Goal: Task Accomplishment & Management: Manage account settings

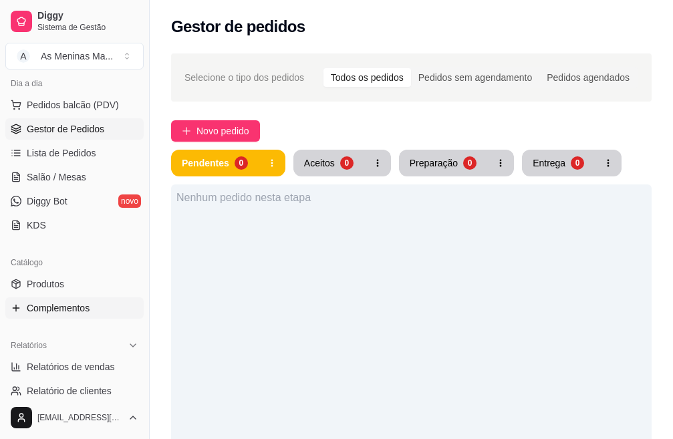
scroll to position [134, 0]
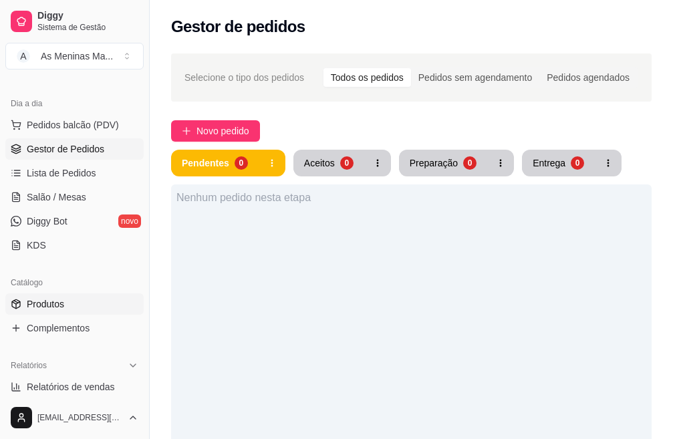
click at [63, 308] on span "Produtos" at bounding box center [45, 303] width 37 height 13
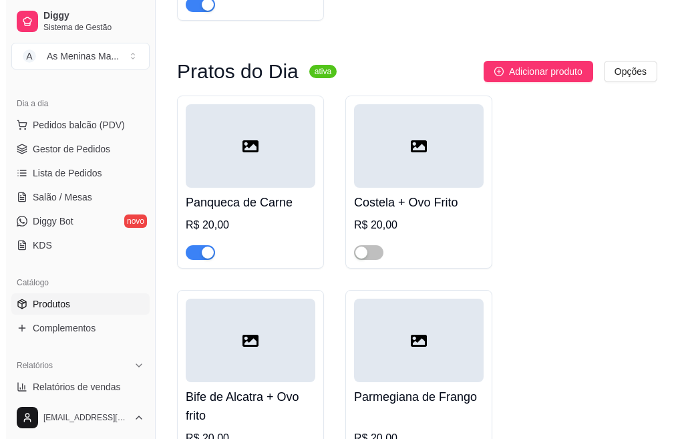
scroll to position [535, 0]
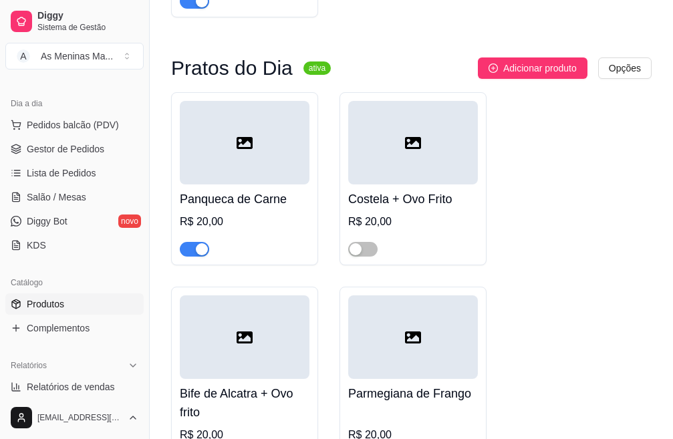
click at [408, 200] on h4 "Costela + Ovo Frito" at bounding box center [413, 199] width 130 height 19
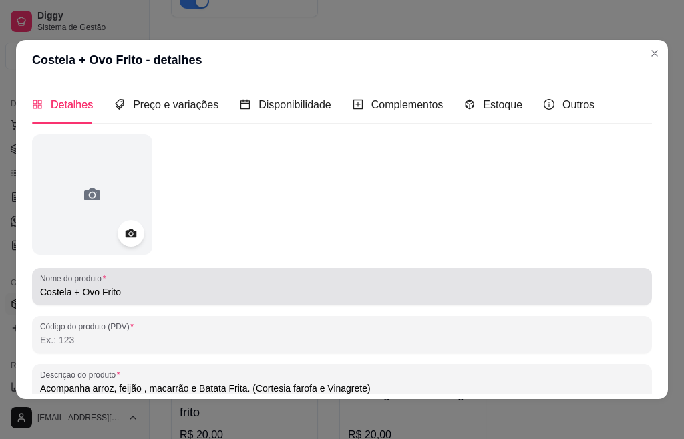
click at [185, 295] on input "Costela + Ovo Frito" at bounding box center [342, 291] width 604 height 13
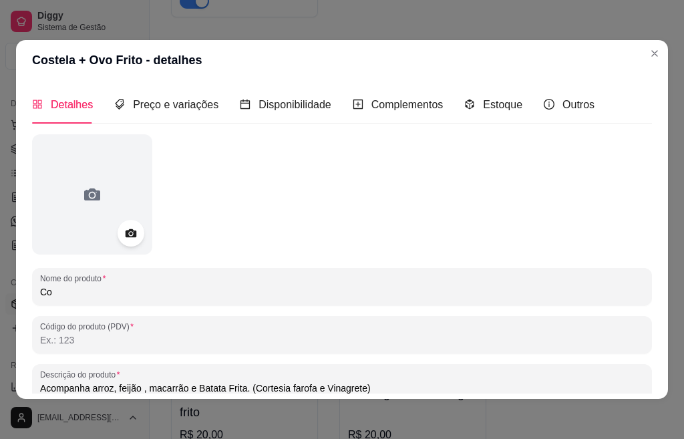
type input "C"
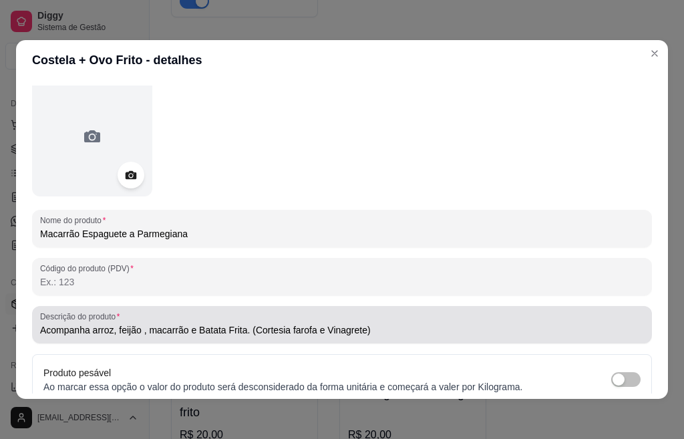
scroll to position [67, 0]
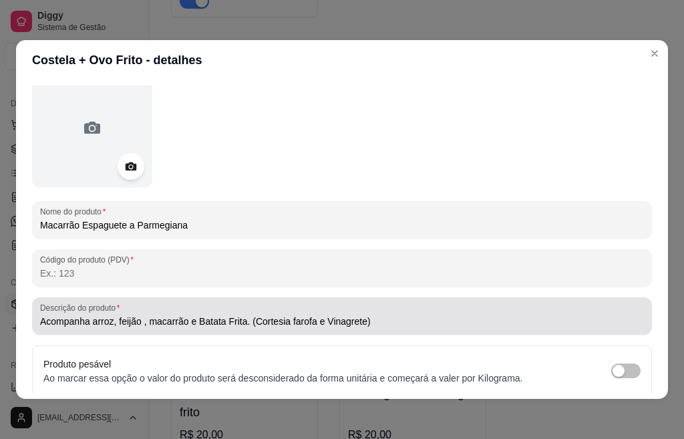
type input "Macarrão Espaguete a Parmegiana"
click at [370, 318] on input "Acompanha arroz, feijão , macarrão e Batata Frita. (Cortesia farofa e Vinagrete)" at bounding box center [342, 321] width 604 height 13
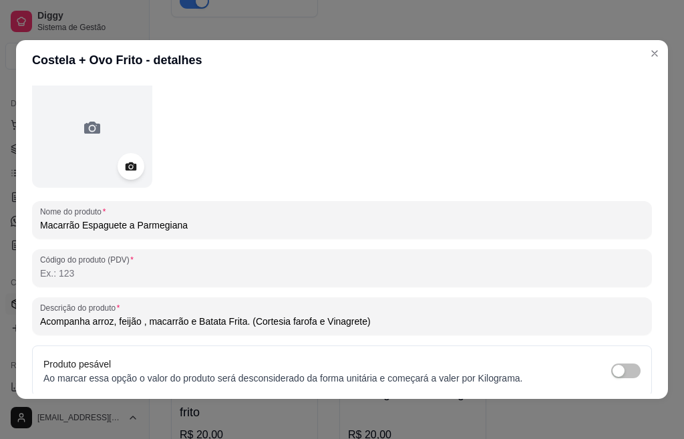
click at [370, 318] on input "Acompanha arroz, feijão , macarrão e Batata Frita. (Cortesia farofa e Vinagrete)" at bounding box center [342, 321] width 604 height 13
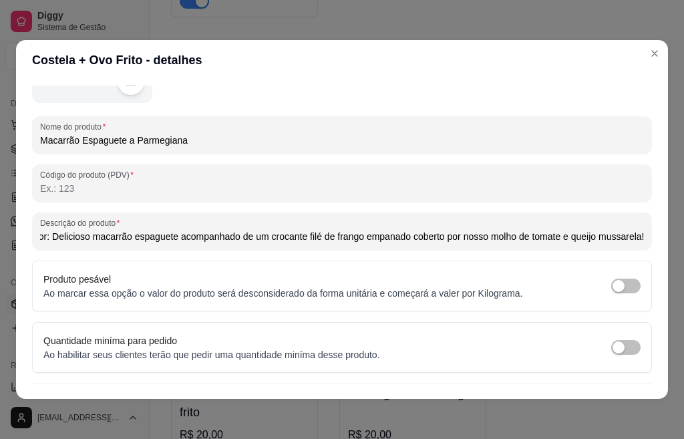
scroll to position [180, 0]
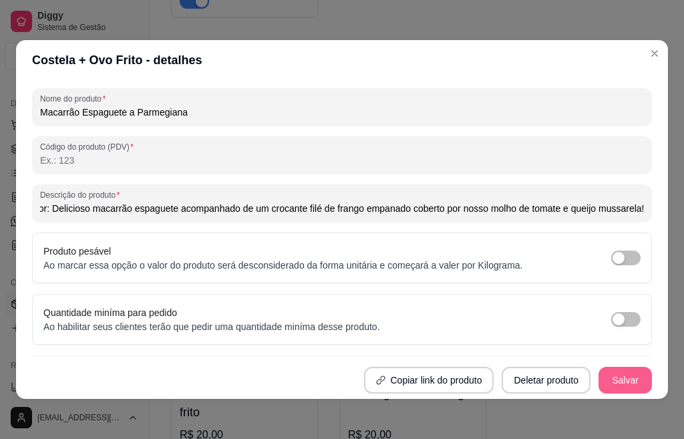
type input "Marmitex composta por: Delicioso macarrão espaguete acompanhado de um crocante …"
click at [606, 386] on button "Salvar" at bounding box center [625, 380] width 53 height 27
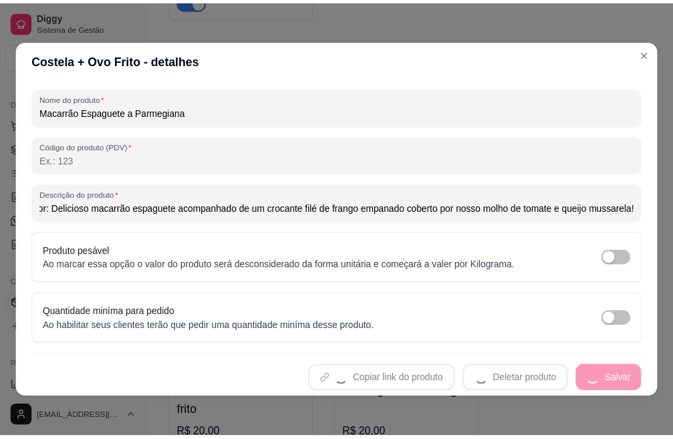
scroll to position [0, 0]
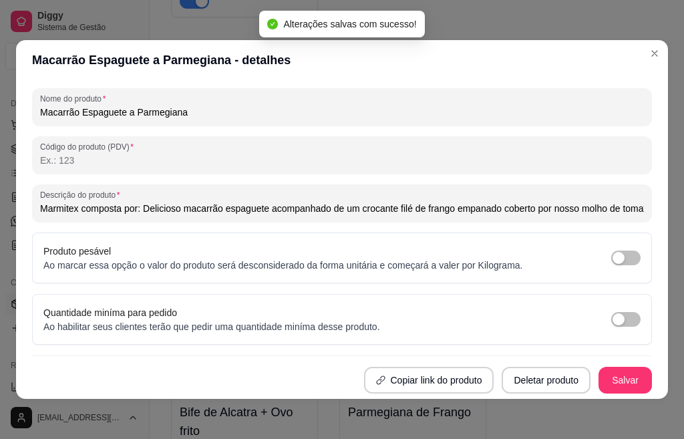
click at [41, 214] on input "Marmitex composta por: Delicioso macarrão espaguete acompanhado de um crocante …" at bounding box center [342, 208] width 604 height 13
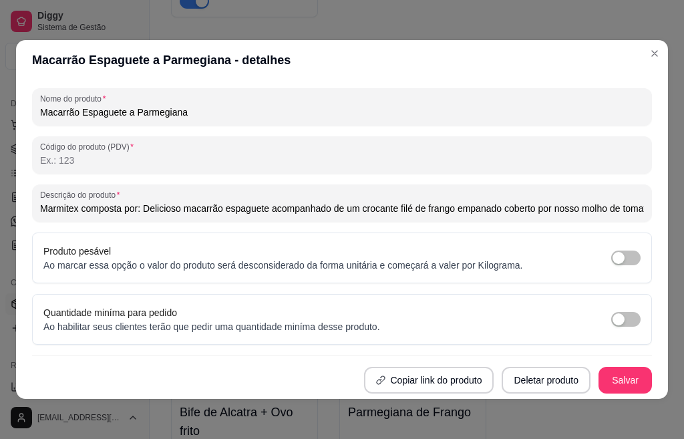
click at [41, 209] on input "Marmitex composta por: Delicioso macarrão espaguete acompanhado de um crocante …" at bounding box center [342, 208] width 604 height 13
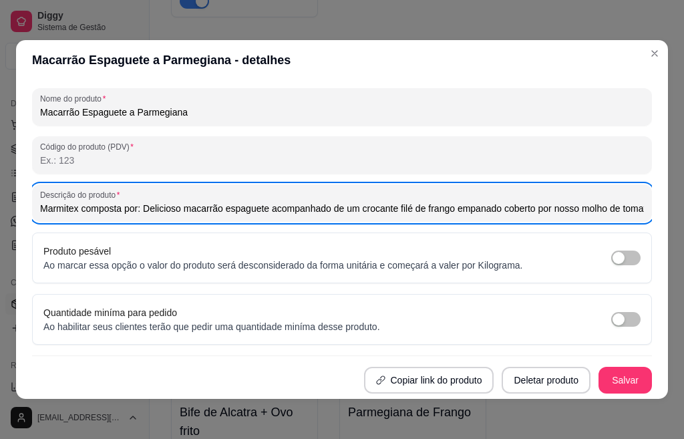
drag, startPoint x: 39, startPoint y: 208, endPoint x: 655, endPoint y: 209, distance: 616.0
click at [655, 209] on div "Detalhes Preço e variações Disponibilidade Complementos Estoque Outros Nome do …" at bounding box center [342, 239] width 652 height 319
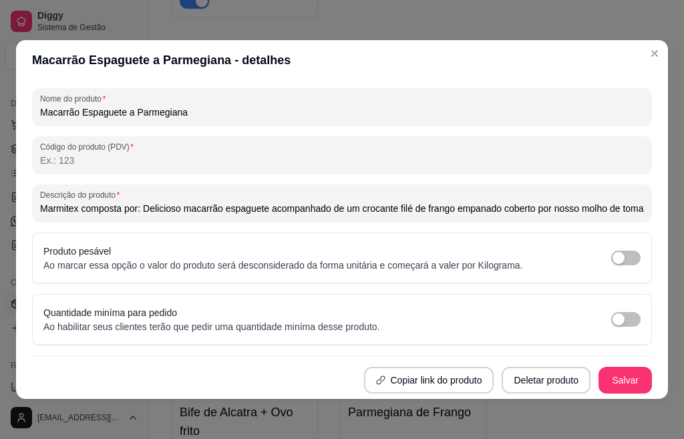
click at [43, 206] on input "Marmitex composta por: Delicioso macarrão espaguete acompanhado de um crocante …" at bounding box center [342, 208] width 604 height 13
click at [599, 378] on button "Salvar" at bounding box center [625, 380] width 53 height 27
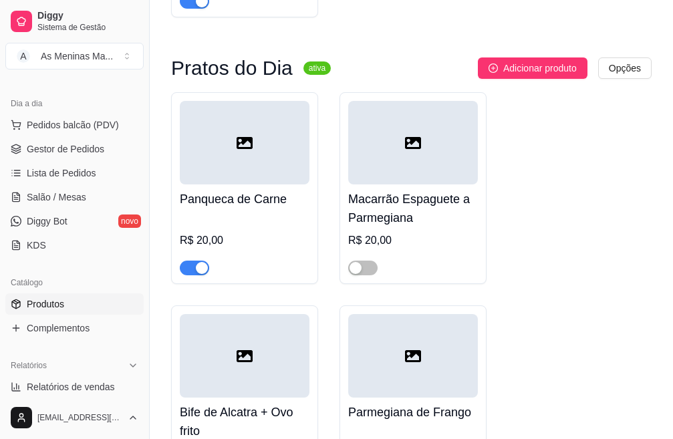
click at [361, 262] on div at bounding box center [362, 267] width 29 height 16
click at [357, 265] on div "button" at bounding box center [355, 268] width 12 height 12
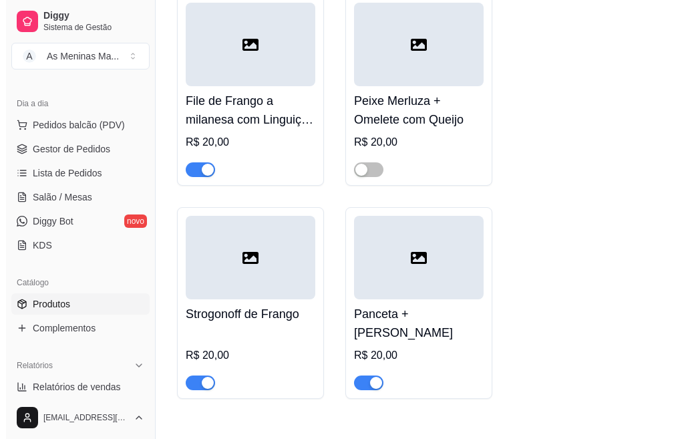
scroll to position [1069, 0]
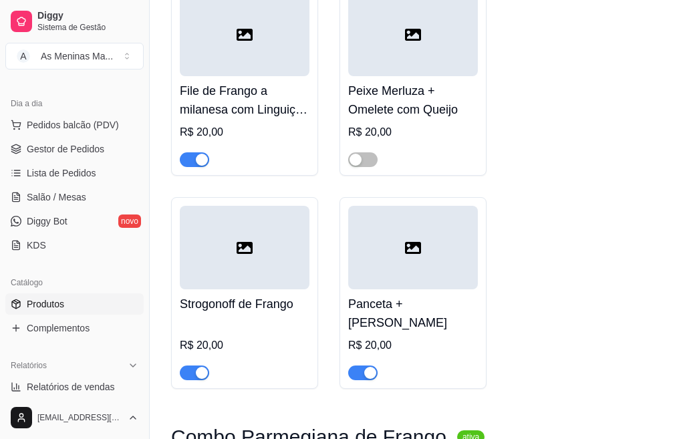
click at [235, 313] on h4 "Strogonoff de Frango" at bounding box center [245, 304] width 130 height 19
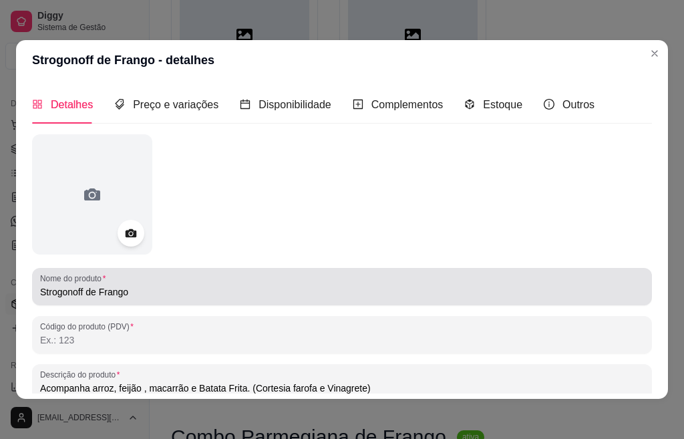
click at [148, 293] on input "Strogonoff de Frango" at bounding box center [342, 291] width 604 height 13
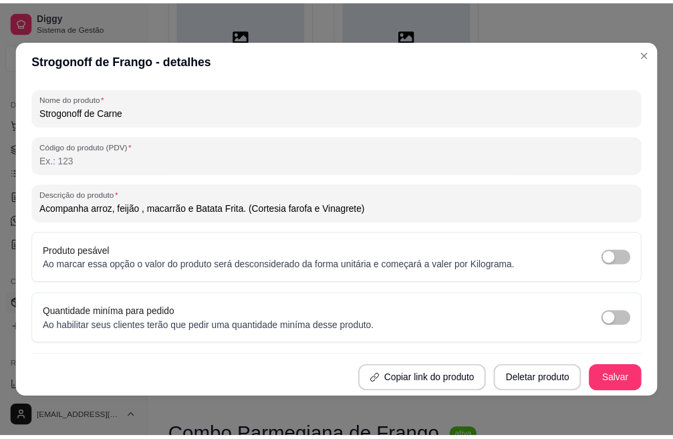
scroll to position [3, 0]
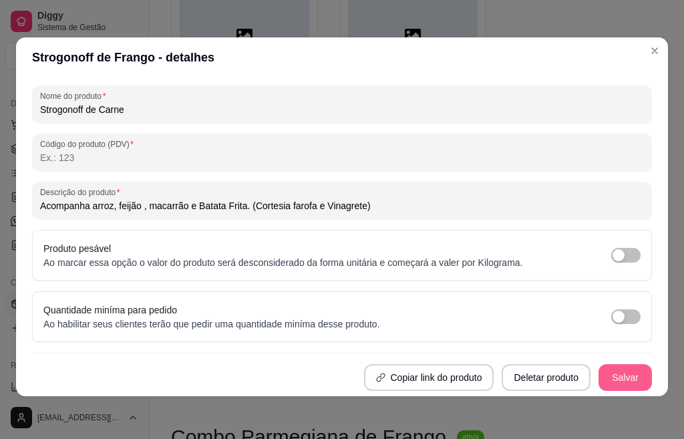
type input "Strogonoff de Carne"
click at [599, 378] on button "Salvar" at bounding box center [625, 377] width 53 height 27
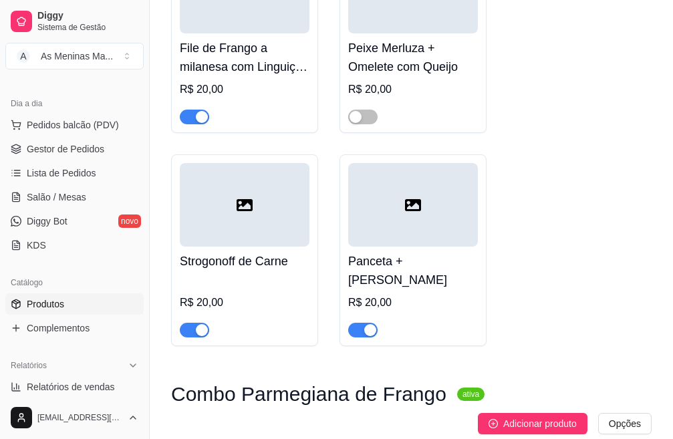
scroll to position [1136, 0]
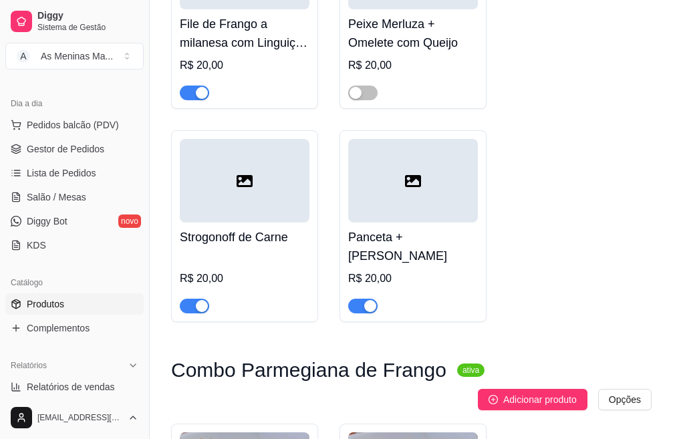
click at [371, 312] on div "button" at bounding box center [370, 306] width 12 height 12
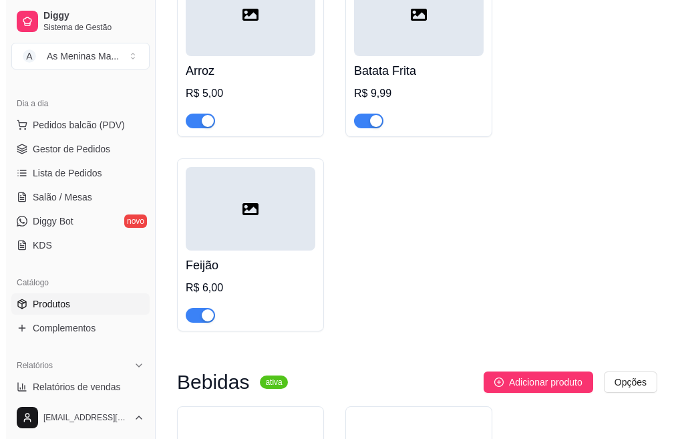
scroll to position [2606, 0]
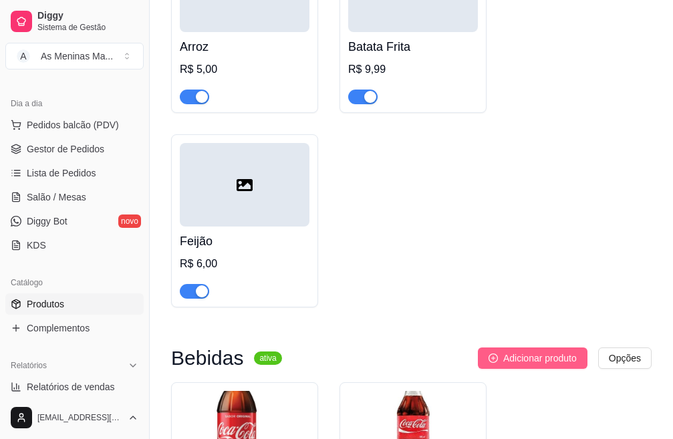
click at [503, 351] on span "Adicionar produto" at bounding box center [539, 358] width 73 height 15
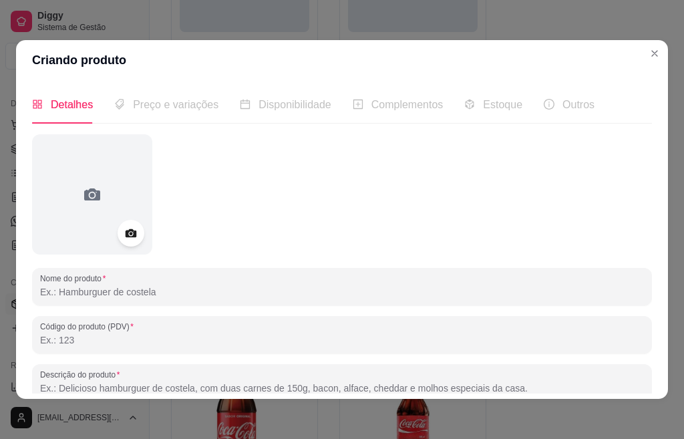
click at [166, 294] on input "Nome do produto" at bounding box center [342, 291] width 604 height 13
type input "Suco de Laranja"
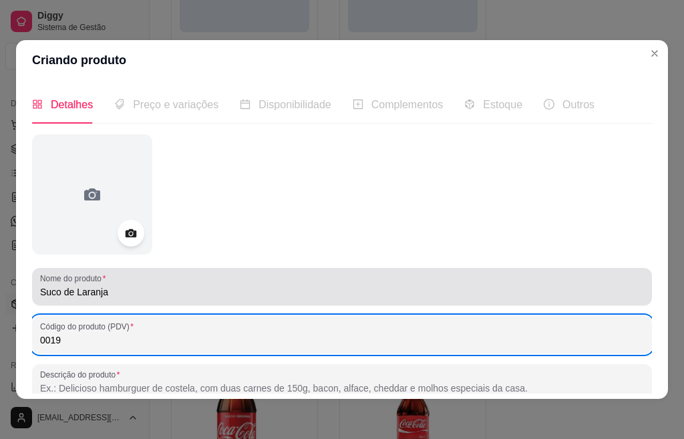
type input "0019"
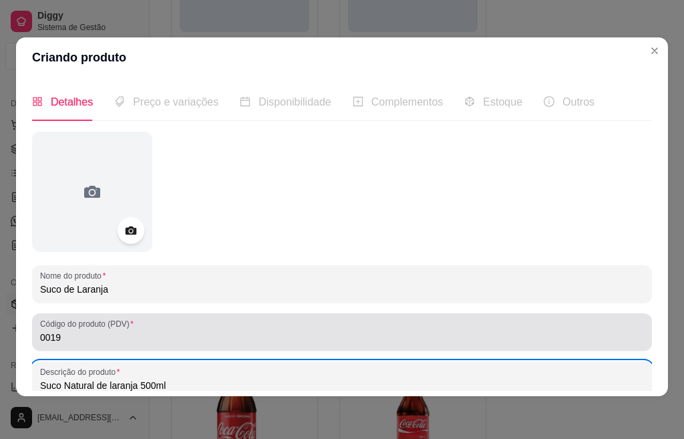
scroll to position [180, 0]
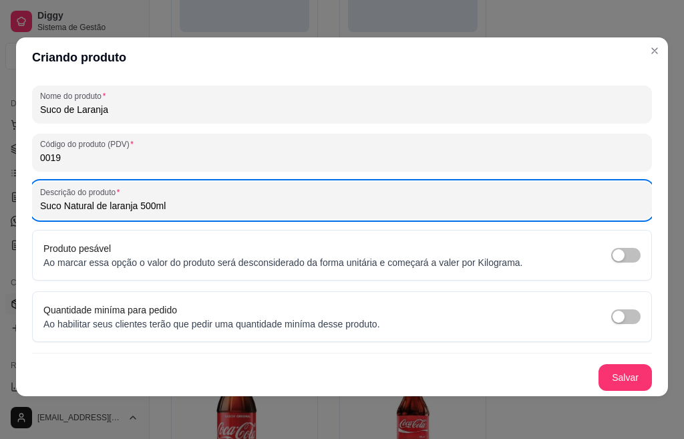
type input "Suco Natural de laranja 500ml"
click at [609, 384] on button "Salvar" at bounding box center [625, 377] width 53 height 27
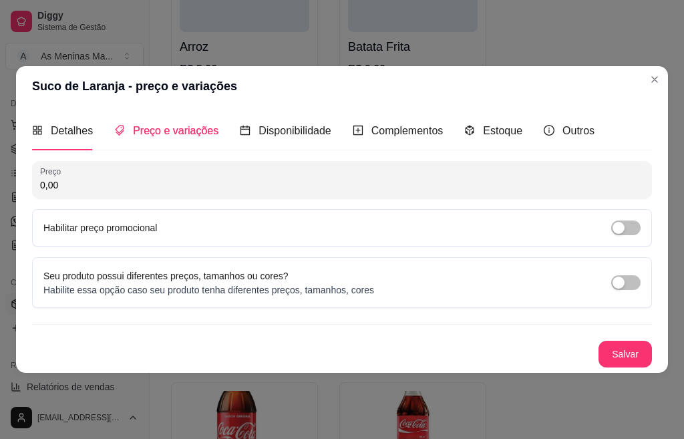
scroll to position [0, 0]
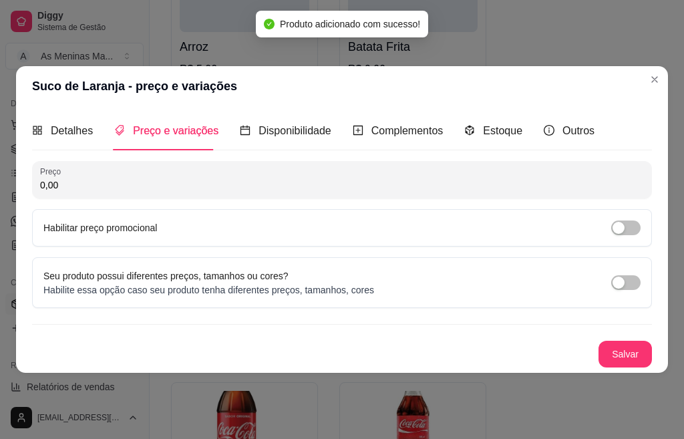
click at [154, 185] on input "0,00" at bounding box center [342, 184] width 604 height 13
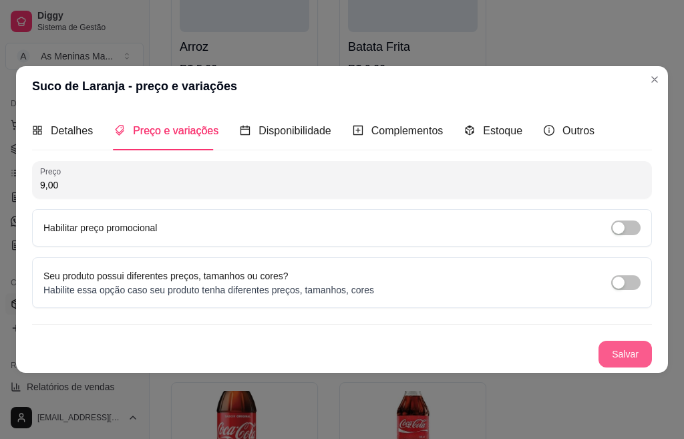
type input "9,00"
click at [621, 353] on button "Salvar" at bounding box center [625, 354] width 52 height 26
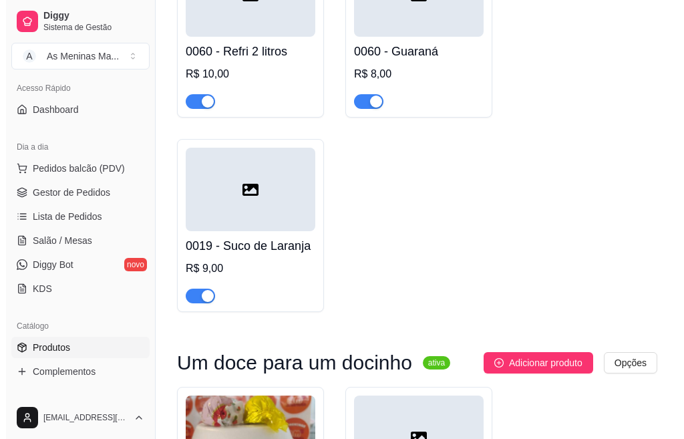
scroll to position [67, 0]
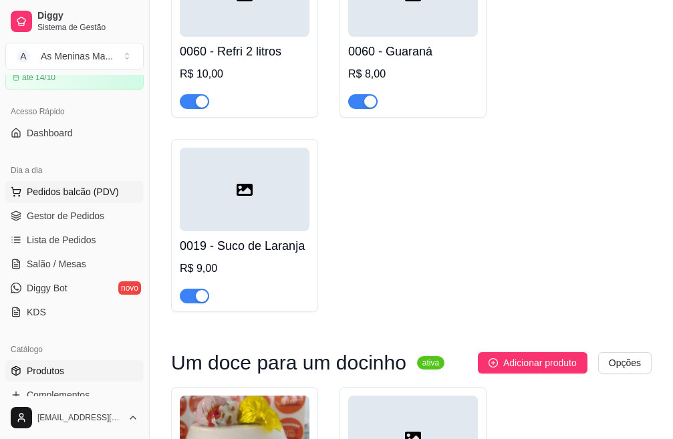
click at [65, 184] on button "Pedidos balcão (PDV)" at bounding box center [74, 191] width 138 height 21
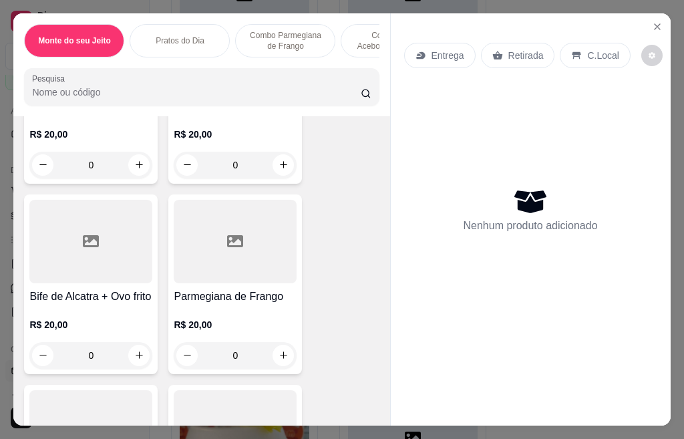
scroll to position [668, 0]
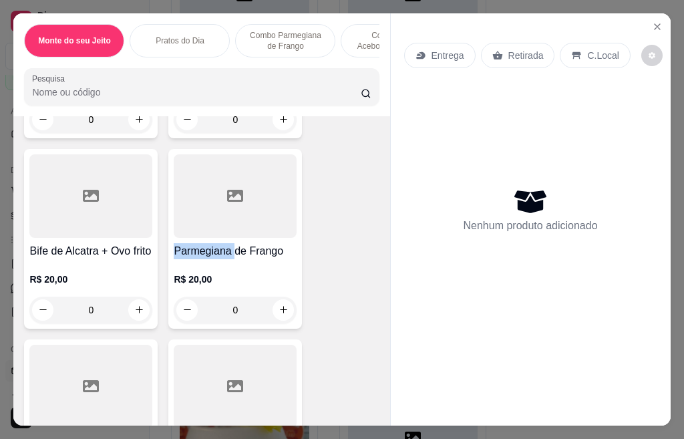
drag, startPoint x: 227, startPoint y: 245, endPoint x: 229, endPoint y: 254, distance: 8.8
click at [229, 254] on div "Parmegiana de Frango R$ 20,00 0" at bounding box center [235, 239] width 134 height 180
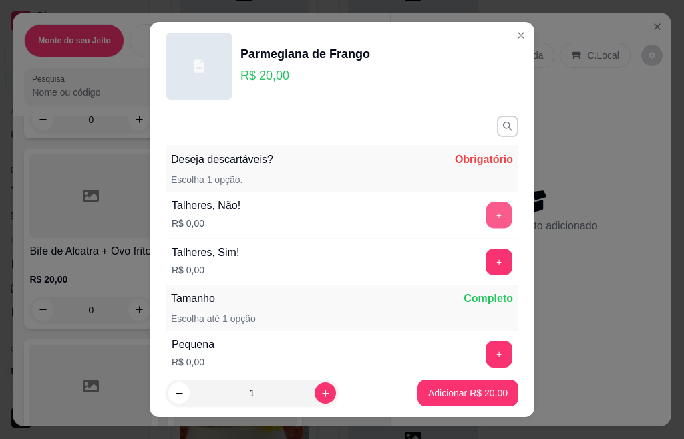
click at [486, 215] on button "+" at bounding box center [499, 215] width 26 height 26
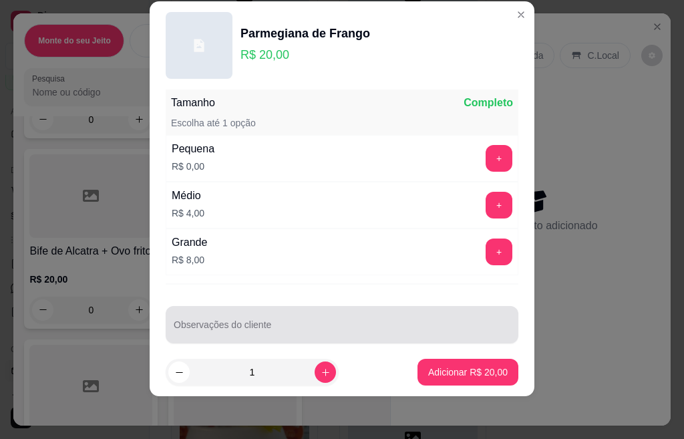
scroll to position [189, 0]
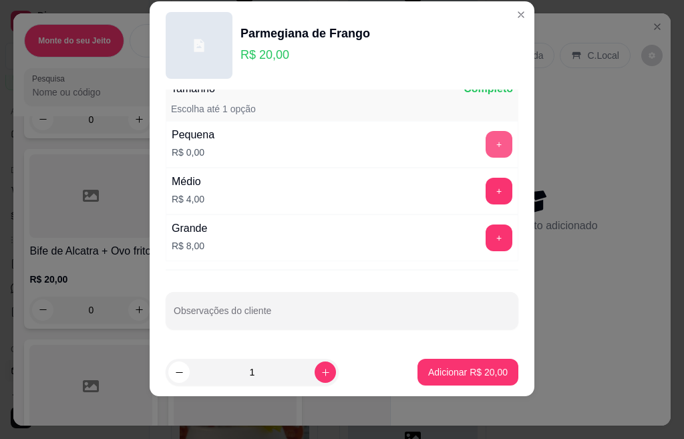
click at [486, 144] on button "+" at bounding box center [499, 144] width 27 height 27
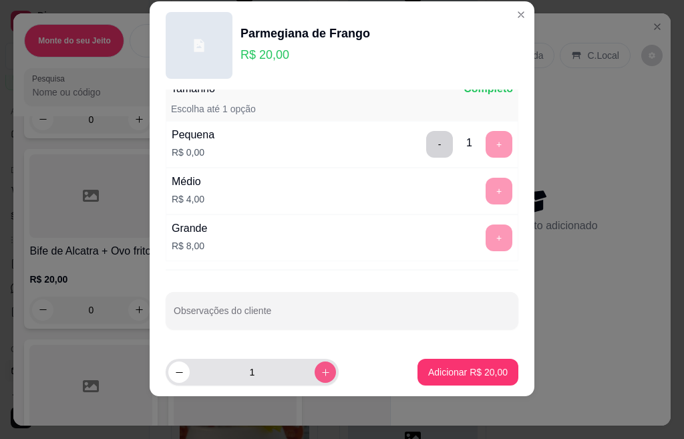
click at [315, 376] on button "increase-product-quantity" at bounding box center [325, 371] width 21 height 21
type input "2"
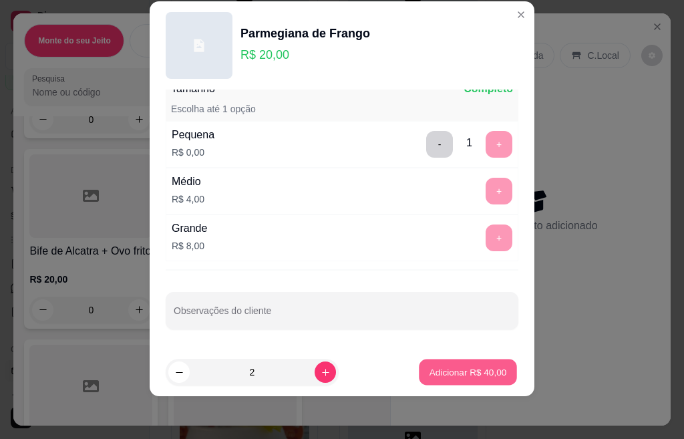
click at [452, 363] on button "Adicionar R$ 40,00" at bounding box center [468, 372] width 98 height 26
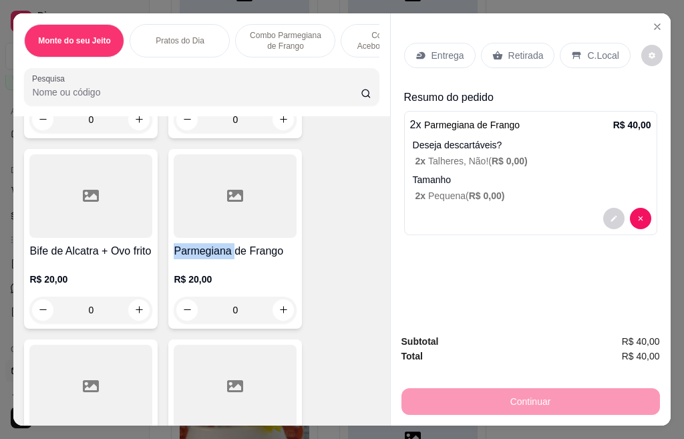
click at [409, 47] on div "Entrega" at bounding box center [439, 55] width 71 height 25
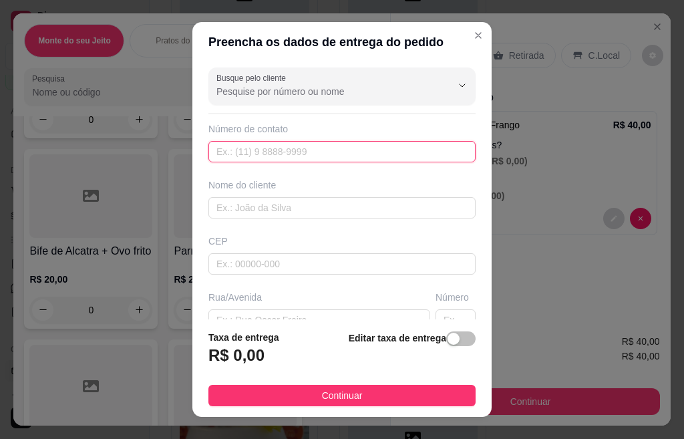
click at [236, 152] on input "text" at bounding box center [341, 151] width 267 height 21
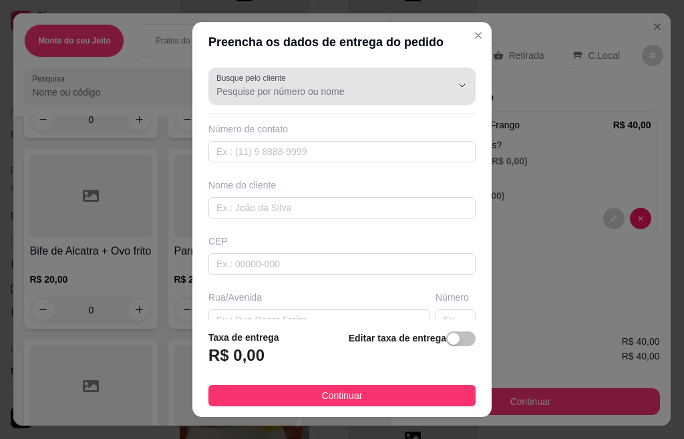
click at [362, 91] on input "Busque pelo cliente" at bounding box center [323, 91] width 214 height 13
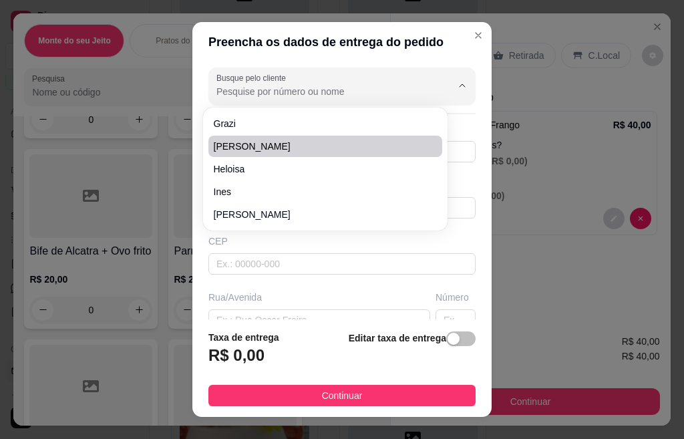
click at [433, 87] on button "Show suggestions" at bounding box center [443, 85] width 21 height 21
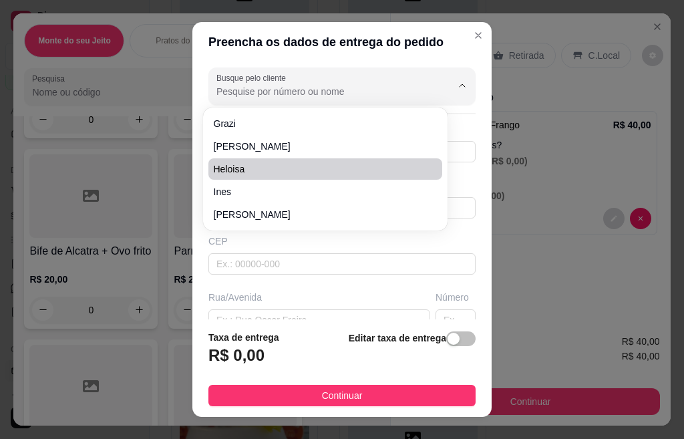
click at [273, 243] on div "CEP" at bounding box center [341, 241] width 267 height 13
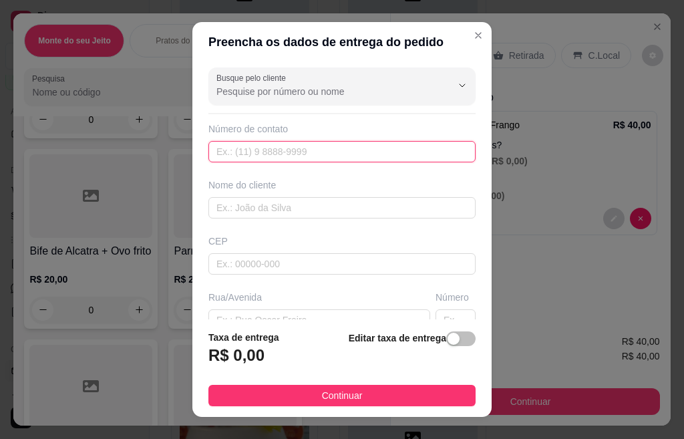
click at [241, 148] on input "text" at bounding box center [341, 151] width 267 height 21
type input "[PHONE_NUMBER]"
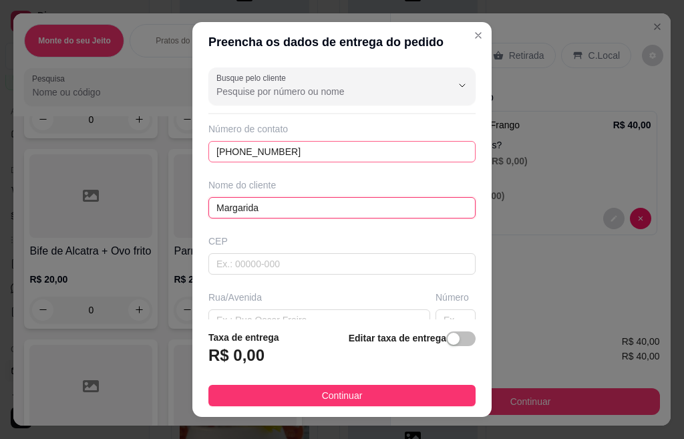
type input "Margarida"
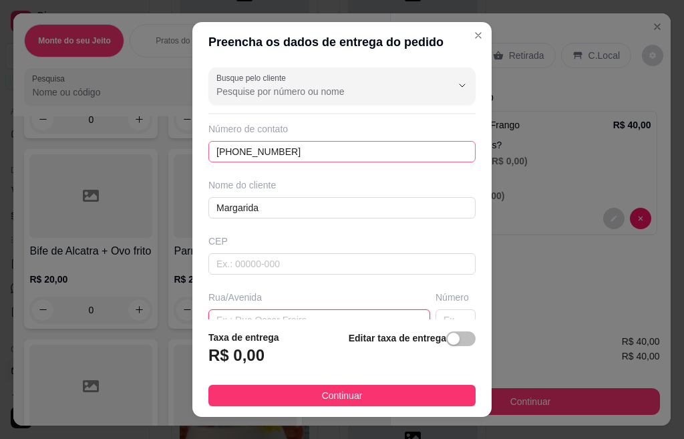
scroll to position [11, 0]
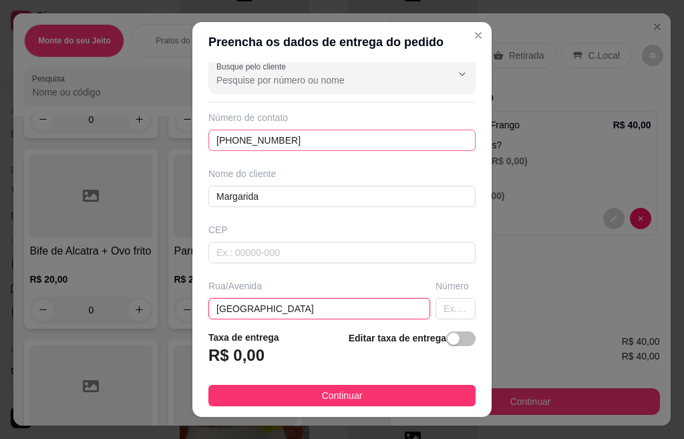
type input "[GEOGRAPHIC_DATA]"
type input "160"
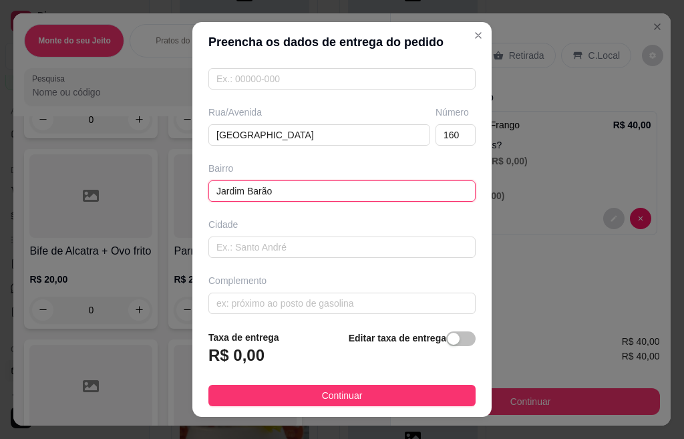
type input "Jardim Barão"
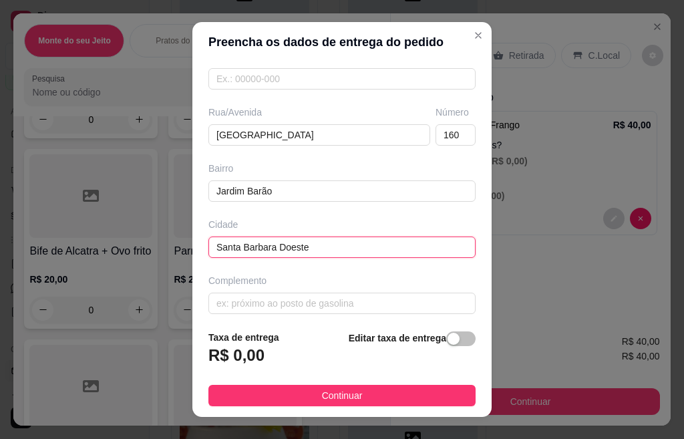
type input "Santa Barbara Doeste"
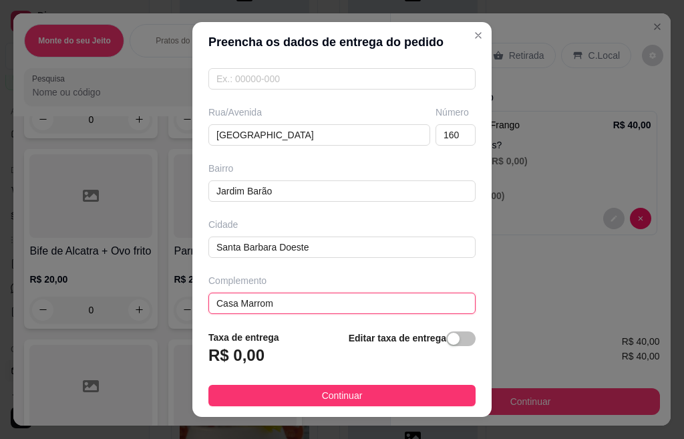
type input "Casa Marrom"
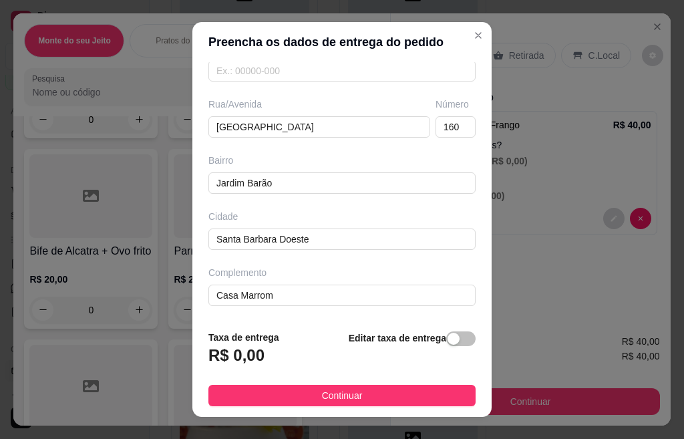
click at [271, 355] on div "Taxa de entrega R$ 0,00 Editar taxa de entrega" at bounding box center [341, 352] width 267 height 44
click at [448, 342] on div "button" at bounding box center [454, 339] width 12 height 12
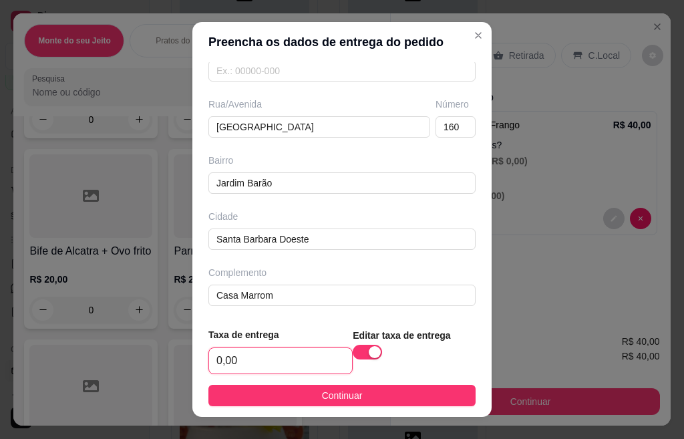
click at [253, 355] on input "0,00" at bounding box center [280, 360] width 143 height 25
type input "7,00"
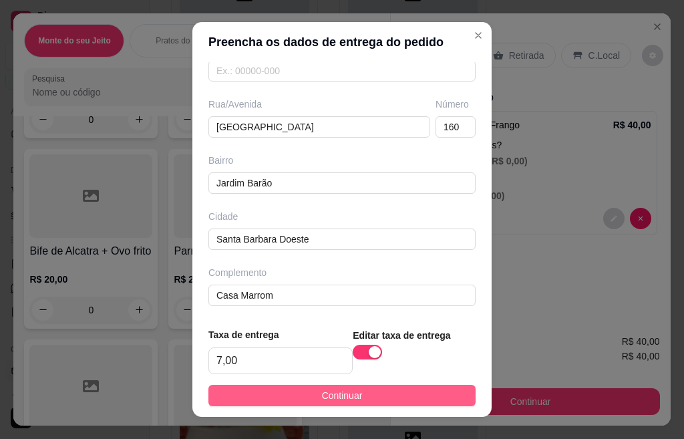
click at [295, 399] on button "Continuar" at bounding box center [341, 395] width 267 height 21
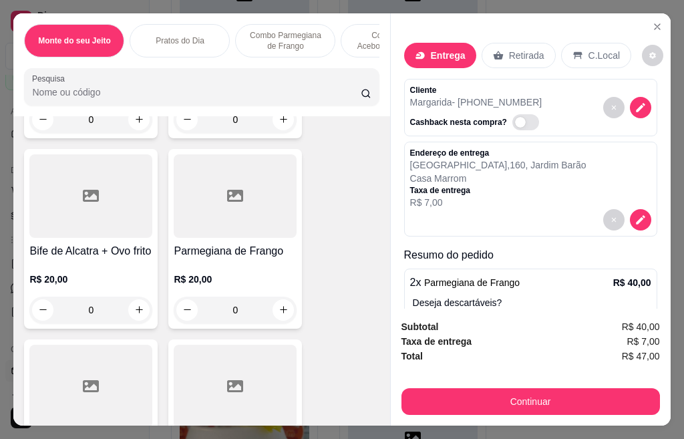
scroll to position [35, 0]
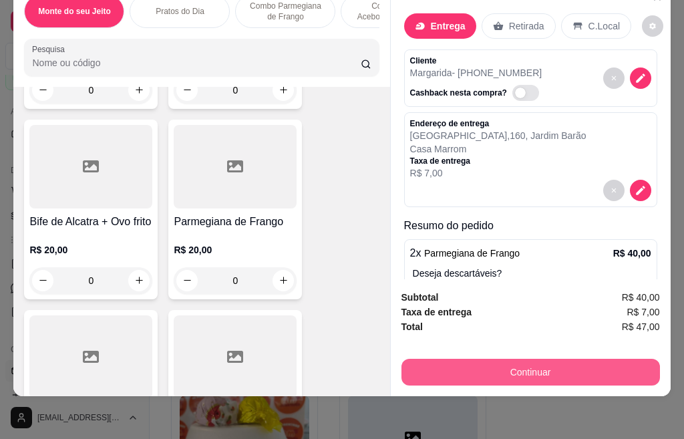
click at [496, 361] on button "Continuar" at bounding box center [531, 372] width 259 height 27
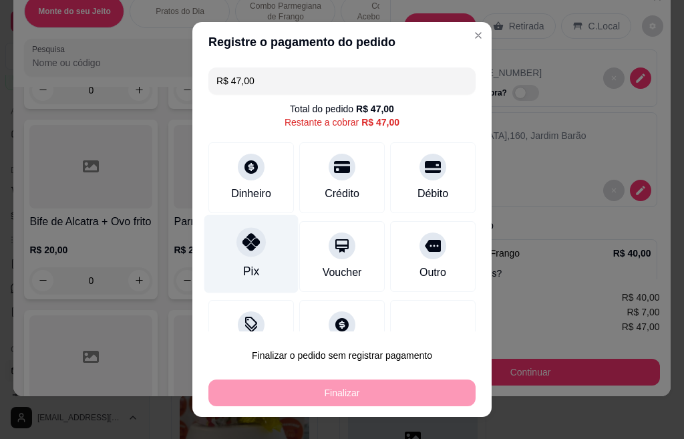
click at [243, 254] on div at bounding box center [251, 241] width 29 height 29
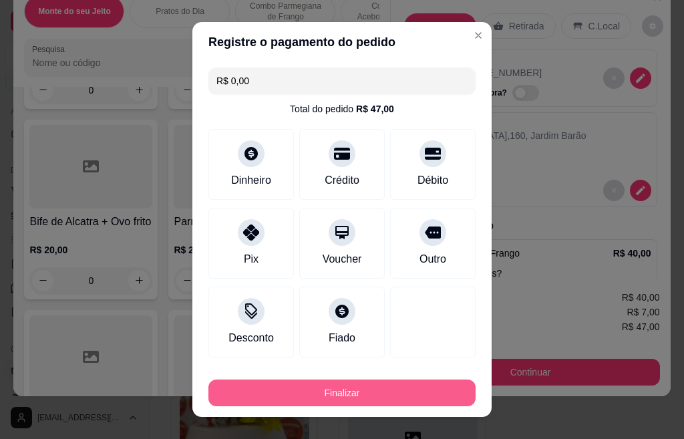
click at [357, 387] on button "Finalizar" at bounding box center [341, 393] width 267 height 27
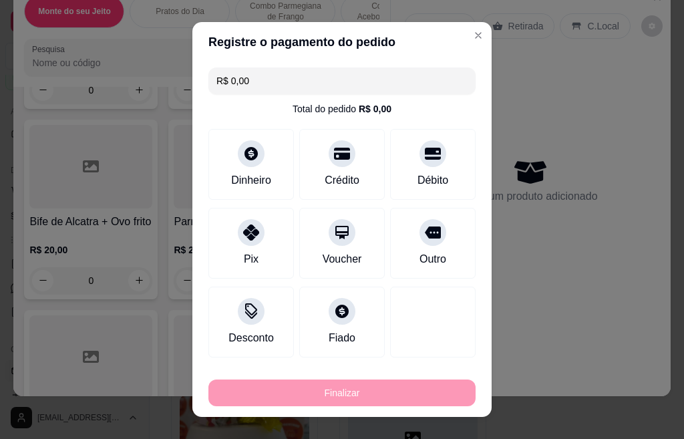
type input "-R$ 47,00"
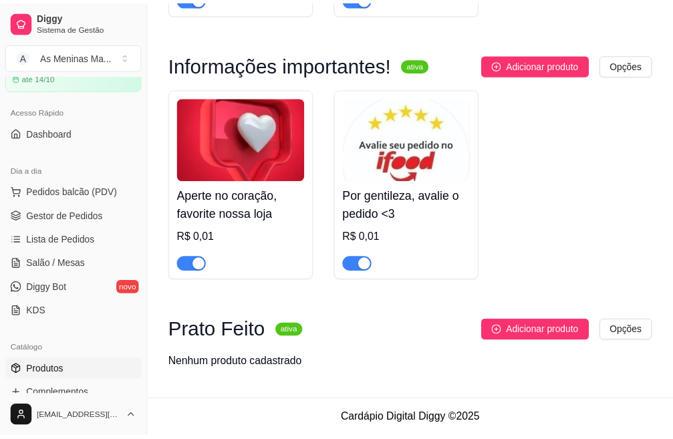
scroll to position [3389, 0]
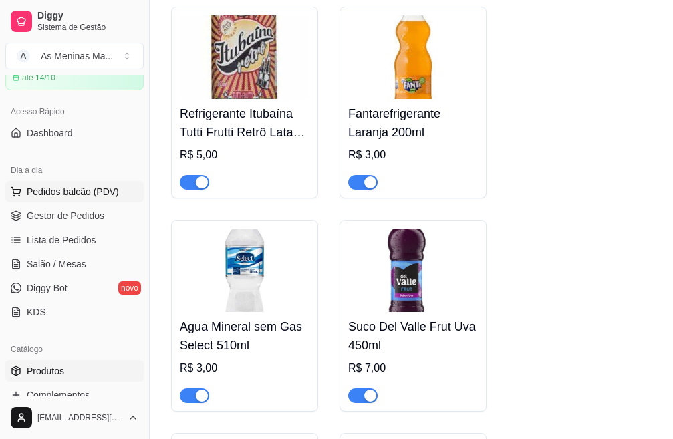
click at [73, 198] on button "Pedidos balcão (PDV)" at bounding box center [74, 191] width 138 height 21
click at [76, 218] on img at bounding box center [88, 250] width 124 height 84
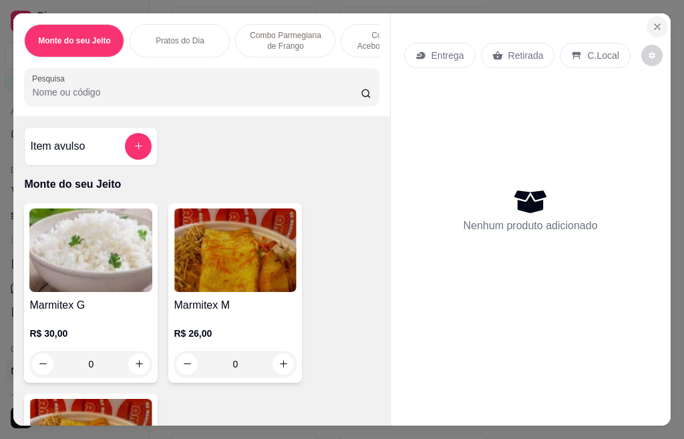
click at [652, 21] on icon "Close" at bounding box center [657, 26] width 11 height 11
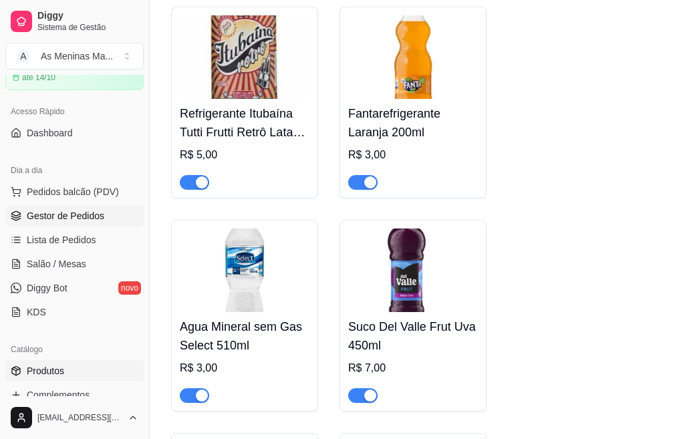
click at [69, 216] on span "Gestor de Pedidos" at bounding box center [66, 215] width 78 height 13
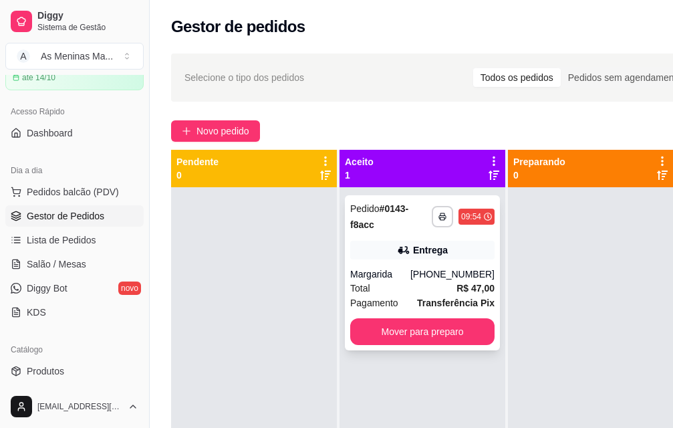
click at [394, 267] on div "Margarida" at bounding box center [380, 273] width 60 height 13
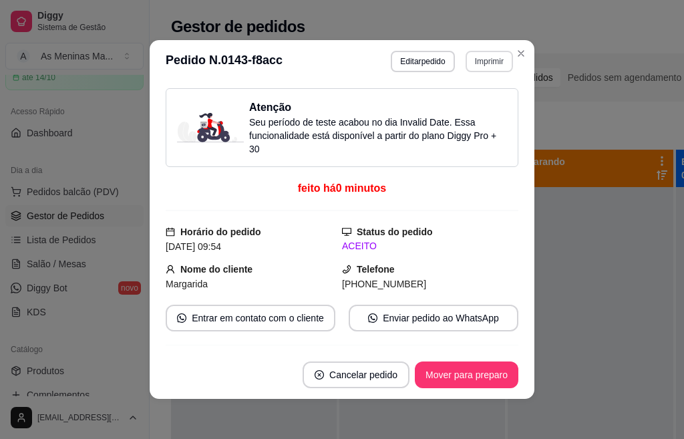
click at [478, 65] on button "Imprimir" at bounding box center [489, 61] width 47 height 21
click at [465, 114] on button "IMPRESSORA" at bounding box center [460, 108] width 94 height 21
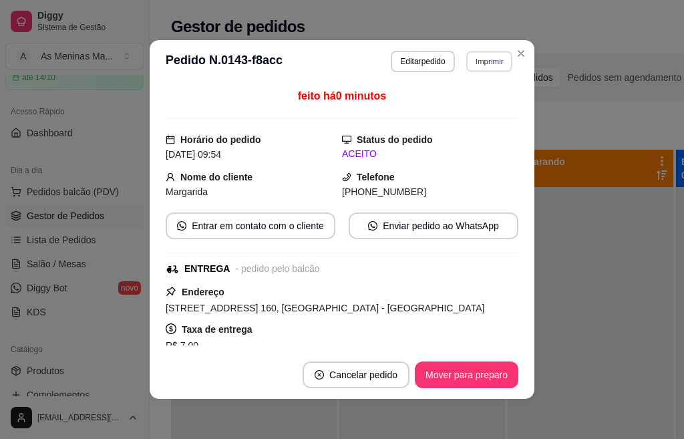
click at [482, 67] on button "Imprimir" at bounding box center [489, 61] width 46 height 21
click at [456, 111] on button "IMPRESSORA" at bounding box center [460, 108] width 97 height 21
click at [504, 52] on button "Imprimir" at bounding box center [489, 61] width 47 height 21
click at [450, 111] on button "IMPRESSORA" at bounding box center [460, 108] width 94 height 21
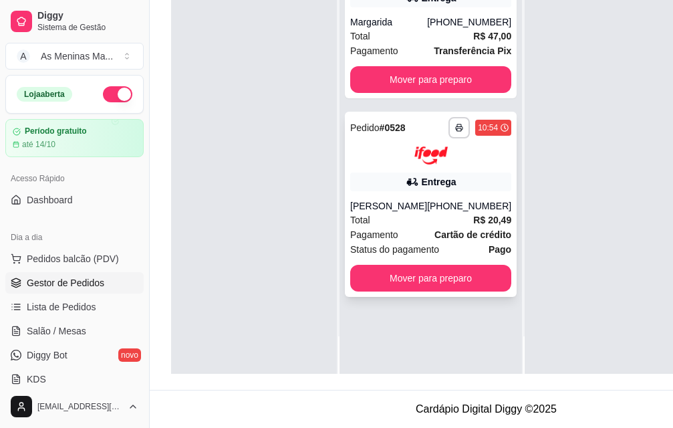
scroll to position [215, 0]
click at [394, 243] on span "Status do pagamento" at bounding box center [394, 249] width 89 height 15
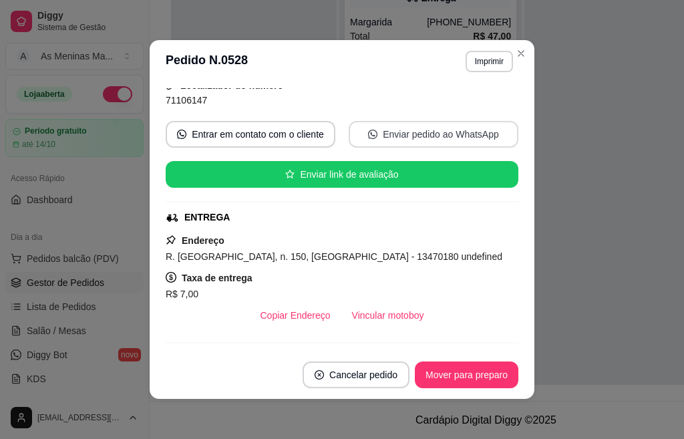
scroll to position [200, 0]
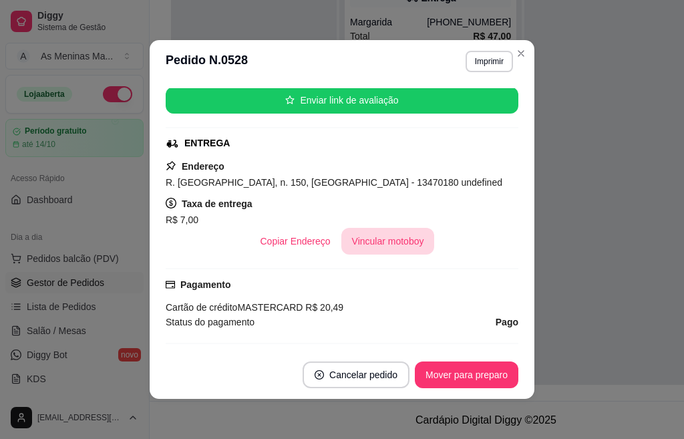
click at [369, 238] on button "Vincular motoboy" at bounding box center [388, 241] width 94 height 27
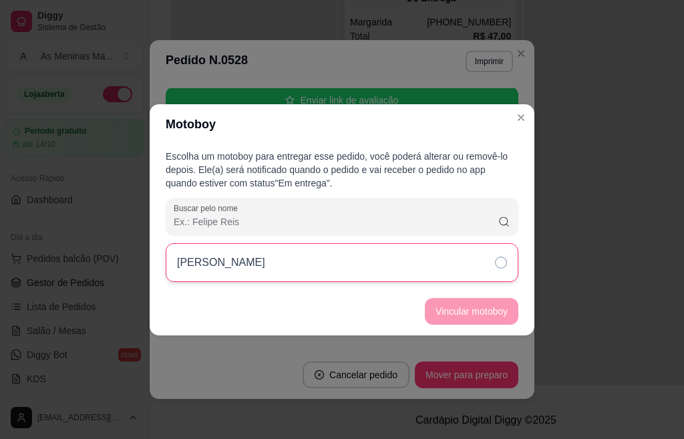
click at [479, 257] on div "[PERSON_NAME]" at bounding box center [342, 262] width 353 height 39
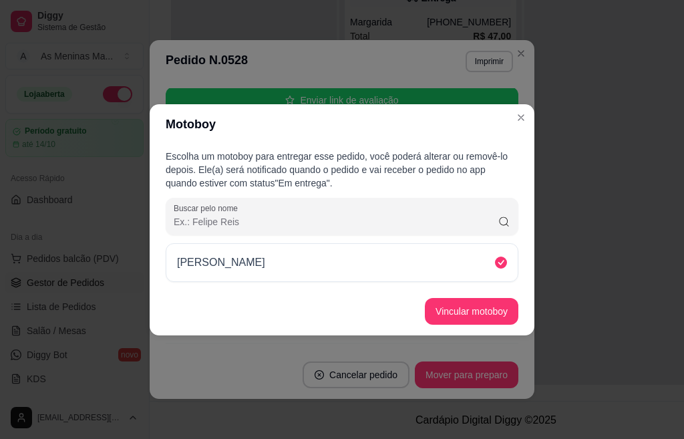
click at [464, 333] on footer "Vincular motoboy" at bounding box center [342, 311] width 385 height 48
click at [469, 324] on button "Vincular motoboy" at bounding box center [471, 311] width 91 height 26
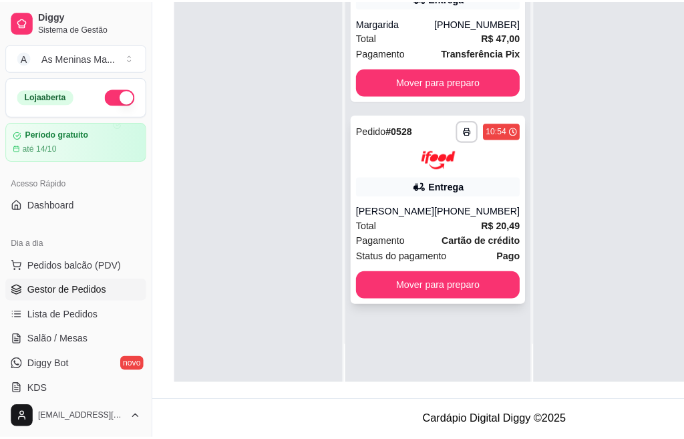
scroll to position [0, 0]
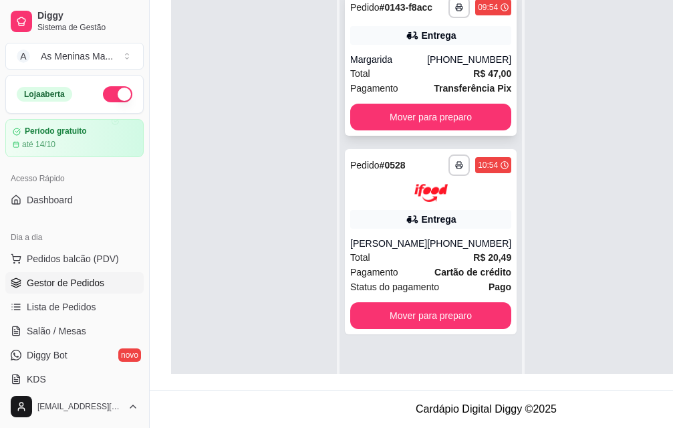
click at [410, 81] on div "Total R$ 47,00" at bounding box center [430, 73] width 161 height 15
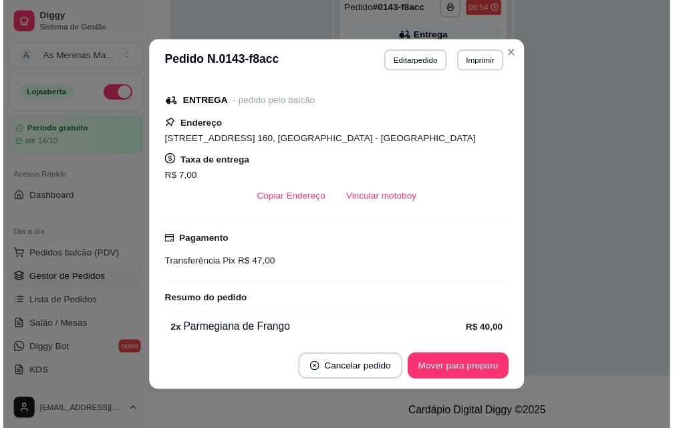
scroll to position [267, 0]
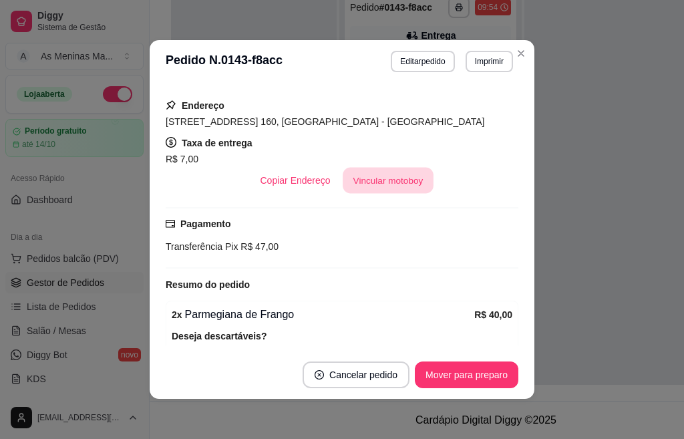
click at [376, 194] on button "Vincular motoboy" at bounding box center [388, 181] width 91 height 26
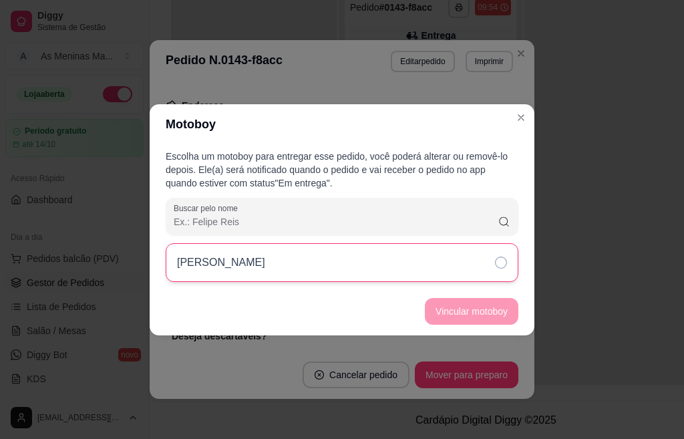
click at [404, 266] on div "[PERSON_NAME]" at bounding box center [342, 262] width 353 height 39
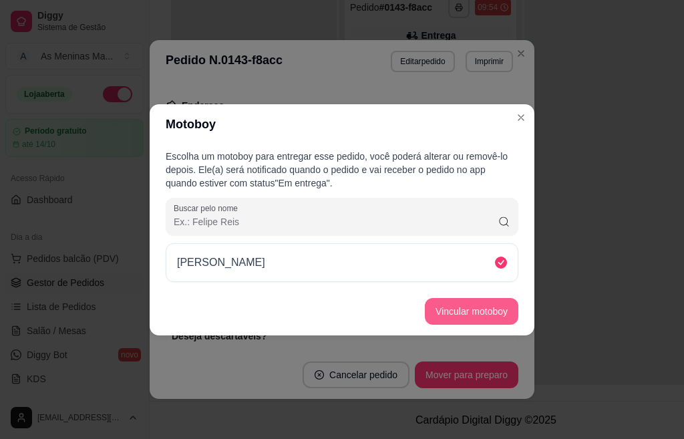
click at [457, 310] on button "Vincular motoboy" at bounding box center [472, 311] width 94 height 27
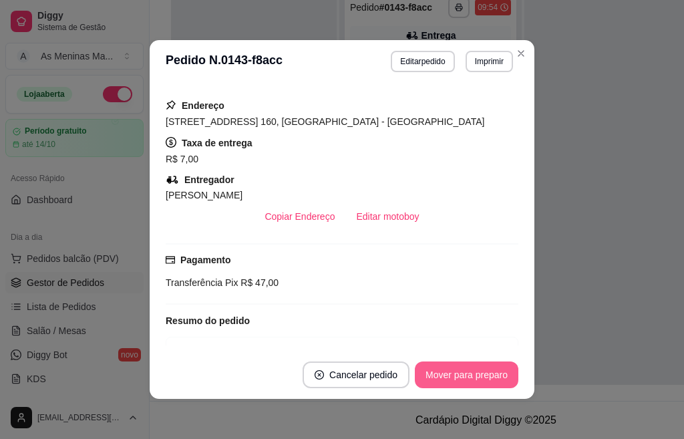
click at [450, 367] on button "Mover para preparo" at bounding box center [467, 374] width 104 height 27
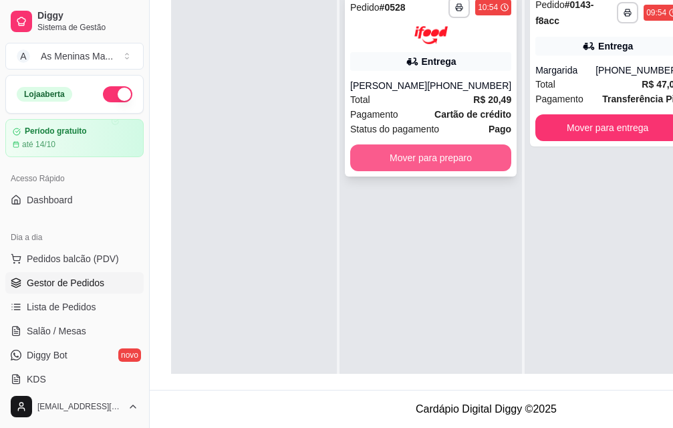
click at [426, 171] on button "Mover para preparo" at bounding box center [430, 157] width 161 height 27
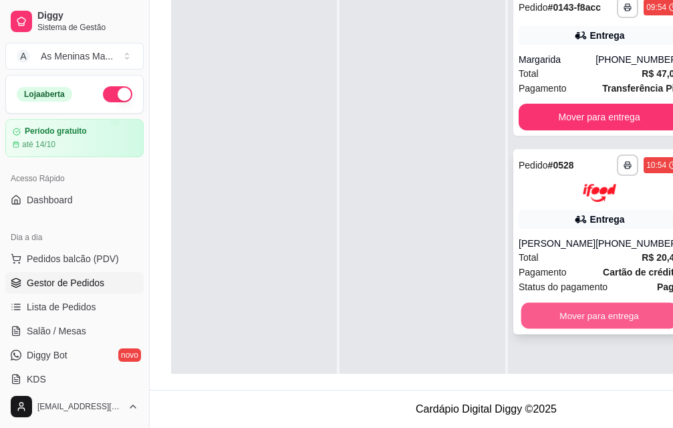
click at [593, 328] on button "Mover para entrega" at bounding box center [599, 315] width 156 height 26
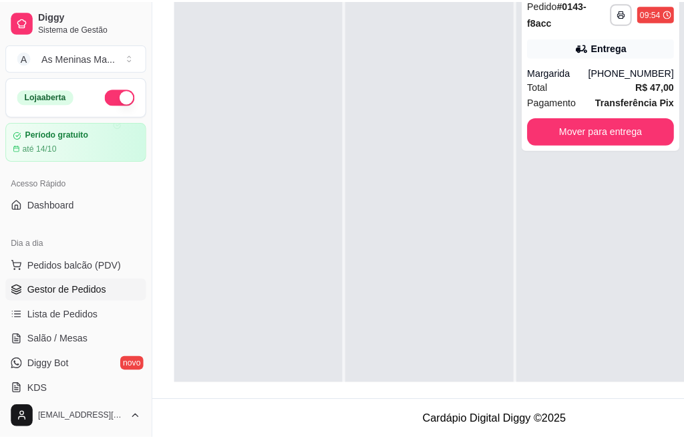
scroll to position [0, 53]
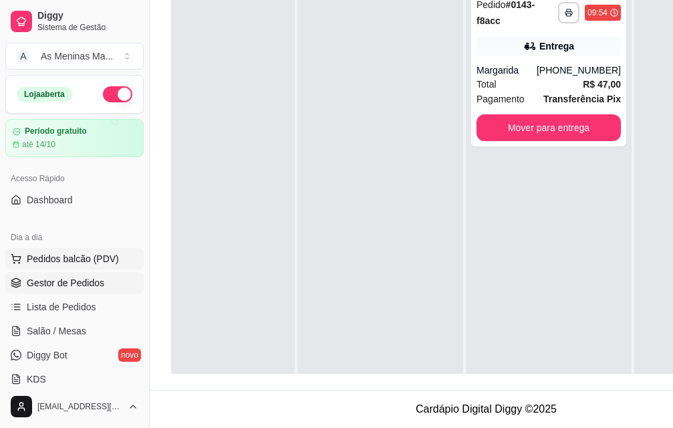
click at [63, 261] on span "Pedidos balcão (PDV)" at bounding box center [73, 258] width 92 height 13
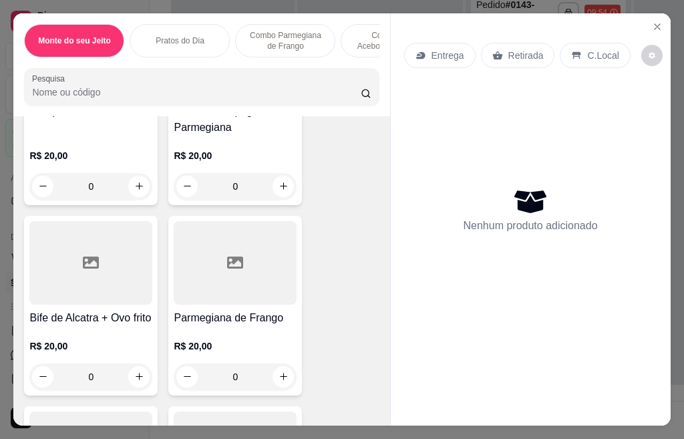
scroll to position [535, 0]
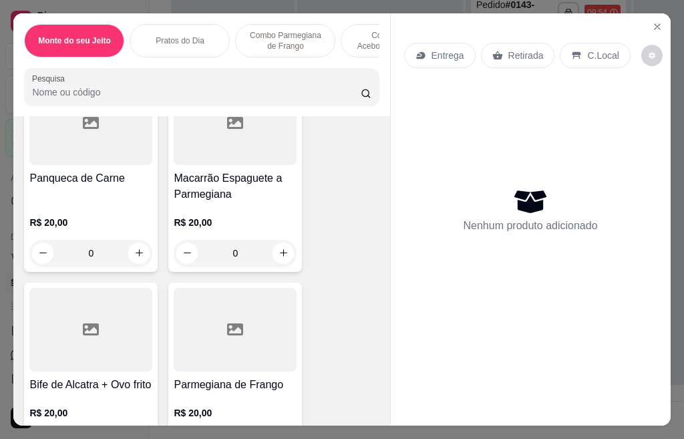
click at [202, 165] on div at bounding box center [235, 124] width 123 height 84
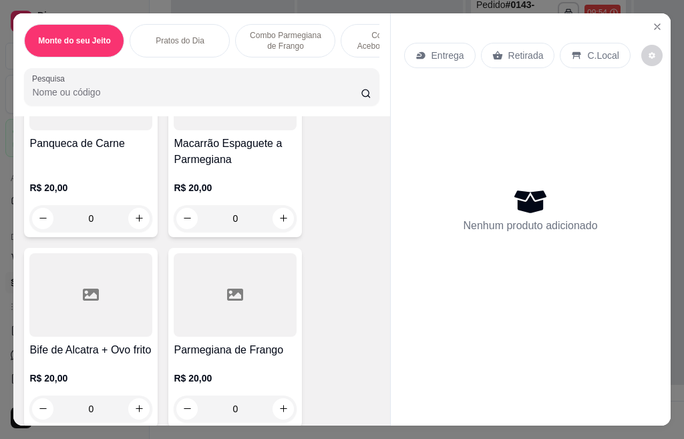
scroll to position [668, 0]
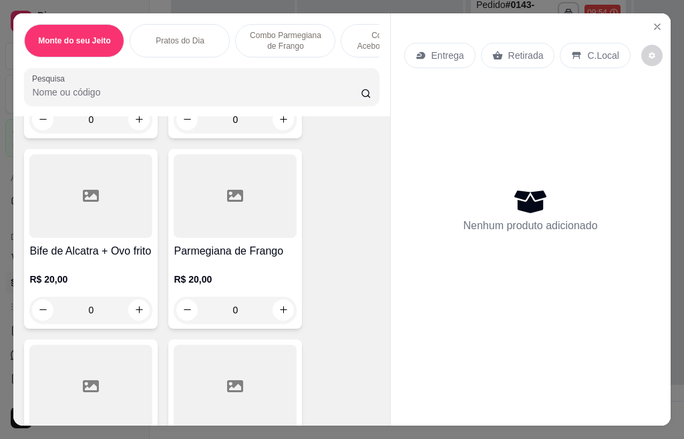
click at [223, 246] on div "Parmegiana de Frango R$ 20,00 0" at bounding box center [235, 239] width 134 height 180
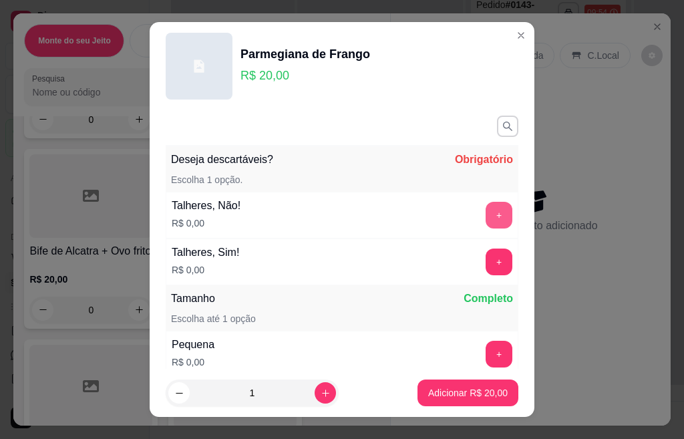
click at [486, 219] on button "+" at bounding box center [499, 215] width 27 height 27
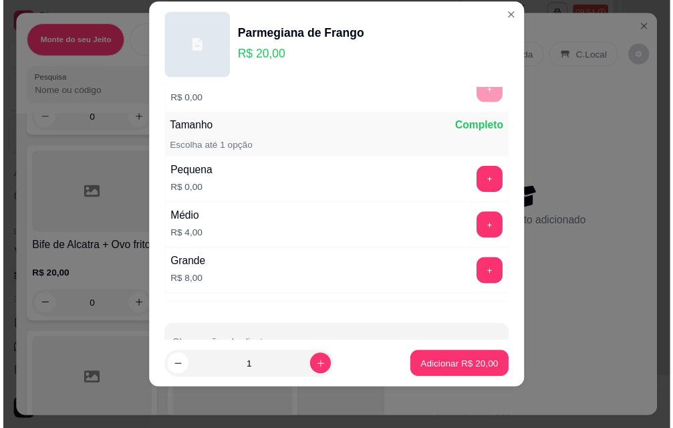
scroll to position [189, 0]
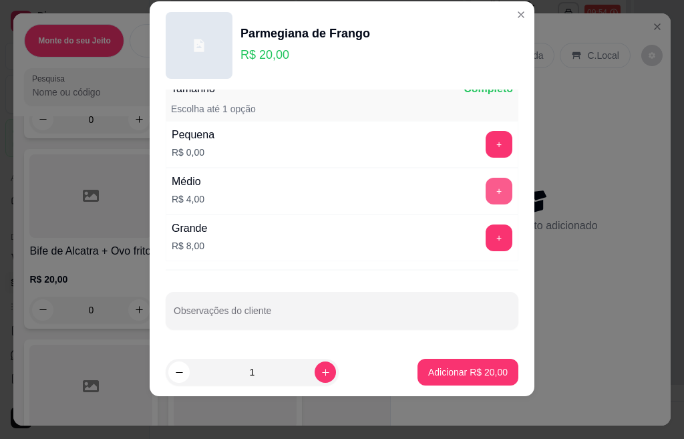
click at [486, 188] on button "+" at bounding box center [499, 191] width 27 height 27
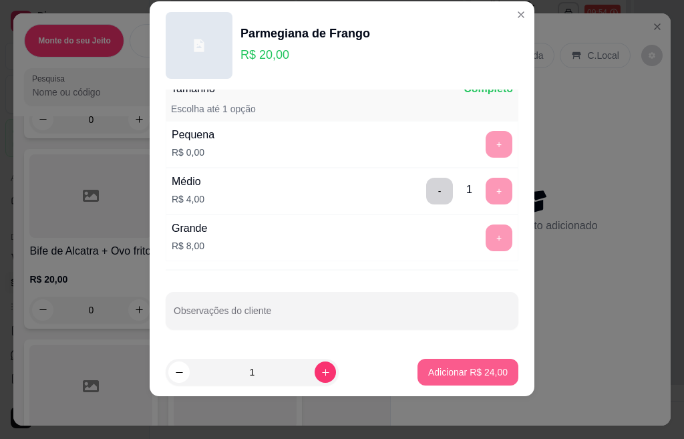
click at [454, 365] on p "Adicionar R$ 24,00" at bounding box center [468, 371] width 80 height 13
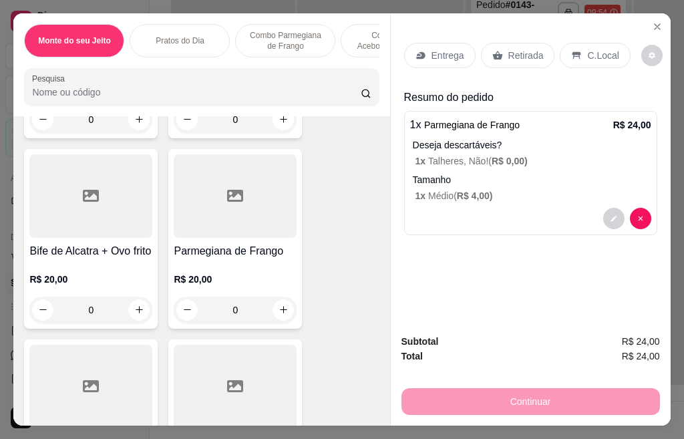
click at [520, 51] on p "Retirada" at bounding box center [525, 55] width 35 height 13
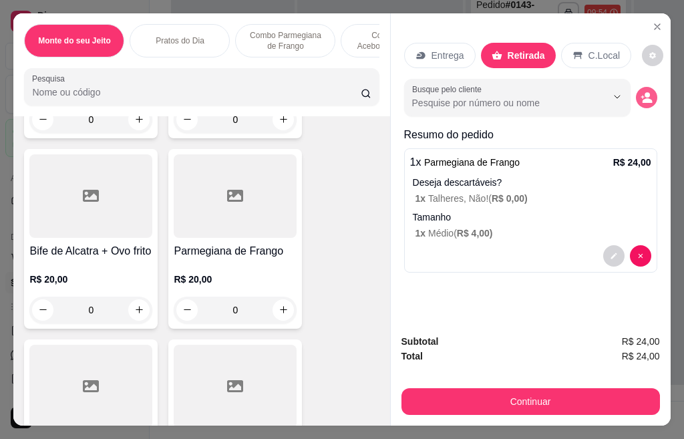
click at [645, 92] on circle "decrease-product-quantity" at bounding box center [647, 94] width 5 height 5
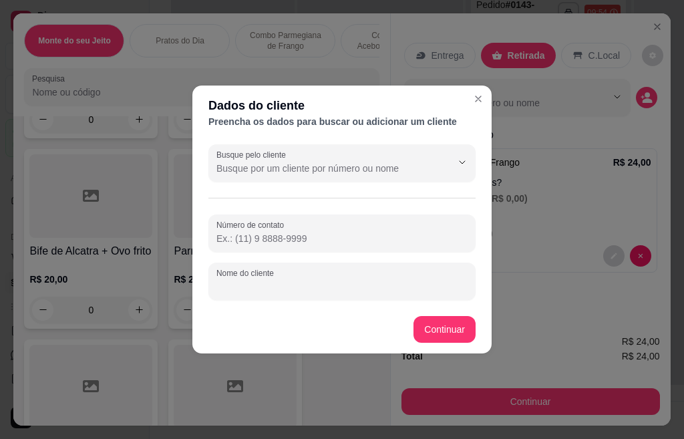
click at [322, 285] on input "Nome do cliente" at bounding box center [341, 286] width 251 height 13
type input "Lisonete"
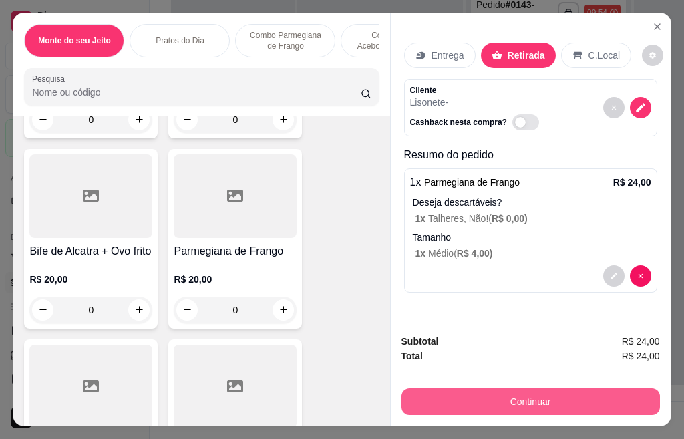
click at [495, 399] on button "Continuar" at bounding box center [531, 401] width 259 height 27
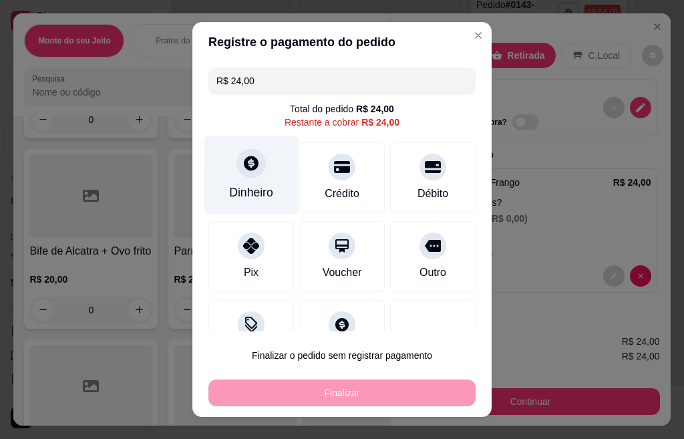
click at [243, 168] on icon at bounding box center [251, 162] width 17 height 17
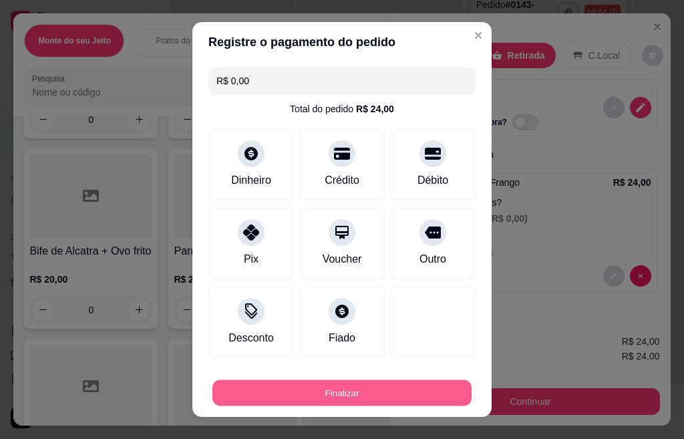
click at [363, 392] on button "Finalizar" at bounding box center [341, 393] width 259 height 26
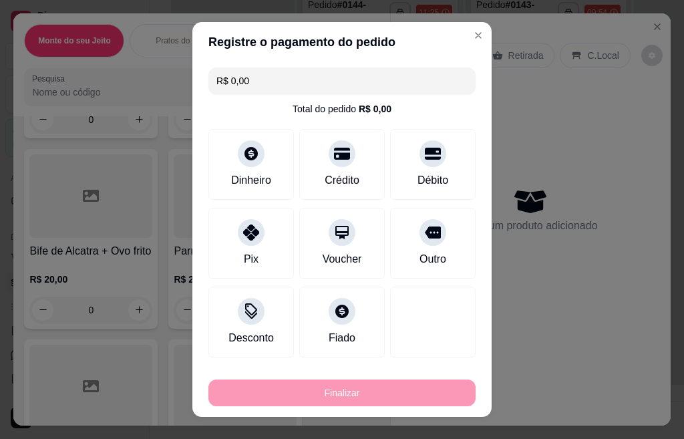
type input "-R$ 24,00"
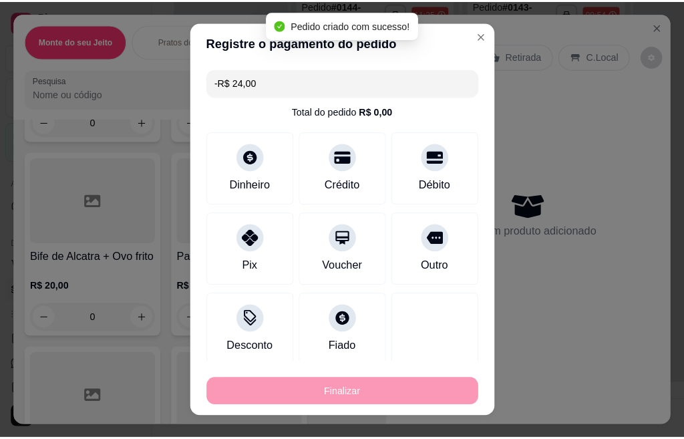
scroll to position [0, 42]
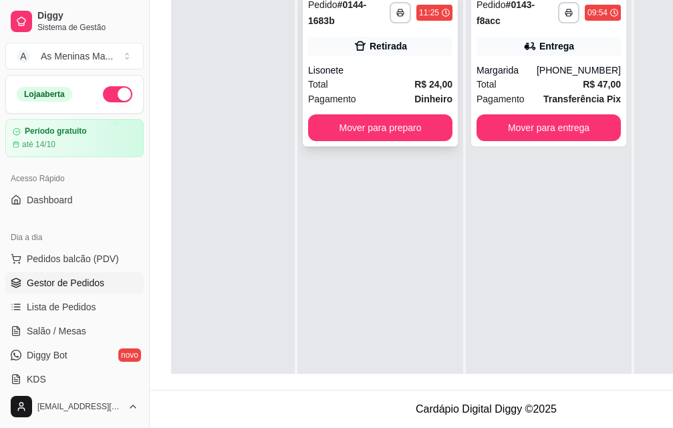
click at [369, 45] on div "Retirada" at bounding box center [380, 46] width 144 height 19
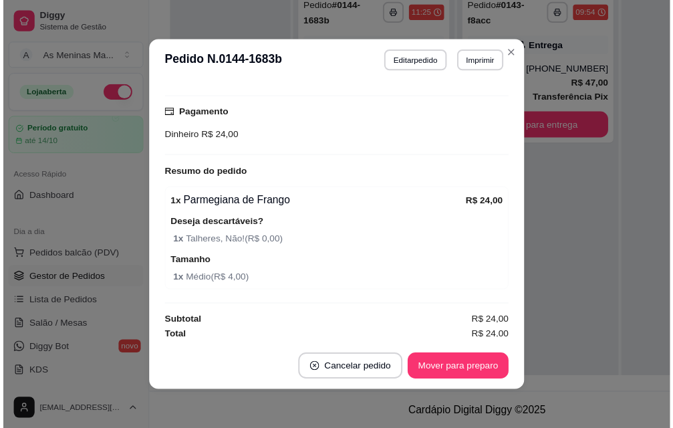
scroll to position [195, 0]
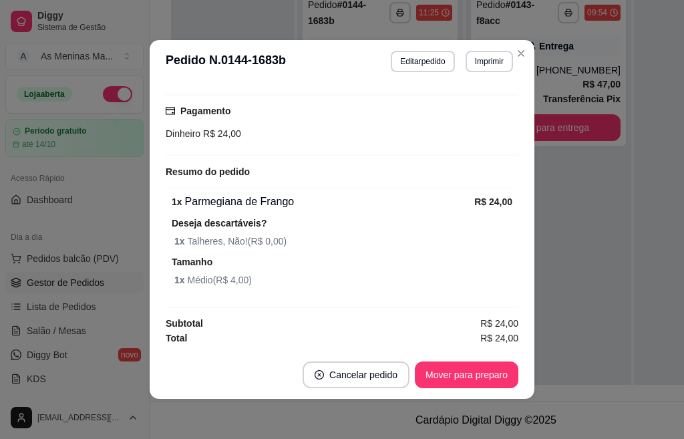
click at [486, 53] on button "Imprimir" at bounding box center [489, 61] width 47 height 21
click at [478, 108] on button "IMPRESSORA" at bounding box center [460, 108] width 97 height 21
click at [491, 57] on button "Imprimir" at bounding box center [489, 61] width 46 height 21
click at [467, 99] on button "IMPRESSORA" at bounding box center [461, 108] width 94 height 21
click at [490, 71] on button "Imprimir" at bounding box center [489, 61] width 47 height 21
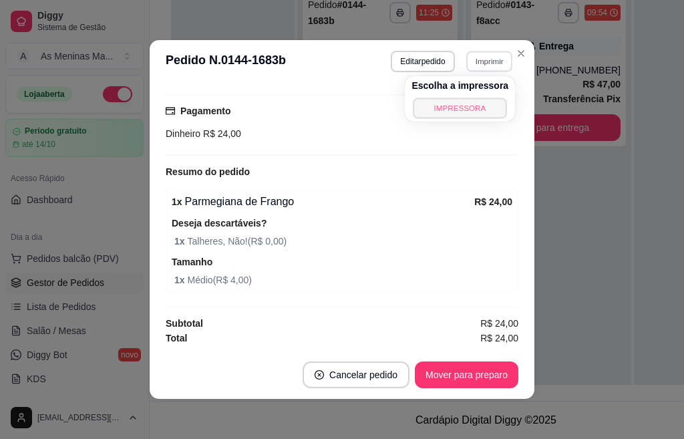
click at [480, 110] on button "IMPRESSORA" at bounding box center [461, 108] width 94 height 21
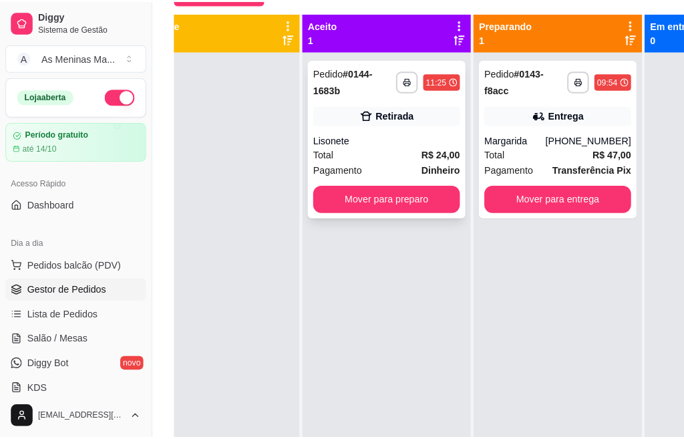
scroll to position [137, 0]
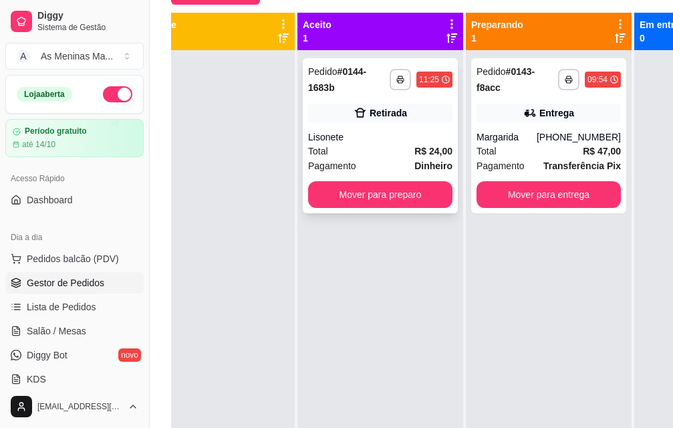
click at [363, 136] on div "Lisonete" at bounding box center [380, 136] width 144 height 13
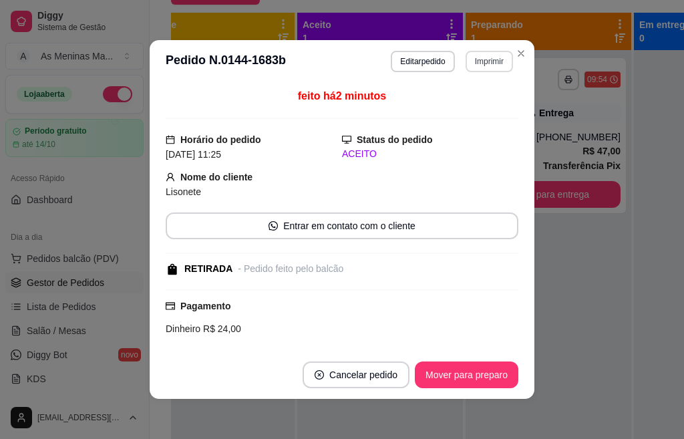
click at [469, 63] on button "Imprimir" at bounding box center [489, 61] width 47 height 21
click at [470, 102] on button "IMPRESSORA" at bounding box center [460, 108] width 97 height 21
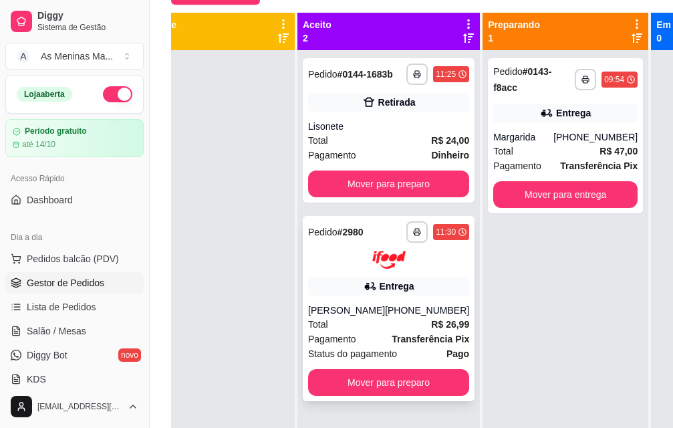
click at [393, 317] on div "[PHONE_NUMBER]" at bounding box center [427, 309] width 84 height 13
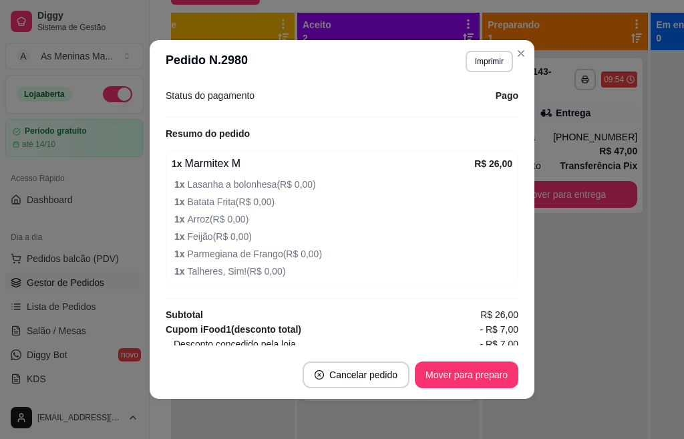
scroll to position [440, 0]
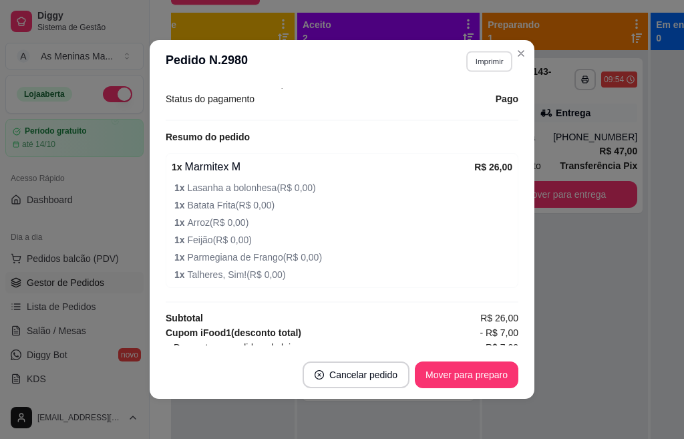
click at [482, 67] on button "Imprimir" at bounding box center [489, 61] width 46 height 21
click at [460, 109] on button "IMPRESSORA" at bounding box center [461, 108] width 94 height 21
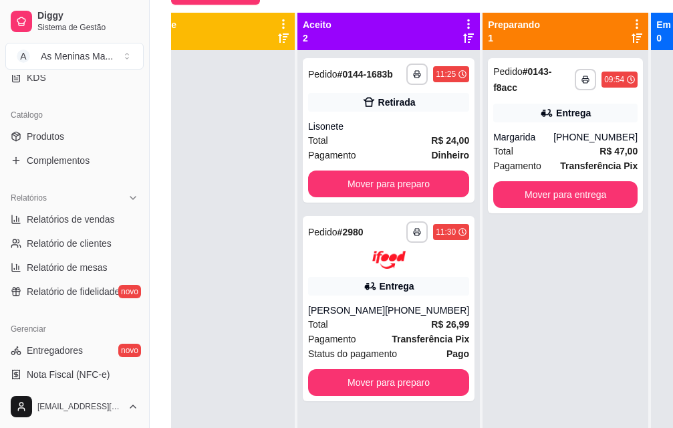
scroll to position [522, 0]
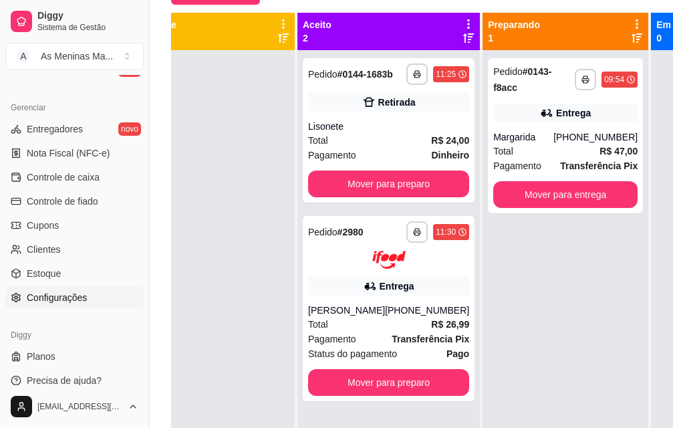
click at [33, 299] on span "Configurações" at bounding box center [57, 297] width 60 height 13
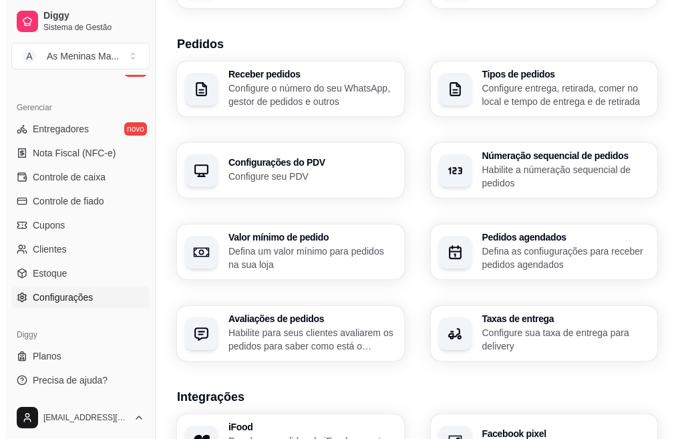
scroll to position [547, 0]
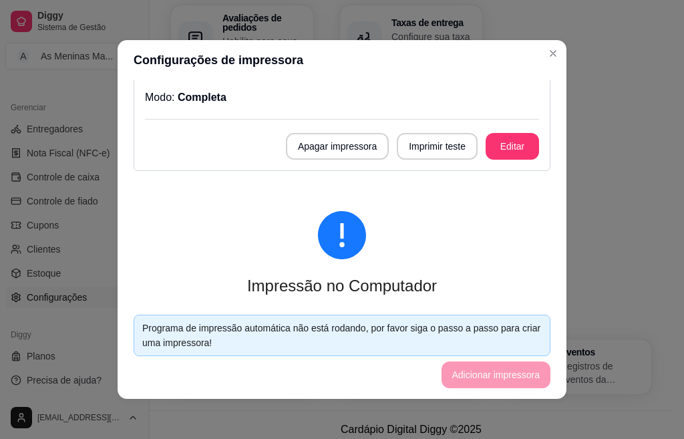
scroll to position [67, 0]
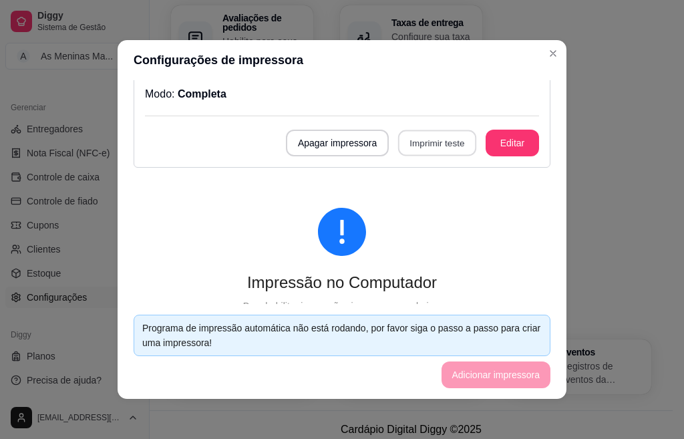
click at [428, 143] on button "Imprimir teste" at bounding box center [437, 143] width 78 height 26
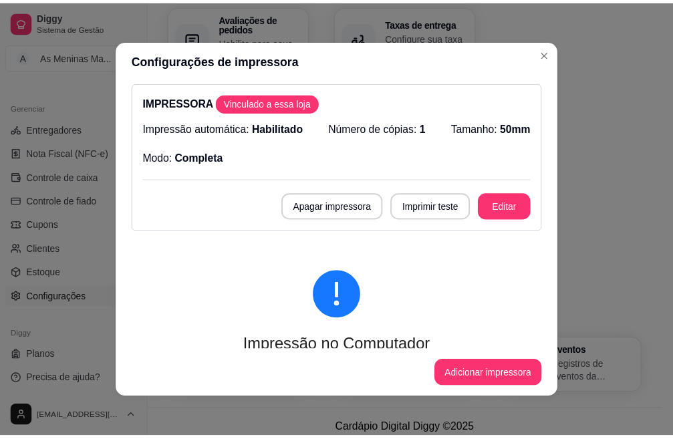
scroll to position [0, 0]
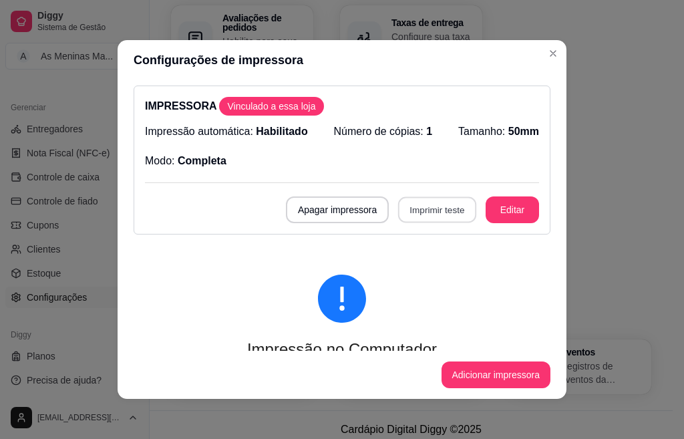
click at [403, 204] on button "Imprimir teste" at bounding box center [437, 210] width 78 height 26
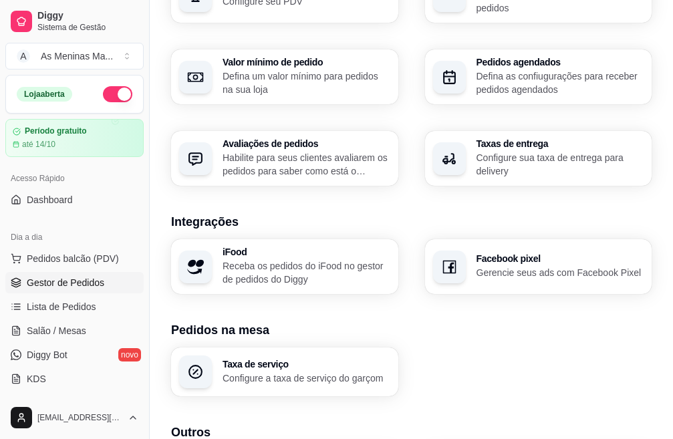
click at [61, 281] on span "Gestor de Pedidos" at bounding box center [66, 282] width 78 height 13
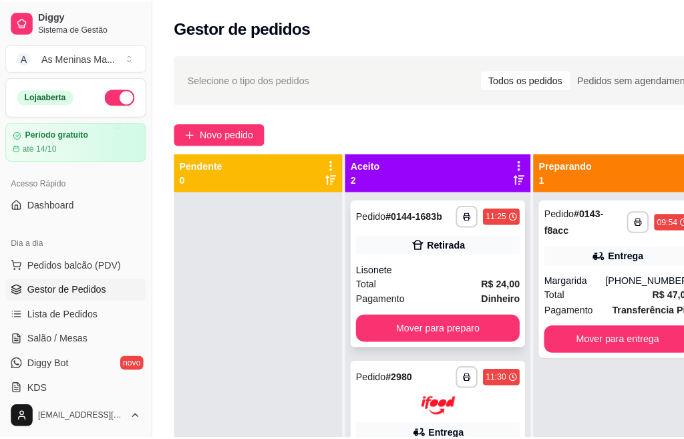
scroll to position [49, 0]
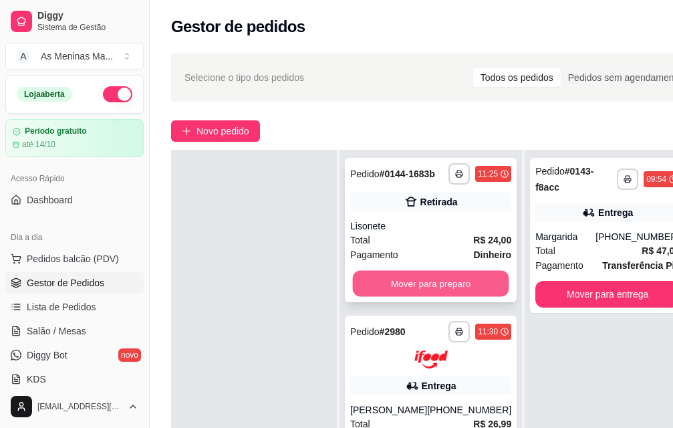
click at [424, 291] on button "Mover para preparo" at bounding box center [431, 284] width 156 height 26
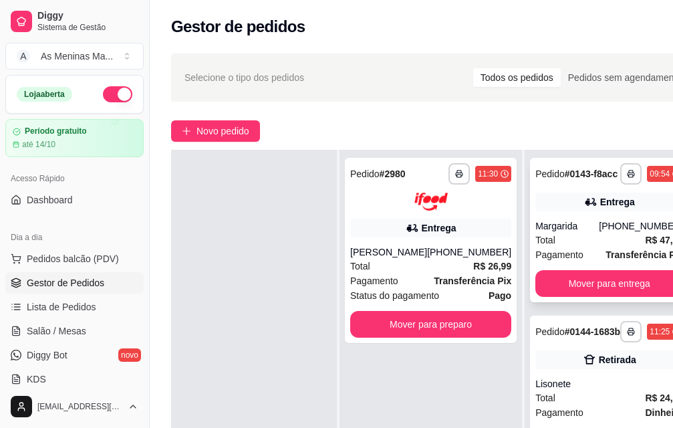
click at [573, 282] on button "Mover para entrega" at bounding box center [609, 283] width 148 height 27
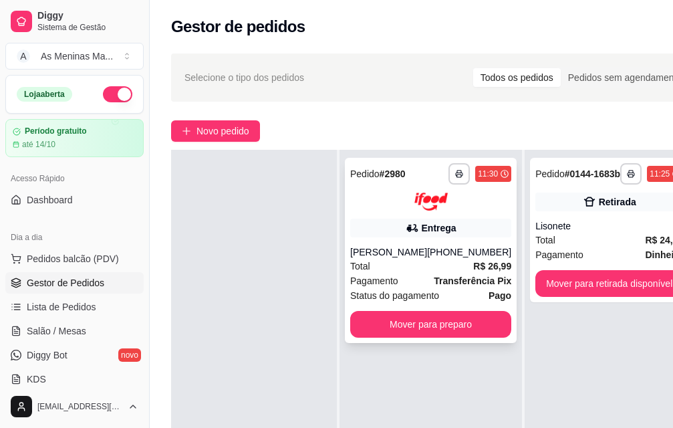
click at [413, 281] on div "Pagamento Transferência Pix" at bounding box center [430, 280] width 161 height 15
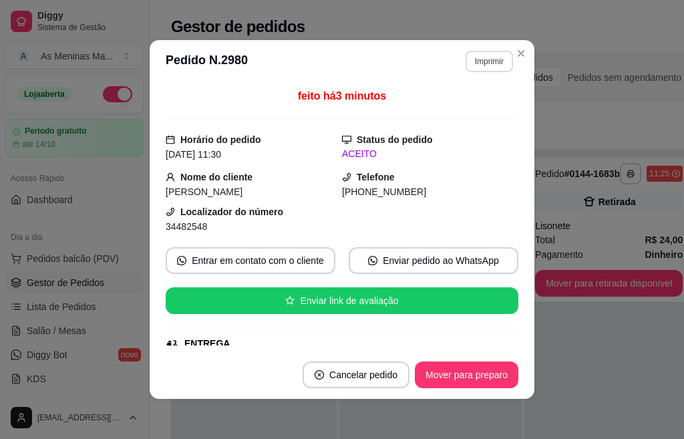
click at [488, 62] on button "Imprimir" at bounding box center [489, 61] width 47 height 21
click at [430, 110] on button "IMPRESSORA" at bounding box center [460, 108] width 94 height 21
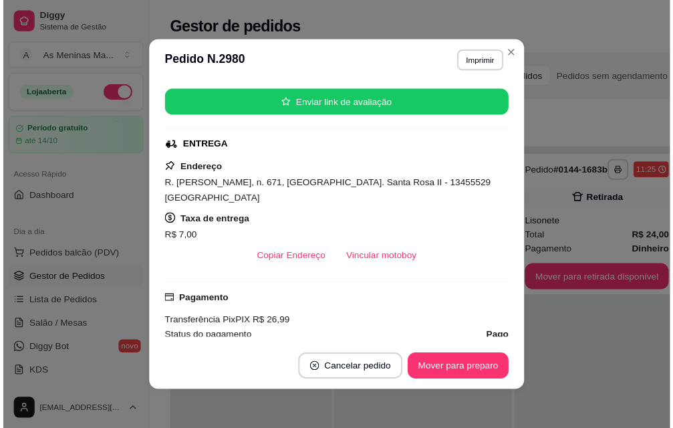
scroll to position [200, 0]
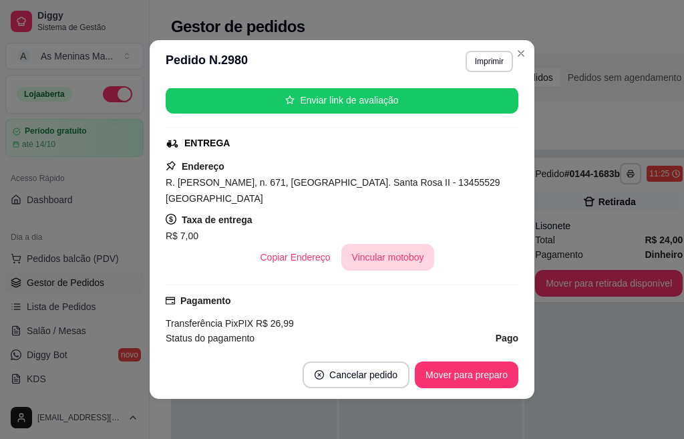
click at [381, 244] on button "Vincular motoboy" at bounding box center [388, 257] width 94 height 27
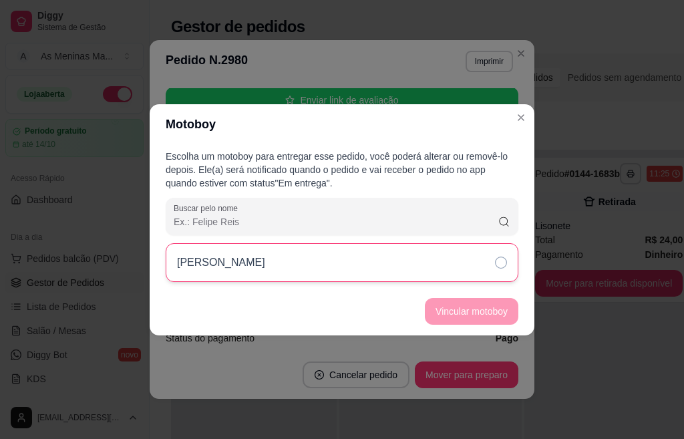
click at [501, 265] on icon at bounding box center [501, 263] width 12 height 12
click at [481, 311] on button "Vincular motoboy" at bounding box center [472, 311] width 94 height 27
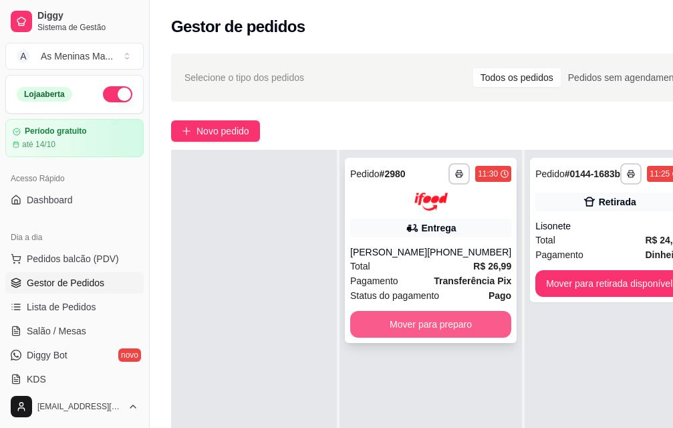
click at [406, 326] on button "Mover para preparo" at bounding box center [430, 324] width 161 height 27
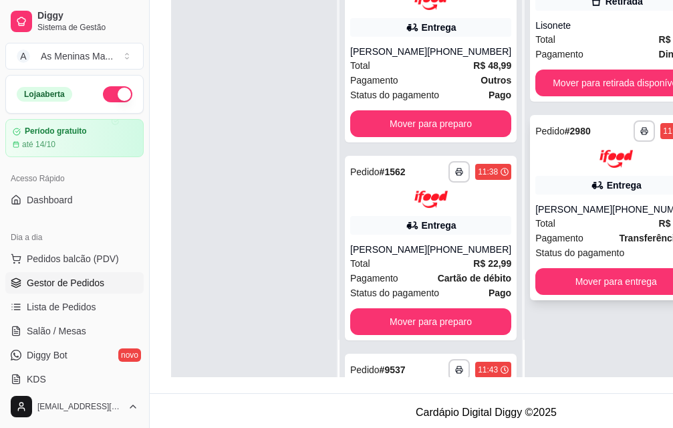
click at [597, 208] on div "[PERSON_NAME]" at bounding box center [573, 208] width 77 height 13
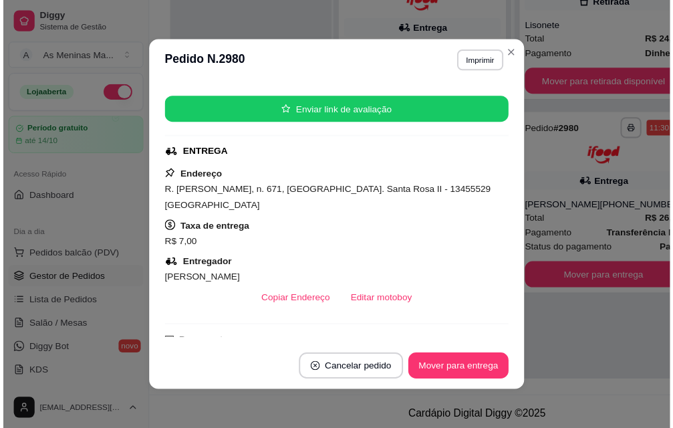
scroll to position [267, 0]
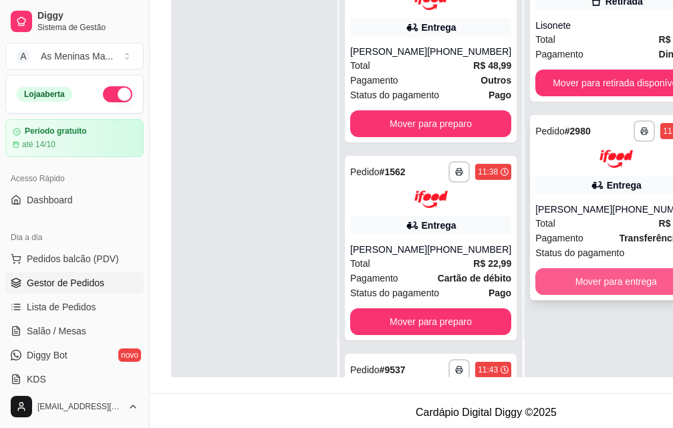
click at [569, 295] on button "Mover para entrega" at bounding box center [615, 281] width 161 height 27
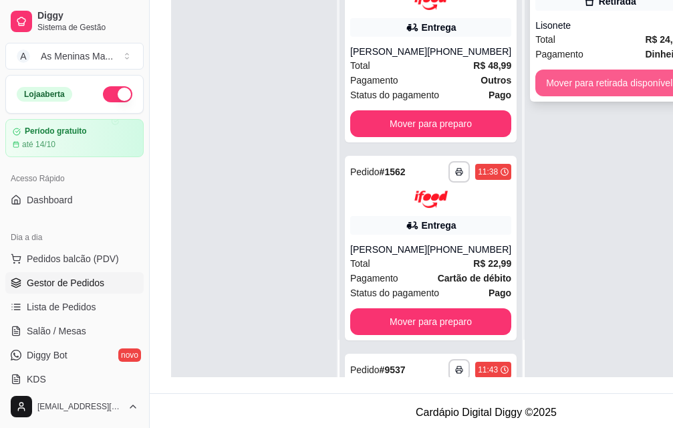
click at [577, 78] on button "Mover para retirada disponível" at bounding box center [609, 82] width 148 height 27
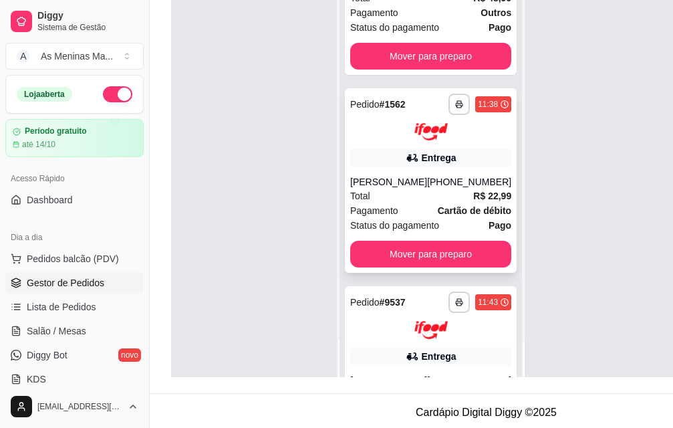
scroll to position [196, 0]
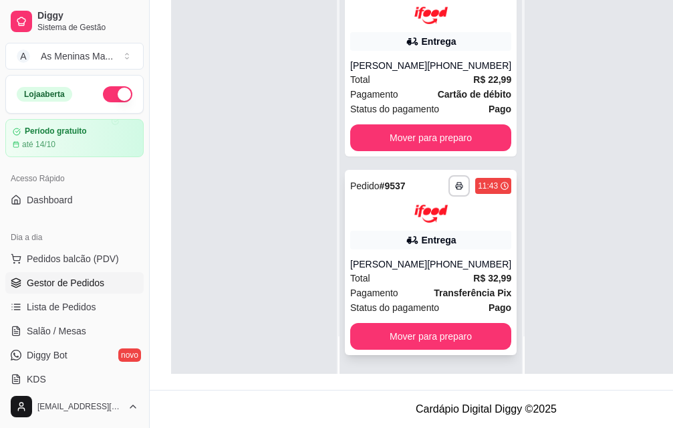
click at [400, 257] on div "[PERSON_NAME]" at bounding box center [388, 263] width 77 height 13
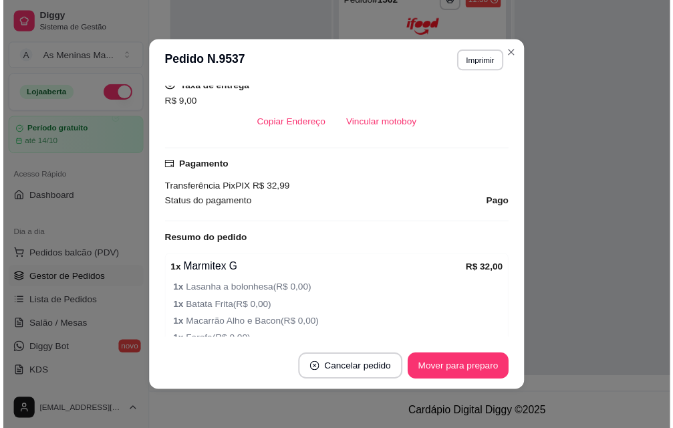
scroll to position [334, 0]
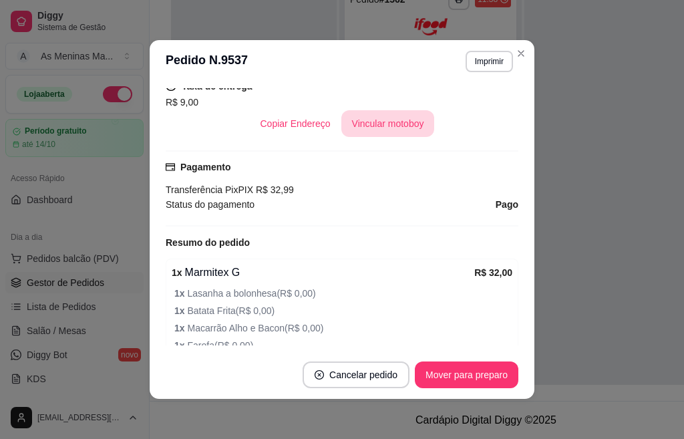
click at [404, 126] on button "Vincular motoboy" at bounding box center [388, 123] width 94 height 27
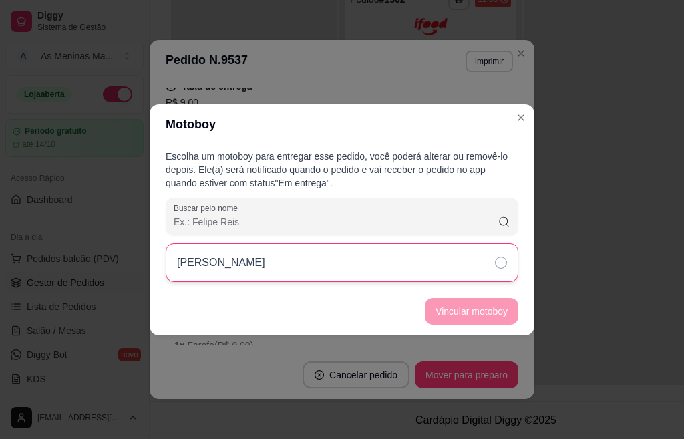
click at [484, 265] on div "[PERSON_NAME]" at bounding box center [342, 262] width 353 height 39
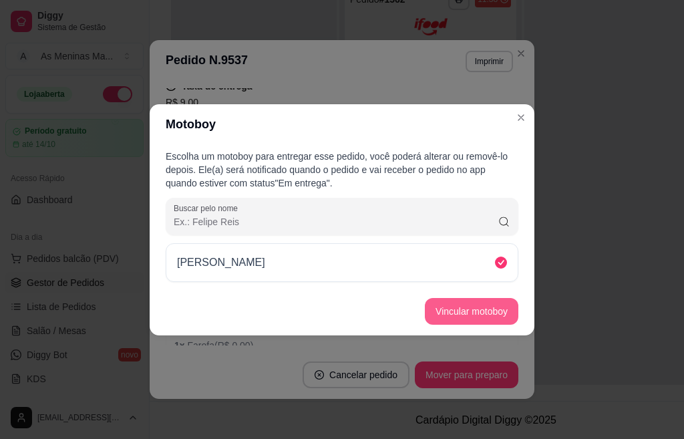
click at [473, 314] on button "Vincular motoboy" at bounding box center [472, 311] width 94 height 27
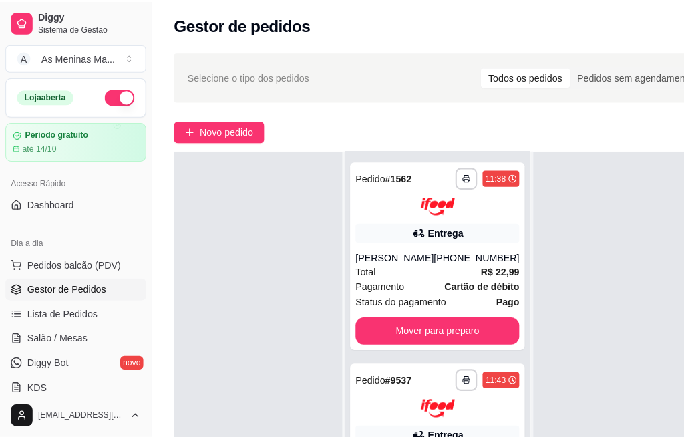
scroll to position [0, 0]
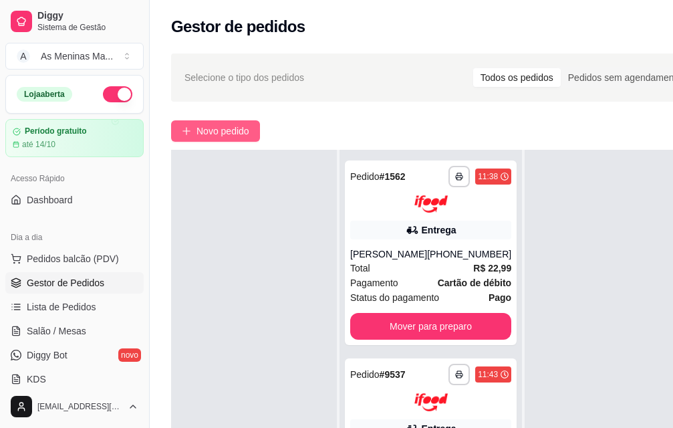
click at [203, 127] on span "Novo pedido" at bounding box center [222, 131] width 53 height 15
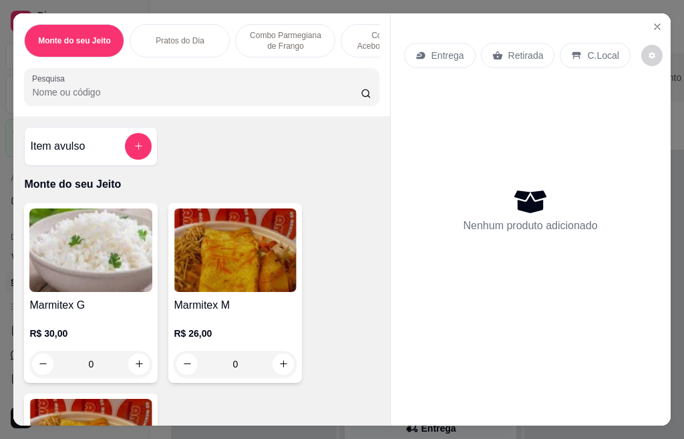
scroll to position [67, 0]
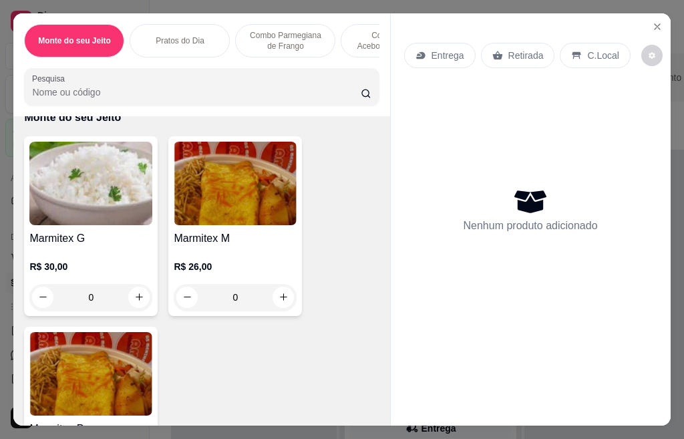
click at [105, 267] on p "R$ 30,00" at bounding box center [90, 266] width 123 height 13
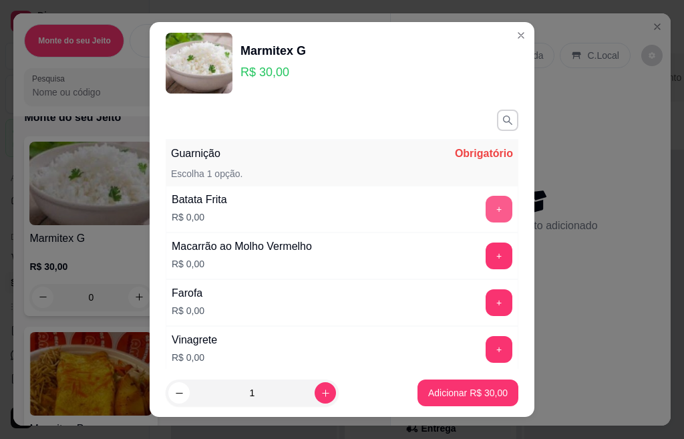
click at [486, 217] on button "+" at bounding box center [499, 209] width 27 height 27
click at [486, 297] on button "+" at bounding box center [499, 302] width 27 height 27
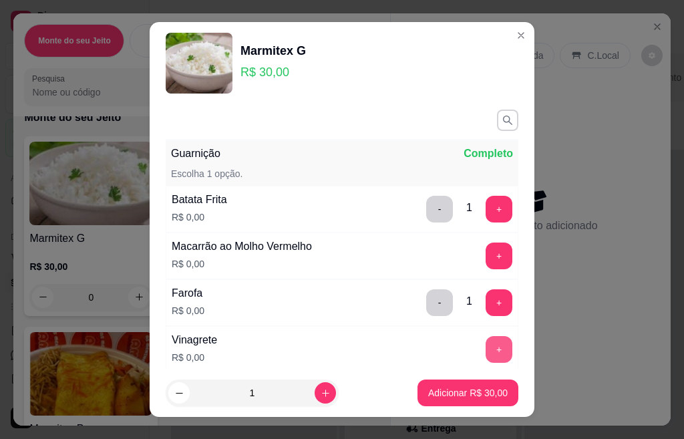
click at [486, 350] on button "+" at bounding box center [499, 349] width 27 height 27
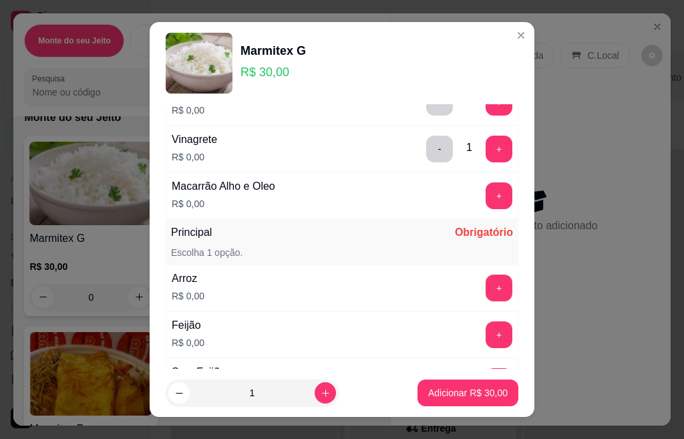
scroll to position [267, 0]
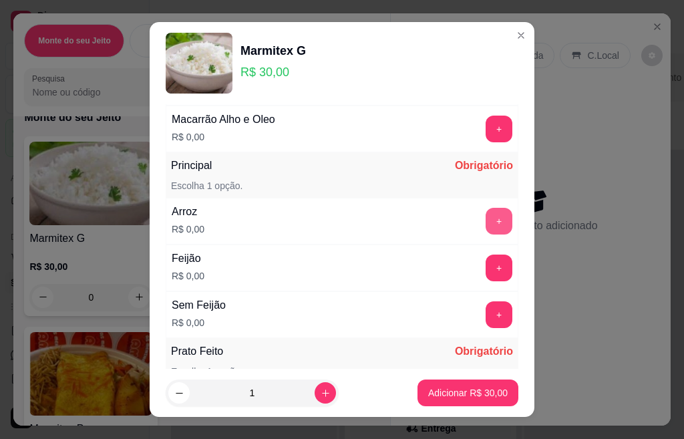
click at [486, 231] on button "+" at bounding box center [499, 221] width 27 height 27
click at [486, 274] on button "+" at bounding box center [499, 268] width 27 height 27
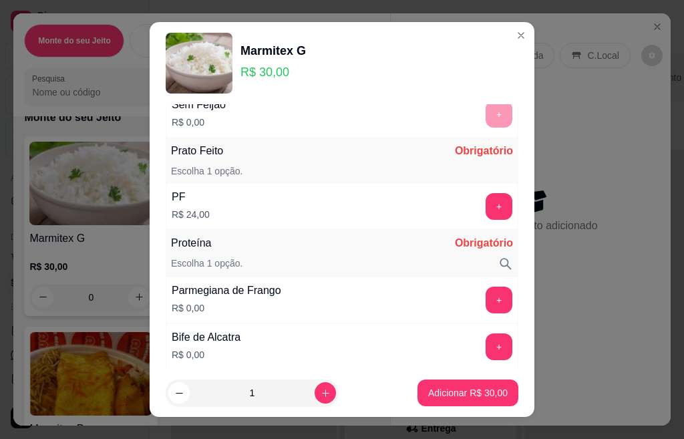
scroll to position [535, 0]
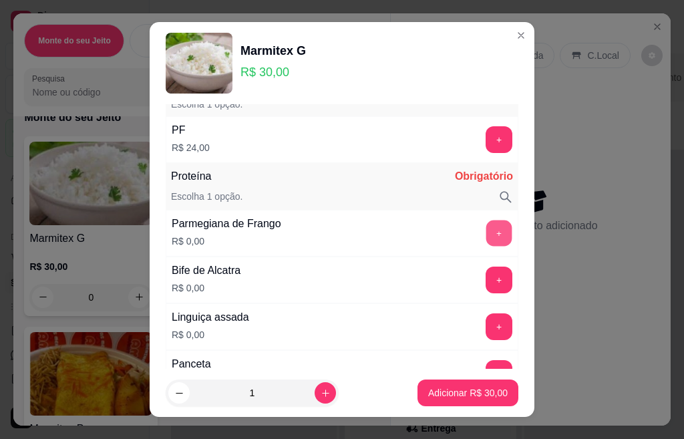
click at [486, 235] on button "+" at bounding box center [499, 233] width 26 height 26
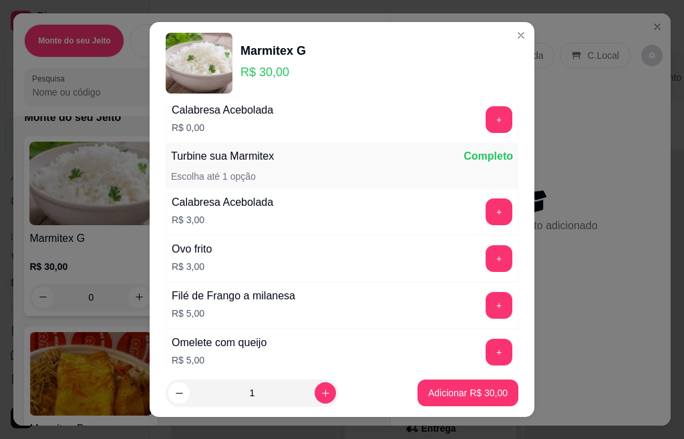
scroll to position [1302, 0]
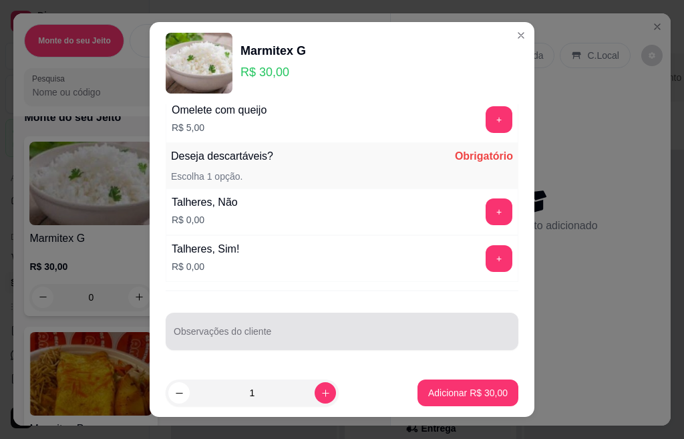
click at [253, 329] on div at bounding box center [342, 331] width 337 height 27
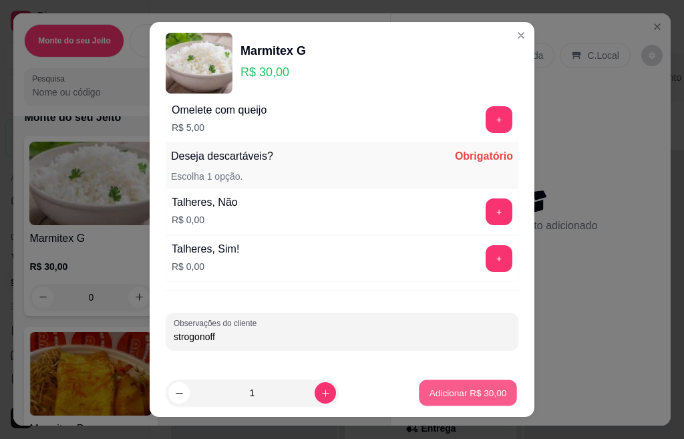
click at [446, 397] on p "Adicionar R$ 30,00" at bounding box center [469, 392] width 78 height 13
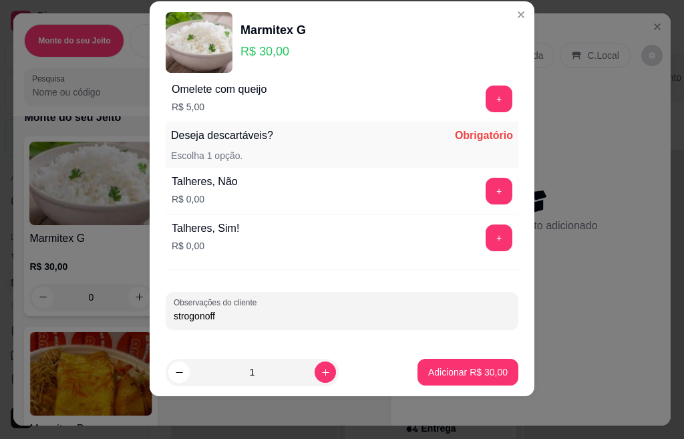
scroll to position [0, 0]
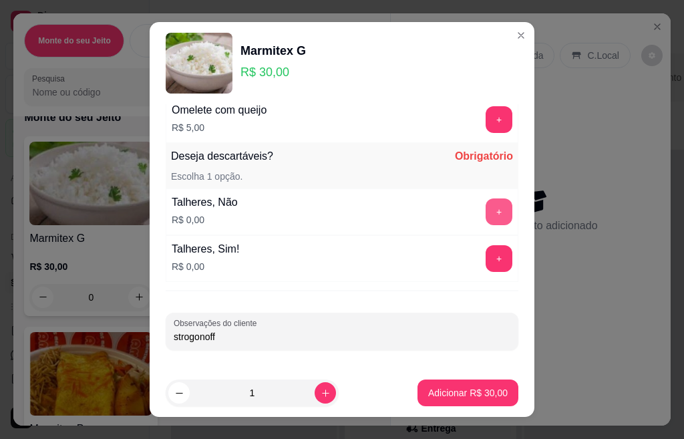
type input "strogonoff"
click at [486, 211] on button "+" at bounding box center [499, 211] width 27 height 27
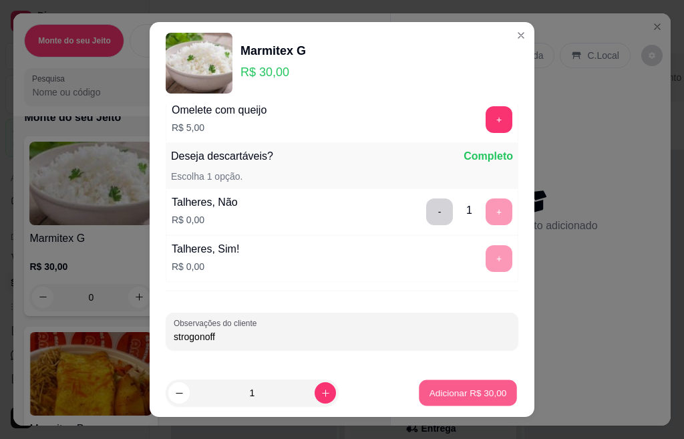
click at [437, 392] on p "Adicionar R$ 30,00" at bounding box center [469, 392] width 78 height 13
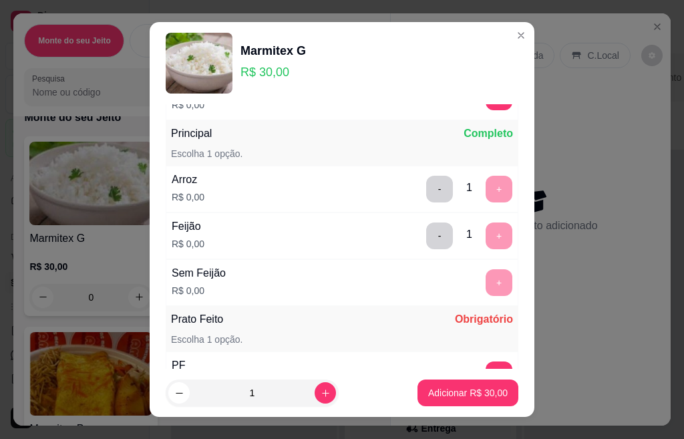
scroll to position [366, 0]
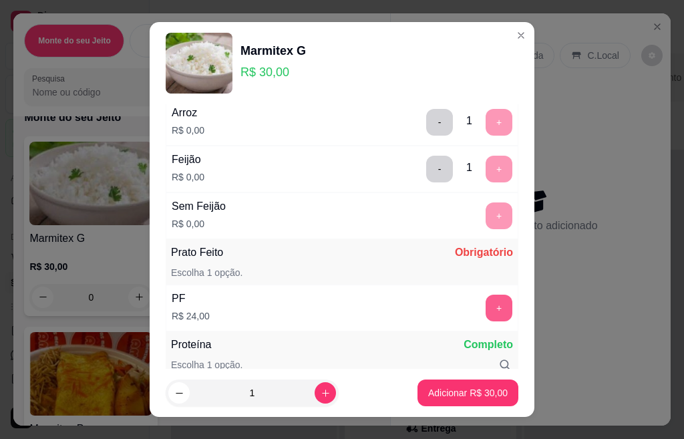
click at [486, 319] on button "+" at bounding box center [499, 308] width 27 height 27
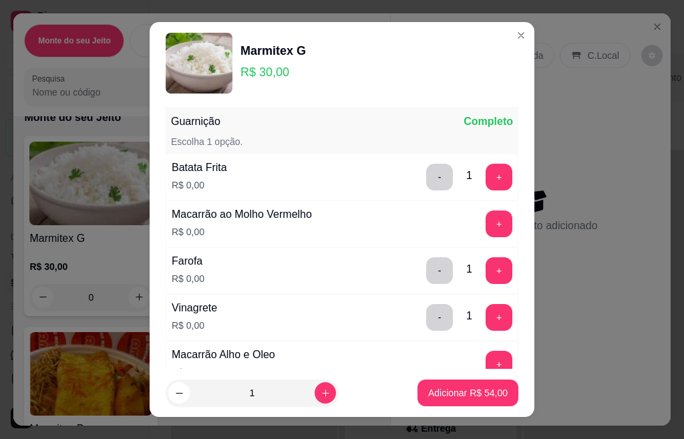
scroll to position [0, 0]
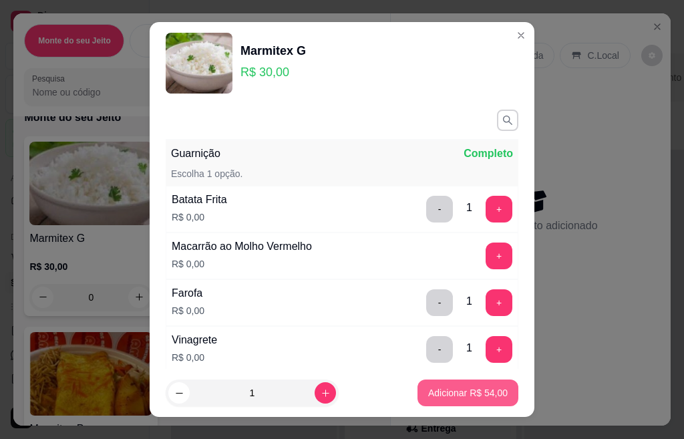
click at [462, 384] on button "Adicionar R$ 54,00" at bounding box center [468, 393] width 101 height 27
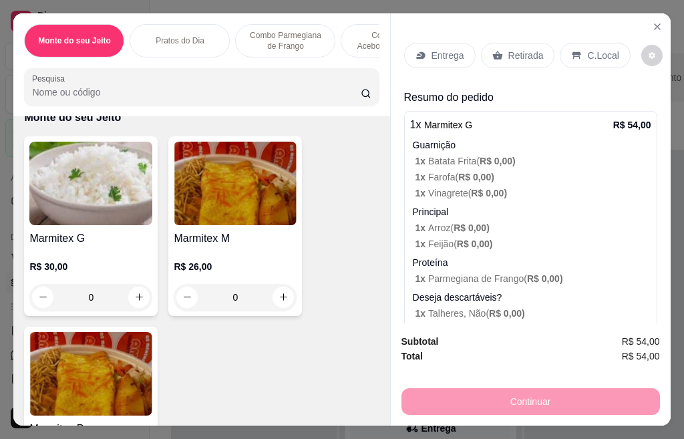
click at [467, 364] on div "Subtotal R$ 54,00 Total R$ 54,00 Continuar" at bounding box center [531, 374] width 259 height 81
click at [532, 53] on p "Retirada" at bounding box center [525, 55] width 35 height 13
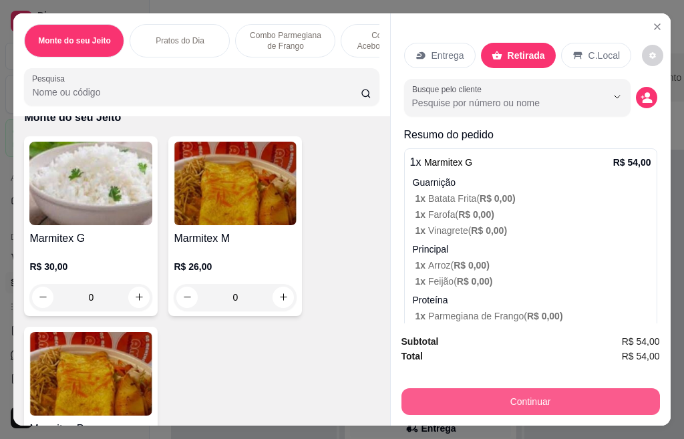
click at [516, 392] on button "Continuar" at bounding box center [531, 401] width 259 height 27
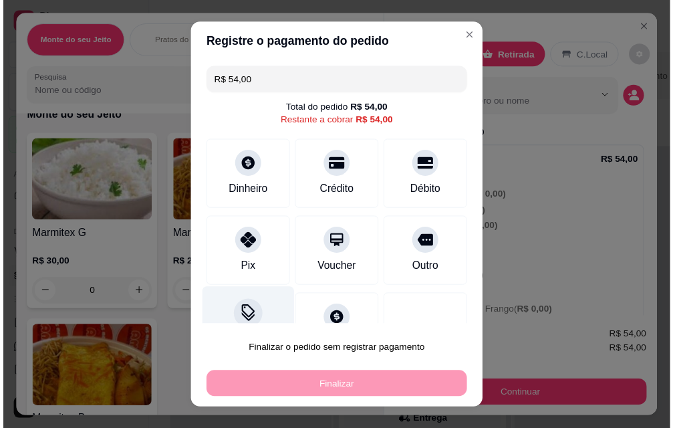
scroll to position [45, 0]
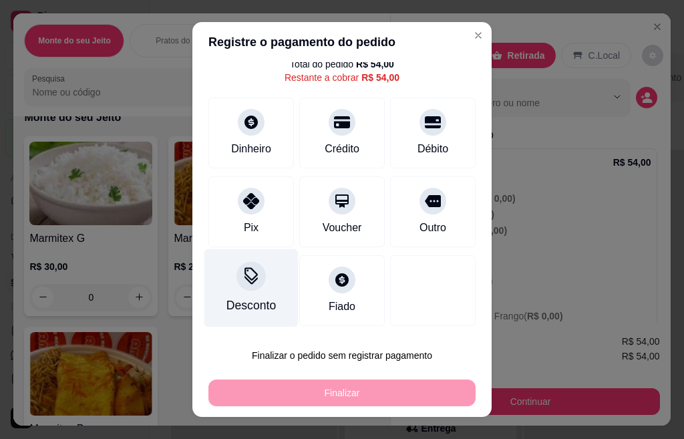
click at [247, 271] on icon at bounding box center [251, 275] width 17 height 17
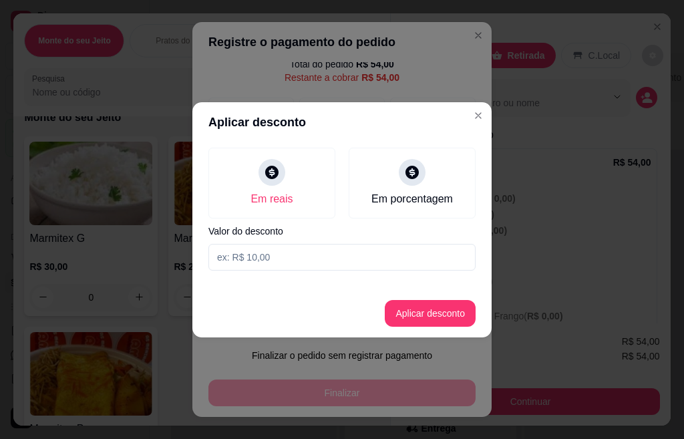
click at [264, 265] on input at bounding box center [341, 257] width 267 height 27
type input "24,00"
click at [408, 323] on button "Aplicar desconto" at bounding box center [430, 313] width 91 height 27
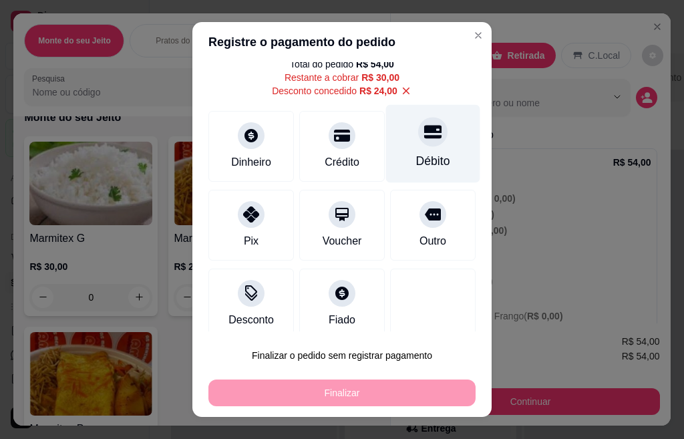
click at [416, 155] on div "Débito" at bounding box center [433, 160] width 34 height 17
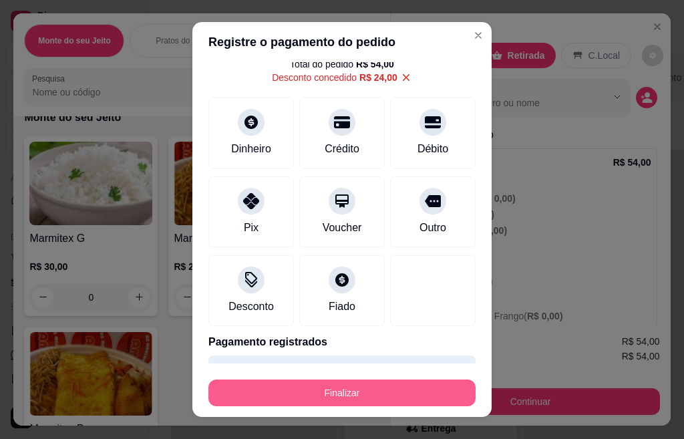
click at [399, 398] on button "Finalizar" at bounding box center [341, 393] width 267 height 27
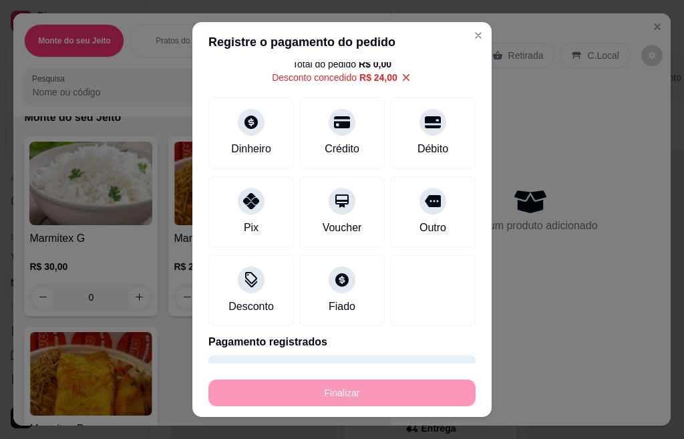
type input "-R$ 54,00"
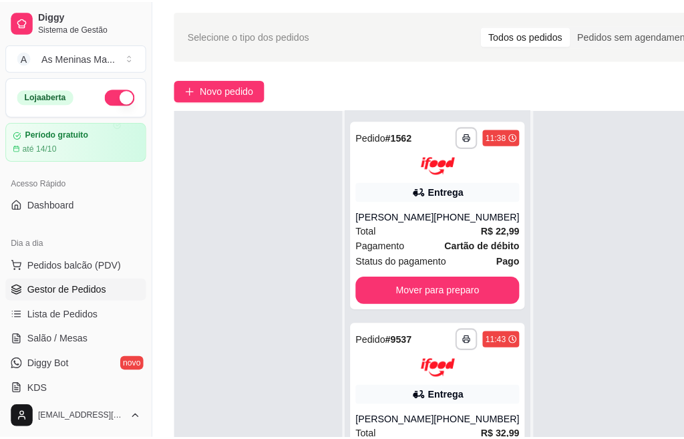
scroll to position [67, 0]
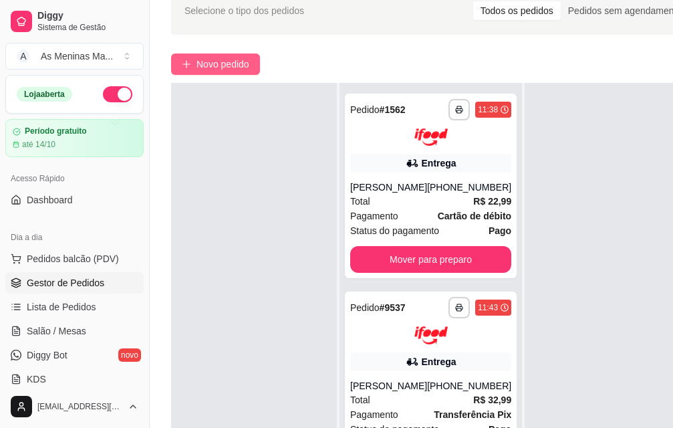
click at [194, 66] on button "Novo pedido" at bounding box center [215, 63] width 89 height 21
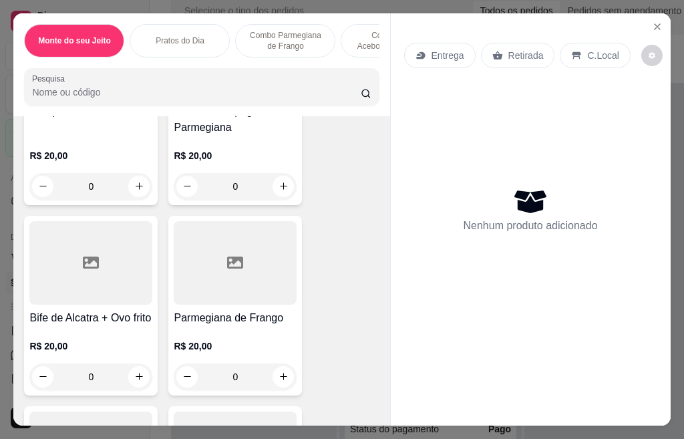
scroll to position [735, 0]
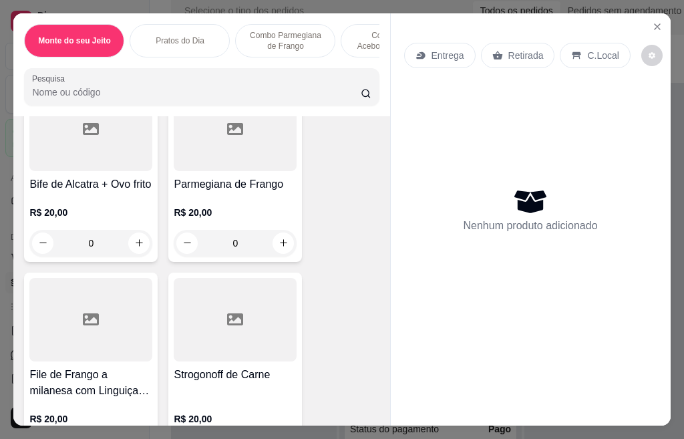
click at [84, 219] on p "R$ 20,00" at bounding box center [90, 212] width 123 height 13
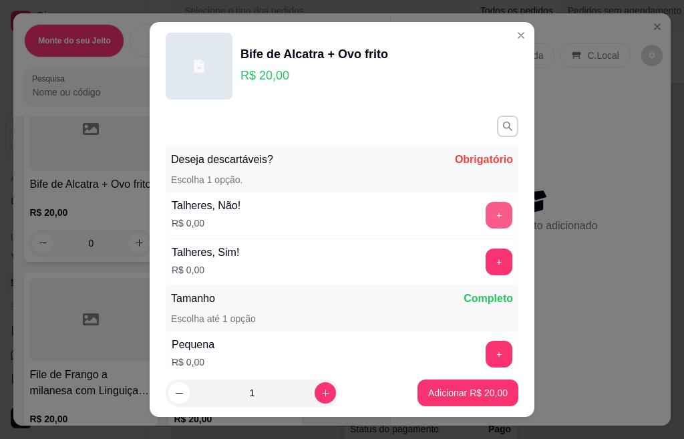
click at [486, 216] on button "+" at bounding box center [499, 215] width 27 height 27
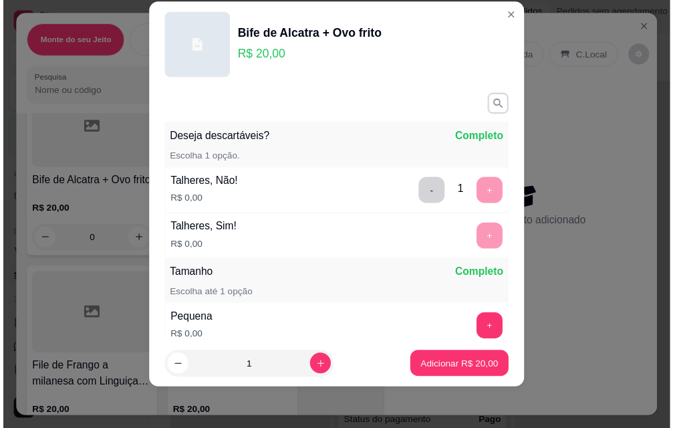
scroll to position [175, 0]
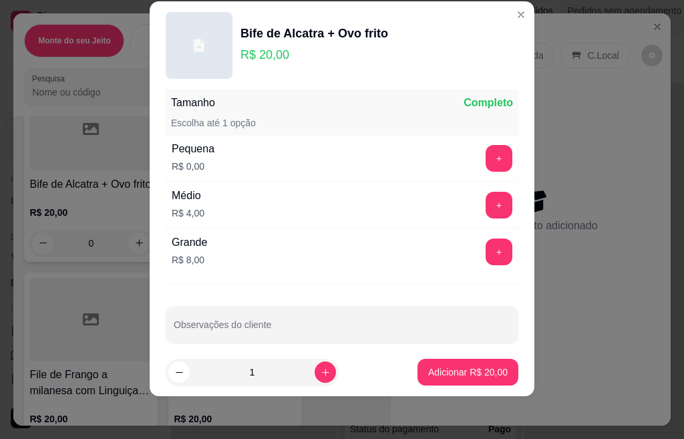
click at [486, 209] on button "+" at bounding box center [499, 205] width 27 height 27
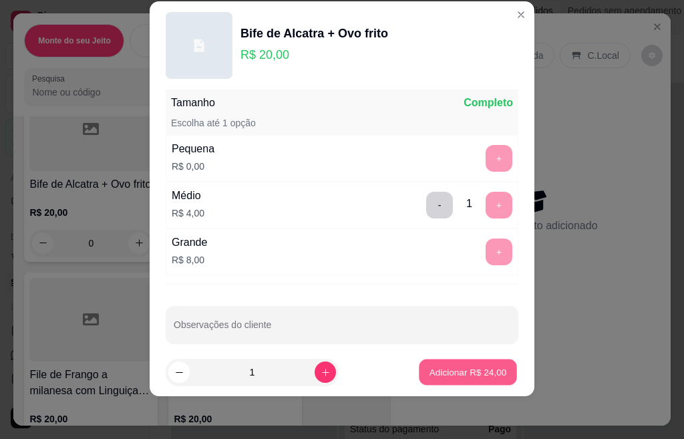
click at [469, 364] on button "Adicionar R$ 24,00" at bounding box center [468, 372] width 98 height 26
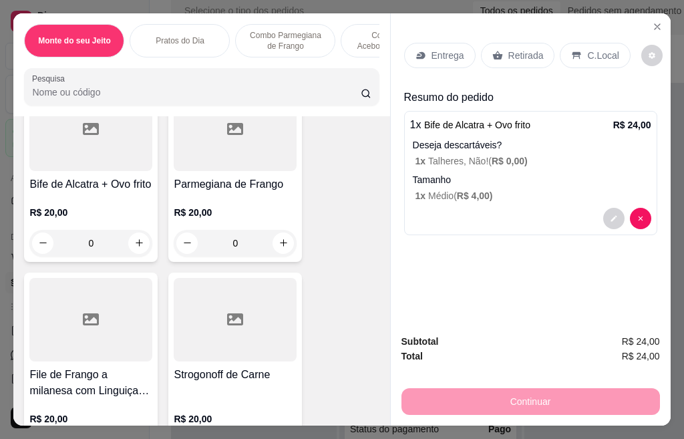
click at [517, 57] on div "Retirada" at bounding box center [518, 55] width 74 height 25
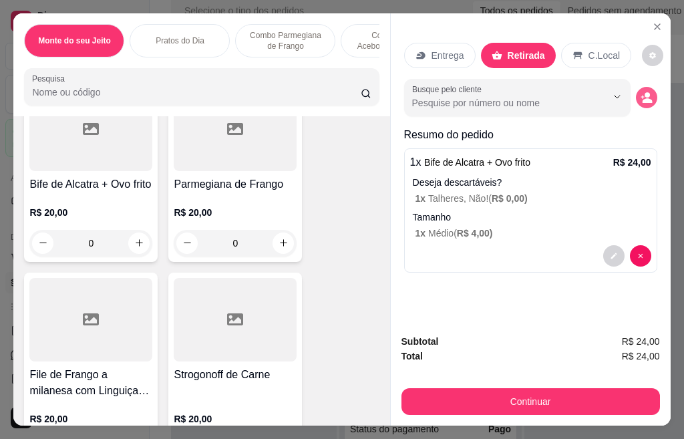
click at [642, 98] on icon "decrease-product-quantity" at bounding box center [647, 100] width 10 height 5
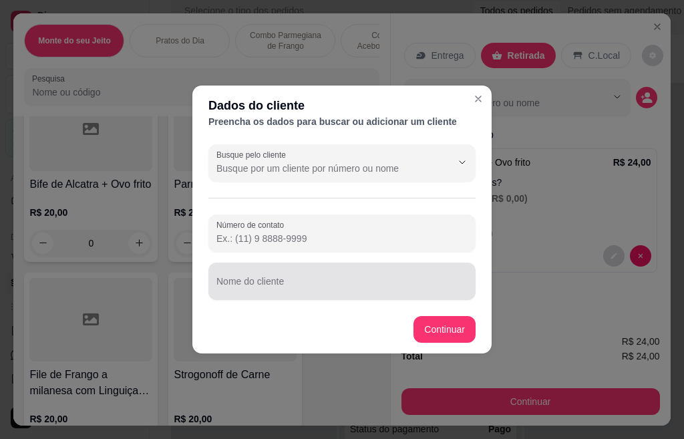
click at [375, 288] on input "Nome do cliente" at bounding box center [341, 286] width 251 height 13
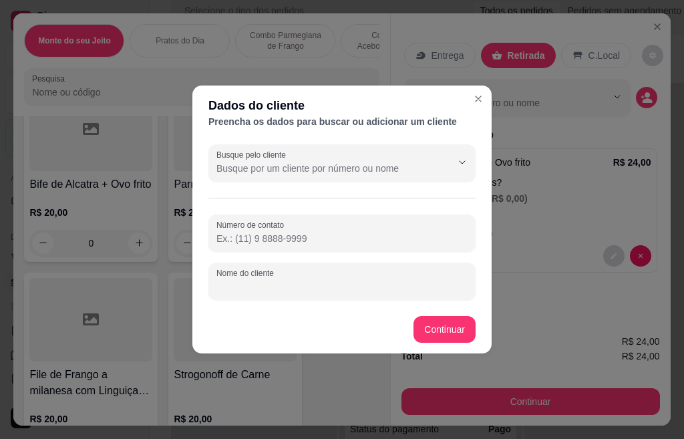
type input "O"
type input "[PERSON_NAME]"
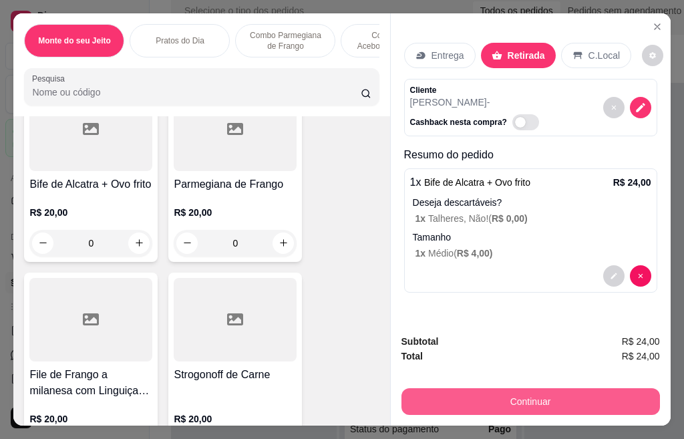
click at [475, 402] on button "Continuar" at bounding box center [531, 401] width 259 height 27
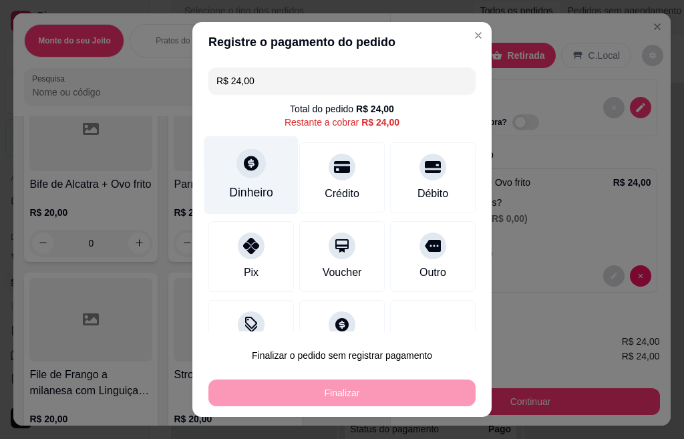
click at [247, 170] on icon at bounding box center [251, 162] width 17 height 17
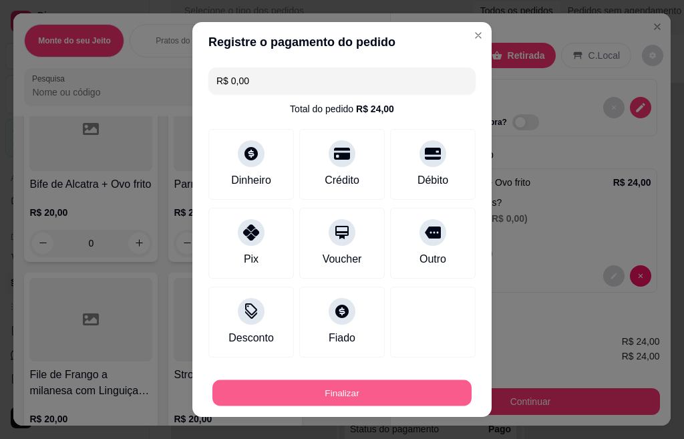
click at [294, 394] on button "Finalizar" at bounding box center [341, 393] width 259 height 26
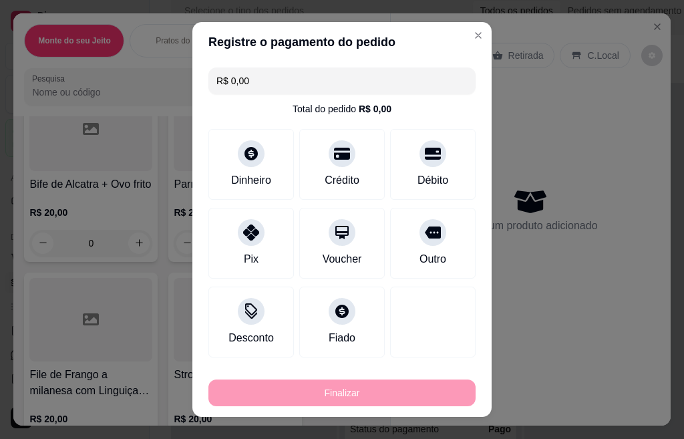
type input "-R$ 24,00"
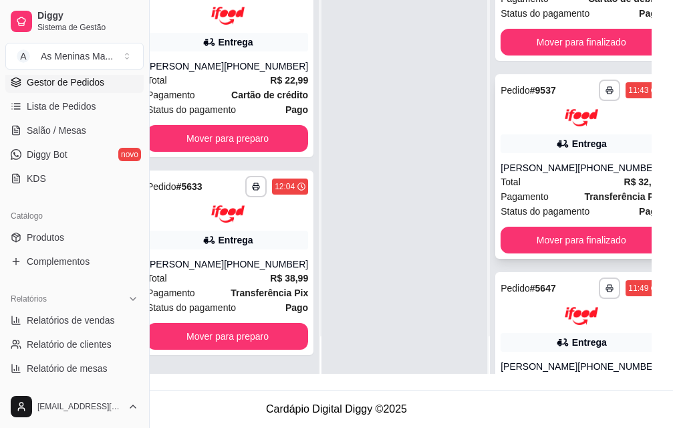
scroll to position [787, 0]
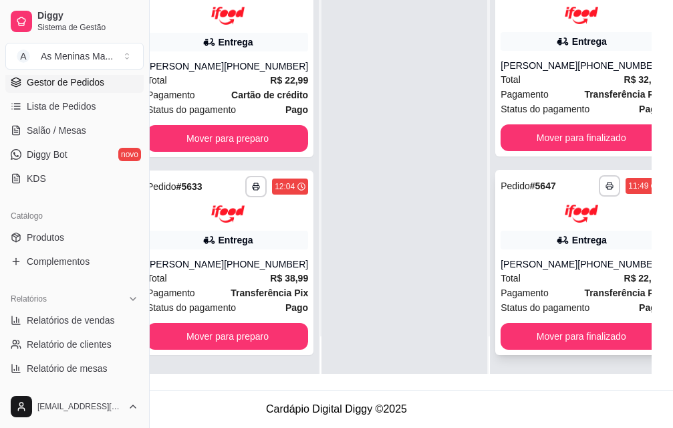
click at [529, 272] on div "Total R$ 22,96" at bounding box center [580, 278] width 161 height 15
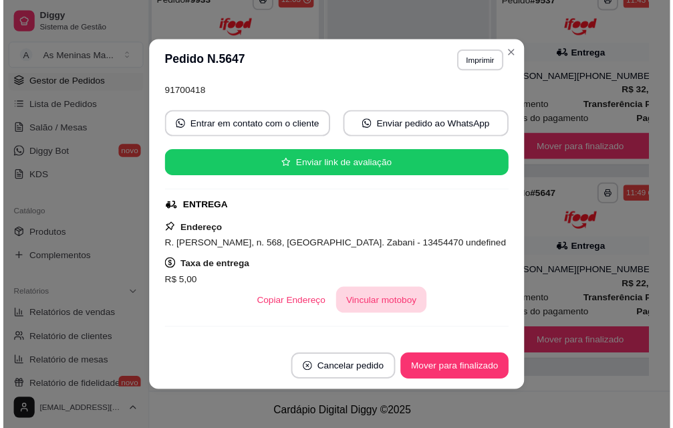
scroll to position [200, 0]
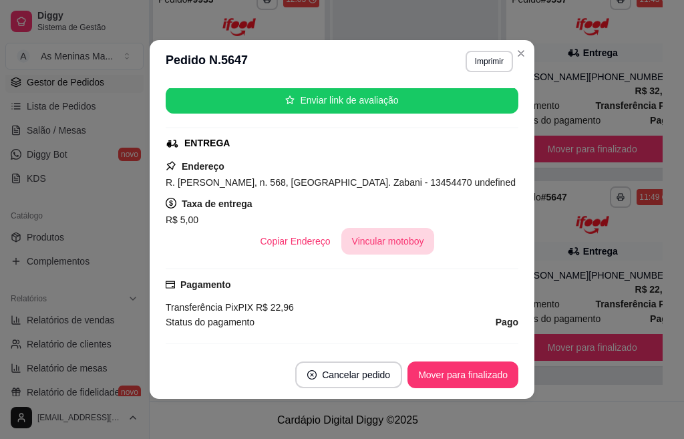
click at [382, 233] on button "Vincular motoboy" at bounding box center [388, 241] width 94 height 27
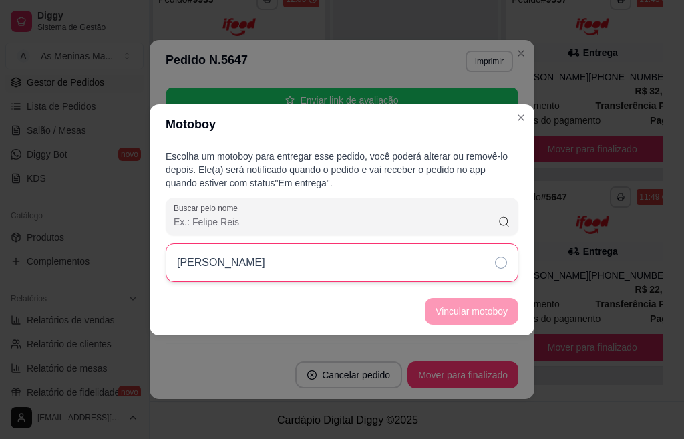
click at [347, 265] on div "[PERSON_NAME]" at bounding box center [342, 262] width 353 height 39
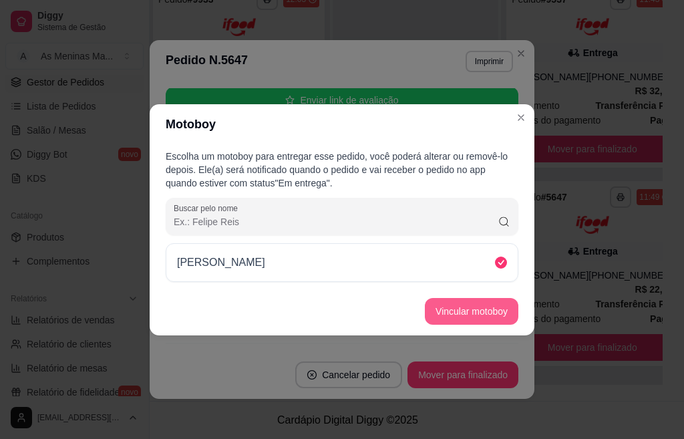
click at [486, 316] on button "Vincular motoboy" at bounding box center [472, 311] width 94 height 27
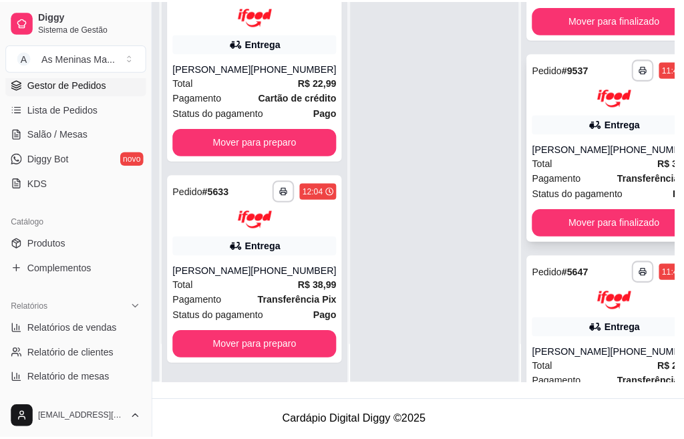
scroll to position [653, 0]
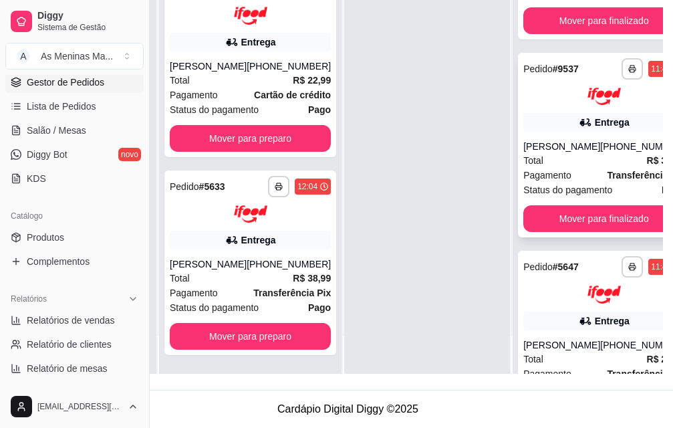
click at [542, 168] on div "Total R$ 32,99" at bounding box center [603, 160] width 161 height 15
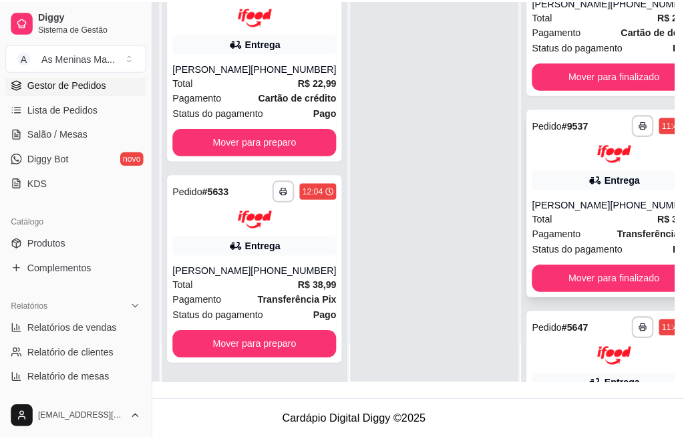
scroll to position [520, 0]
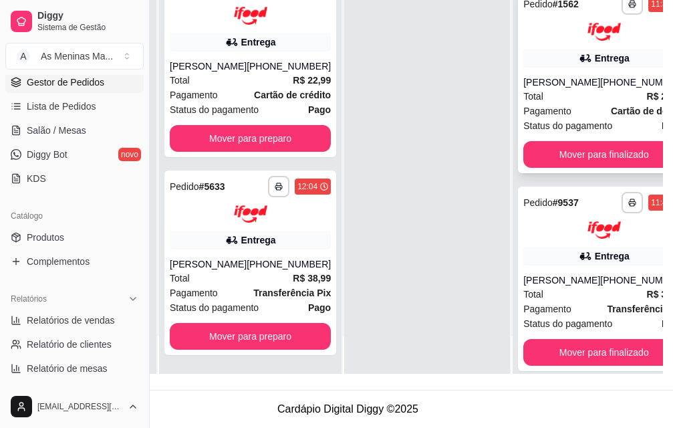
click at [531, 89] on div "[PERSON_NAME]" at bounding box center [561, 82] width 77 height 13
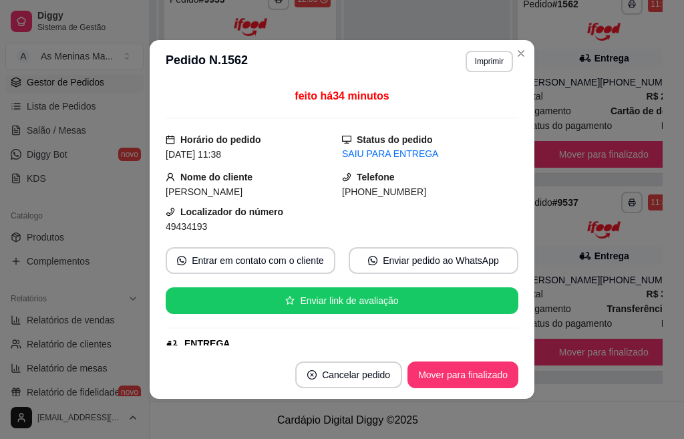
scroll to position [134, 0]
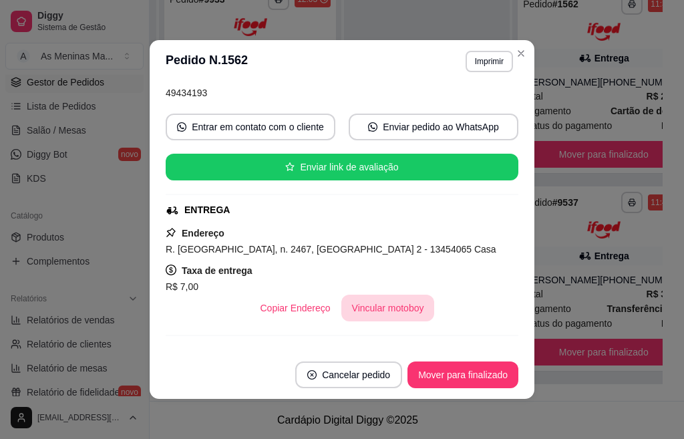
click at [391, 310] on button "Vincular motoboy" at bounding box center [388, 308] width 94 height 27
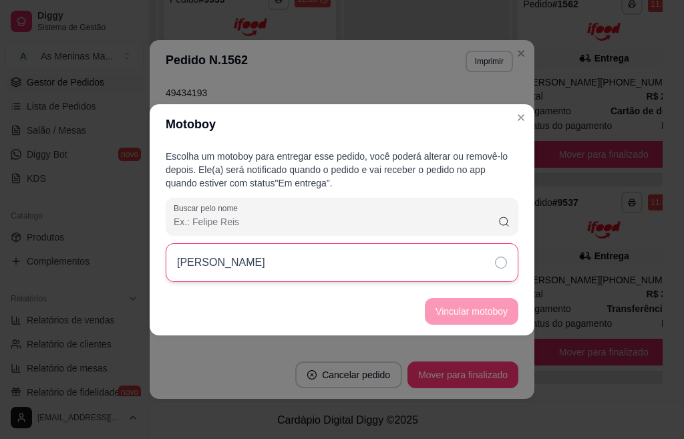
click at [440, 269] on div "[PERSON_NAME]" at bounding box center [342, 262] width 353 height 39
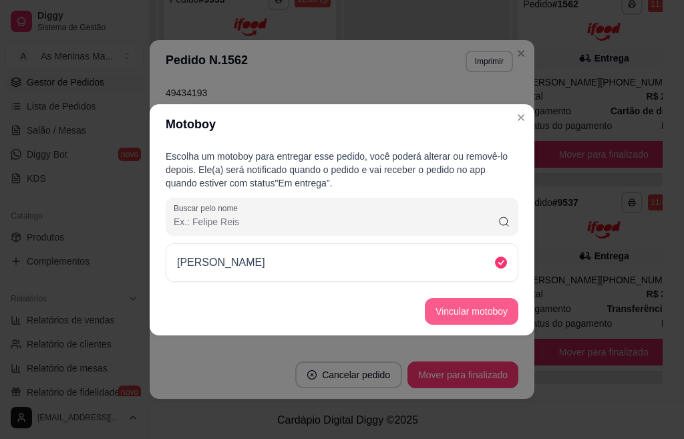
click at [436, 317] on button "Vincular motoboy" at bounding box center [472, 311] width 94 height 27
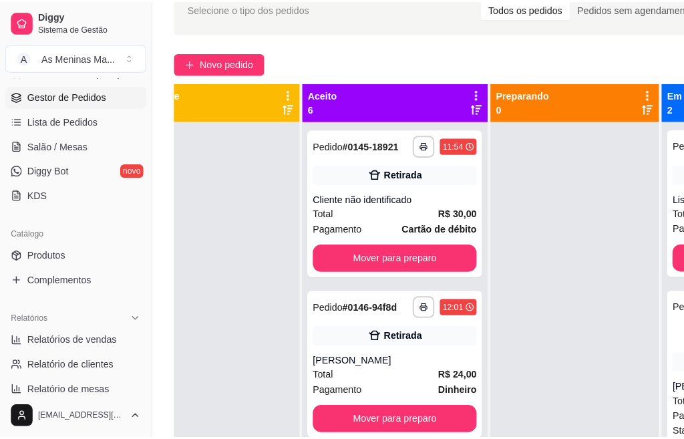
scroll to position [0, 0]
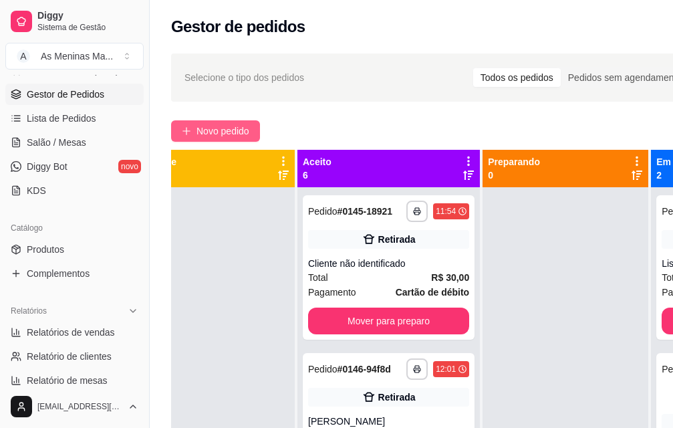
click at [214, 129] on span "Novo pedido" at bounding box center [222, 131] width 53 height 15
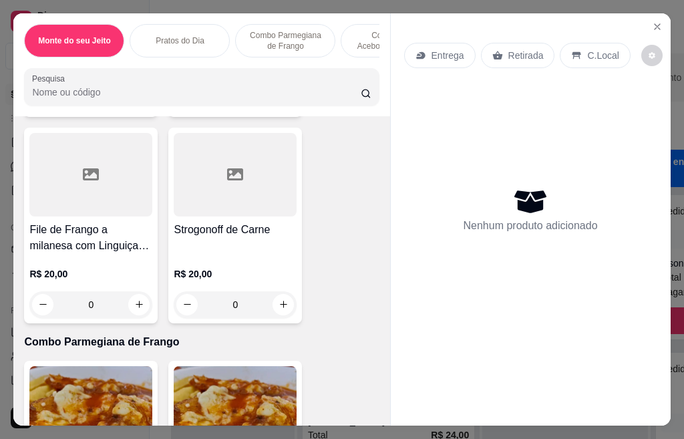
scroll to position [935, 0]
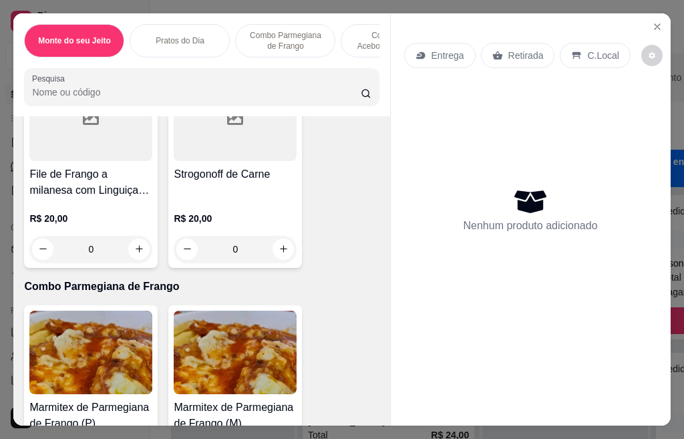
click at [129, 263] on div "0" at bounding box center [90, 249] width 123 height 27
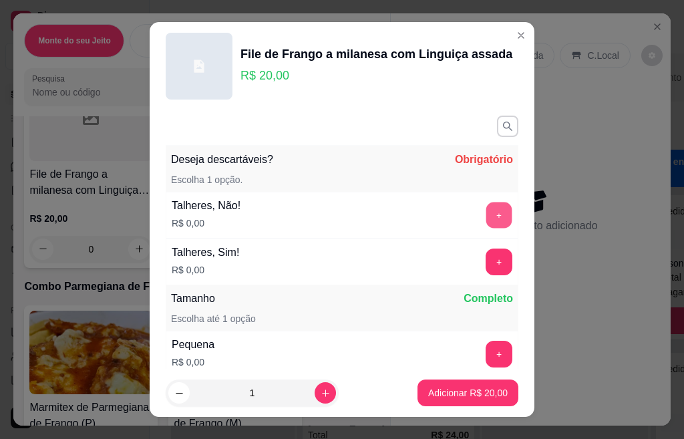
click at [486, 218] on button "+" at bounding box center [499, 215] width 26 height 26
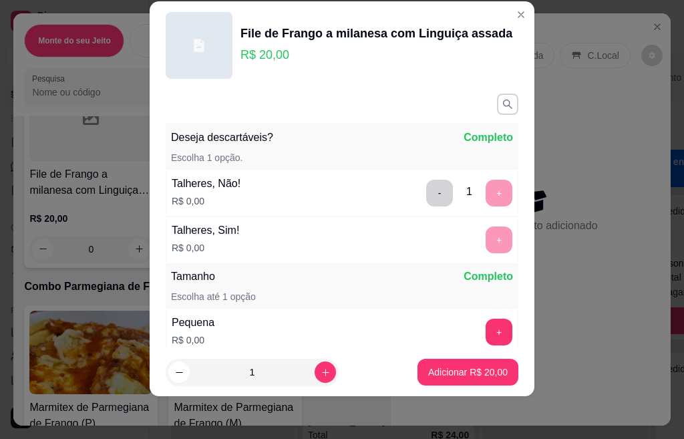
scroll to position [0, 0]
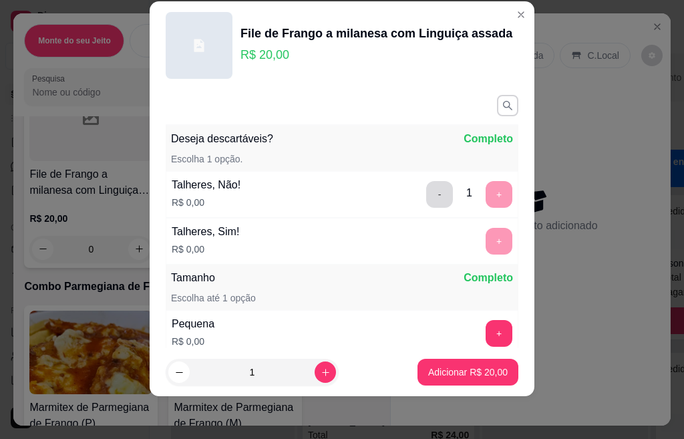
click at [426, 187] on button "-" at bounding box center [439, 194] width 27 height 27
click at [486, 235] on button "+" at bounding box center [499, 241] width 27 height 27
click at [486, 332] on button "+" at bounding box center [499, 333] width 27 height 27
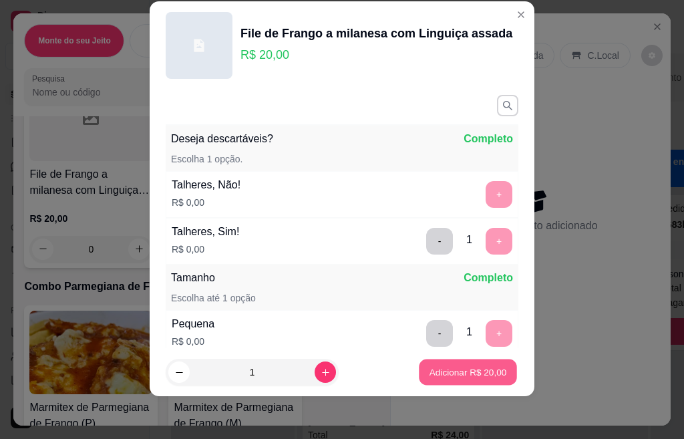
click at [476, 373] on p "Adicionar R$ 20,00" at bounding box center [469, 371] width 78 height 13
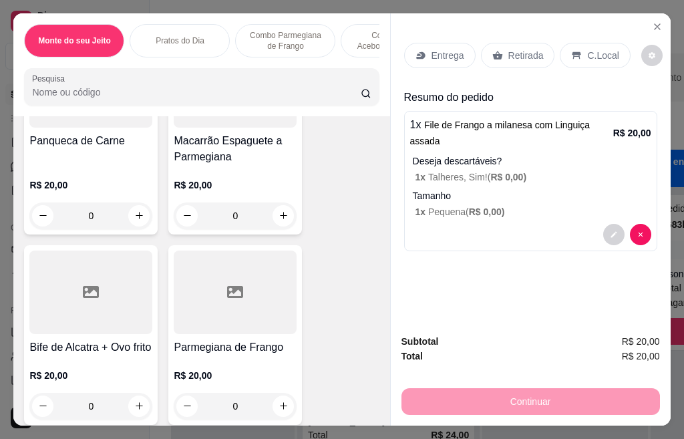
scroll to position [535, 0]
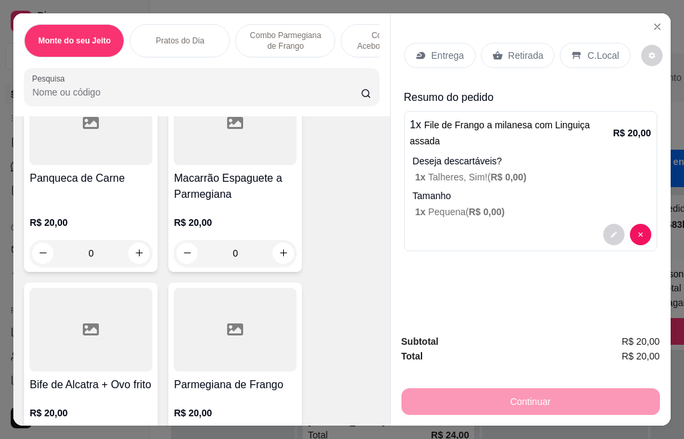
click at [106, 387] on h4 "Bife de Alcatra + Ovo frito" at bounding box center [90, 385] width 123 height 16
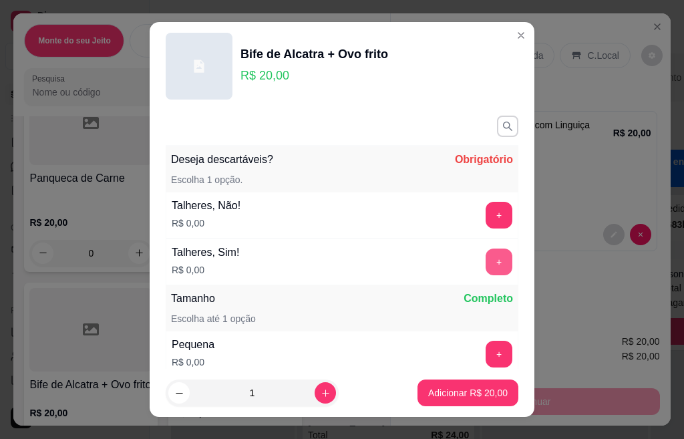
click at [486, 260] on button "+" at bounding box center [499, 262] width 27 height 27
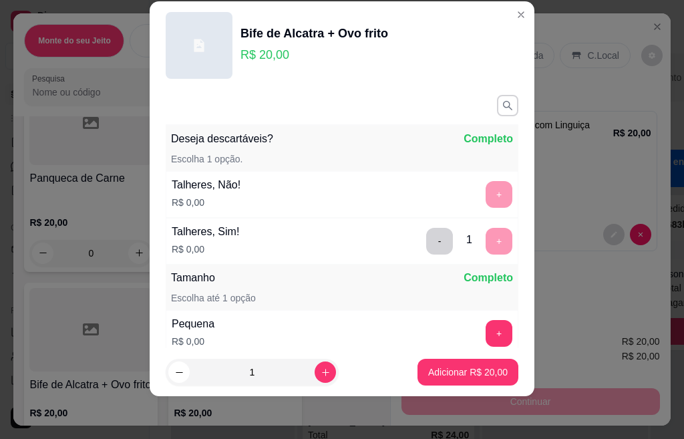
scroll to position [175, 0]
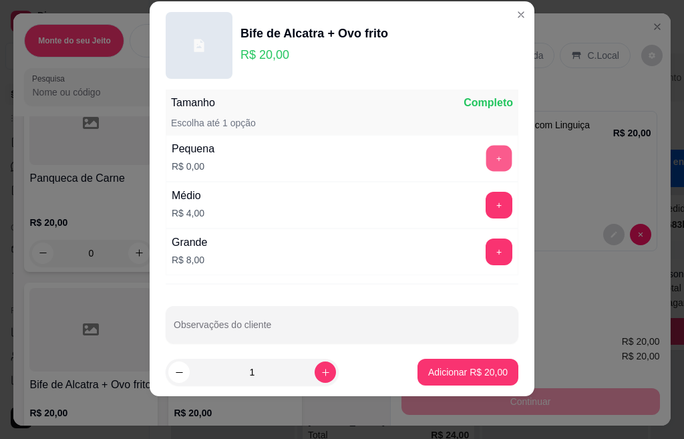
click at [486, 148] on button "+" at bounding box center [499, 158] width 26 height 26
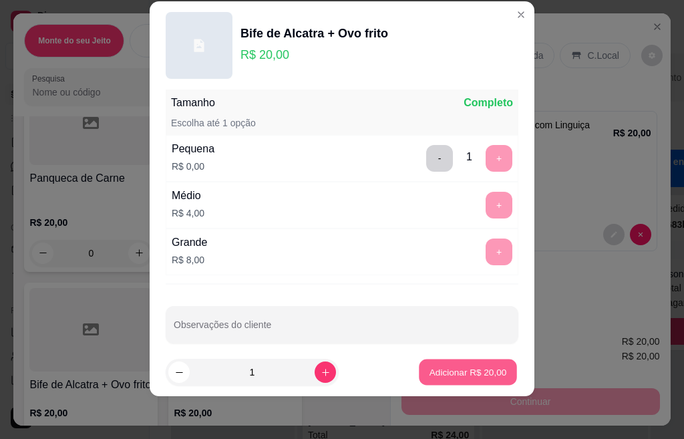
click at [454, 370] on p "Adicionar R$ 20,00" at bounding box center [469, 371] width 78 height 13
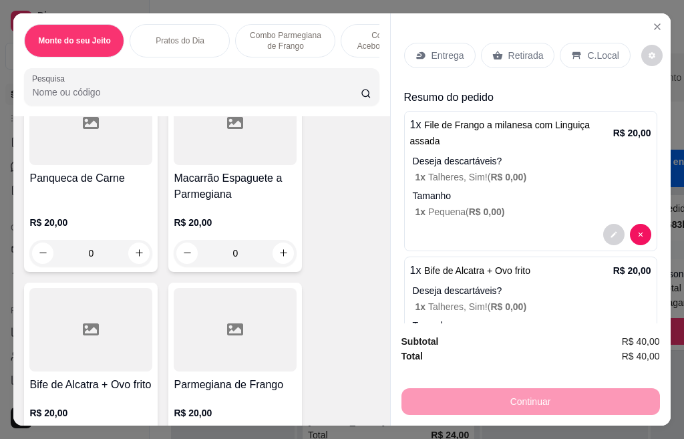
click at [525, 55] on p "Retirada" at bounding box center [525, 55] width 35 height 13
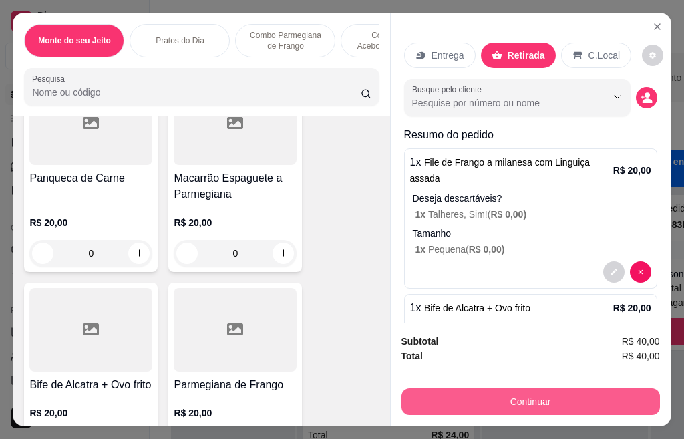
click at [535, 396] on button "Continuar" at bounding box center [531, 401] width 259 height 27
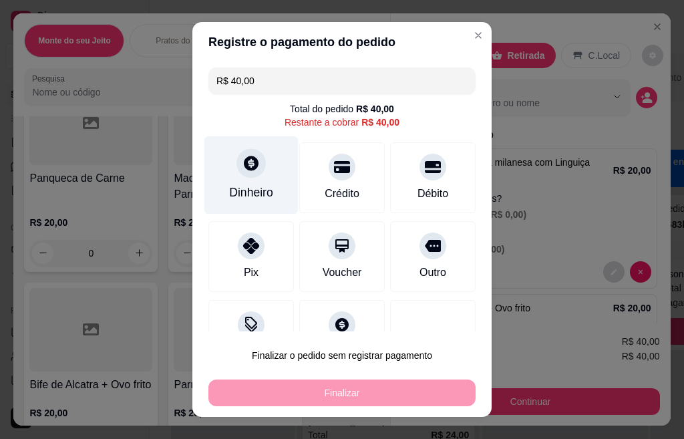
click at [237, 171] on div at bounding box center [251, 162] width 29 height 29
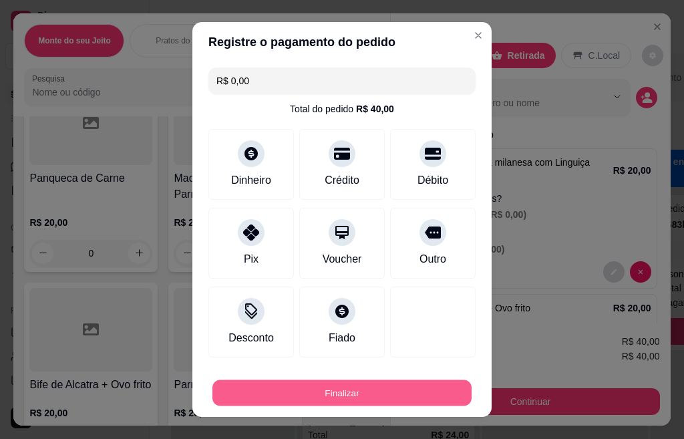
click at [345, 395] on button "Finalizar" at bounding box center [341, 393] width 259 height 26
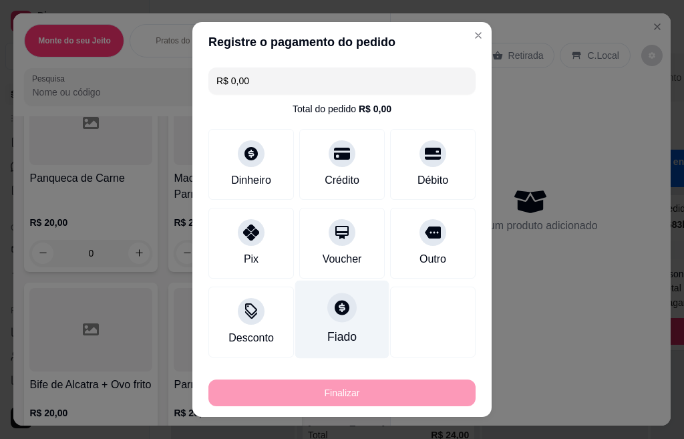
type input "-R$ 40,00"
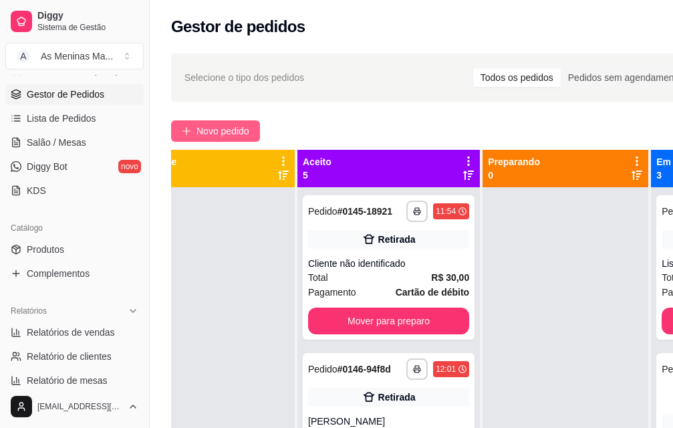
click at [214, 136] on span "Novo pedido" at bounding box center [222, 131] width 53 height 15
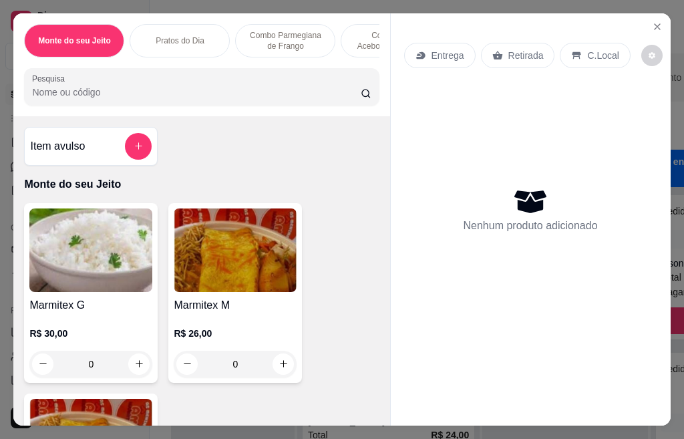
scroll to position [67, 0]
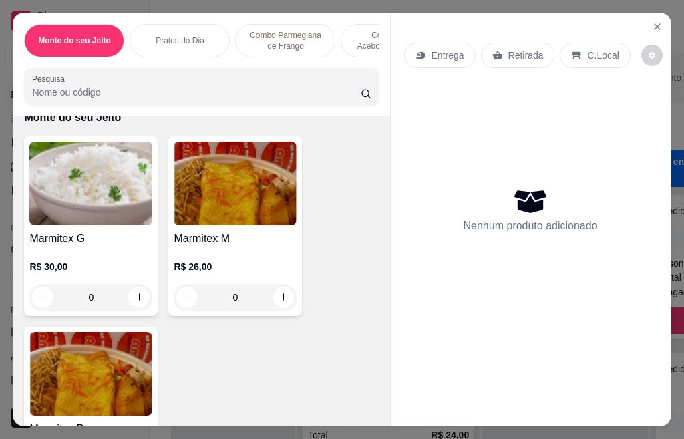
click at [81, 222] on img at bounding box center [90, 184] width 123 height 84
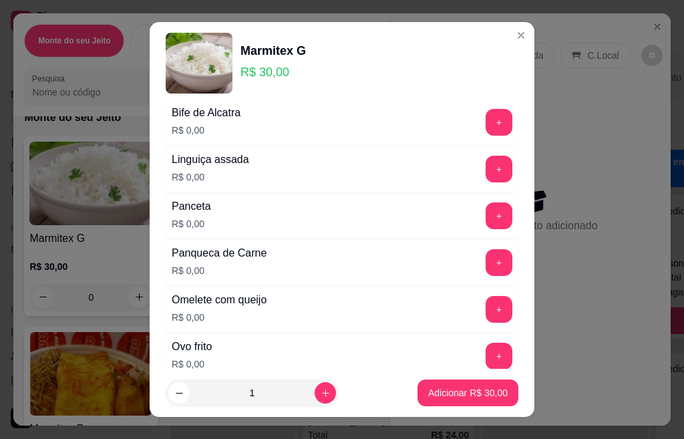
scroll to position [668, 0]
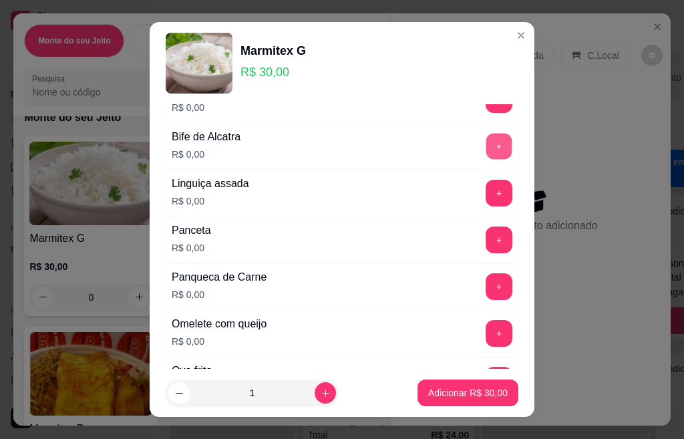
click at [486, 140] on button "+" at bounding box center [499, 146] width 26 height 26
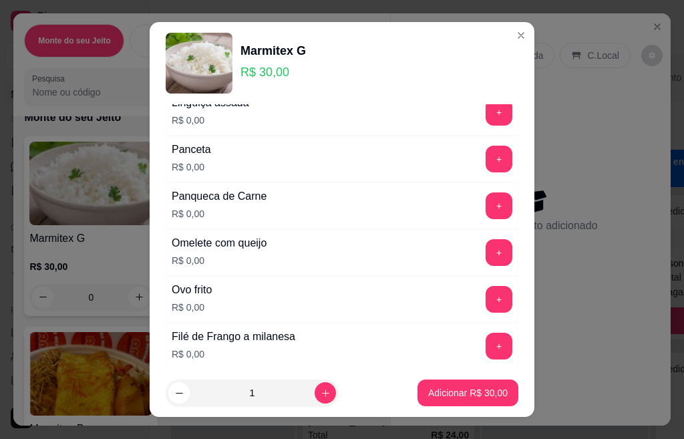
scroll to position [535, 0]
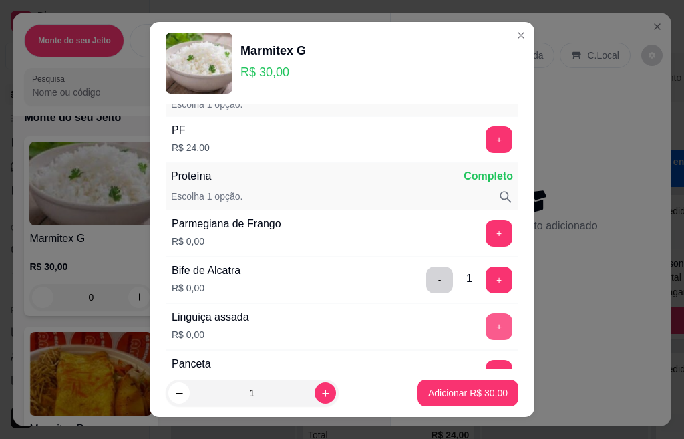
click at [486, 323] on button "+" at bounding box center [499, 326] width 27 height 27
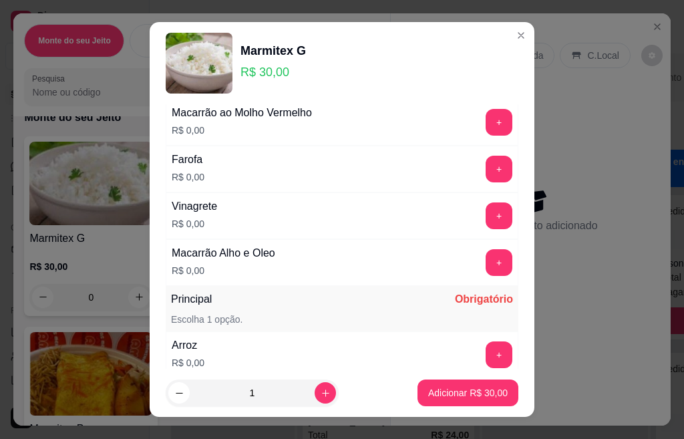
scroll to position [0, 0]
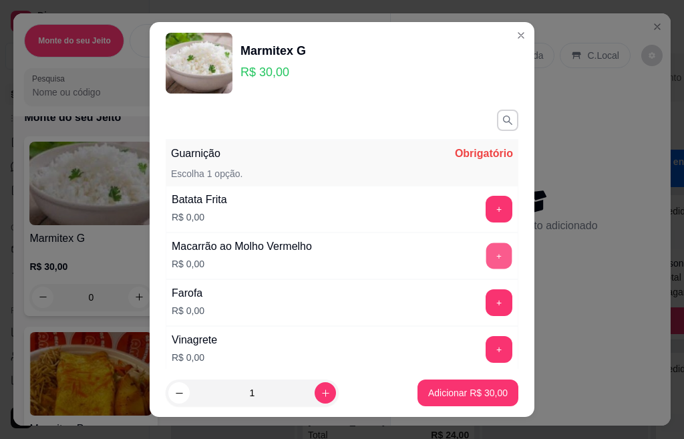
click at [486, 263] on button "+" at bounding box center [499, 256] width 26 height 26
click at [486, 220] on button "+" at bounding box center [499, 209] width 26 height 26
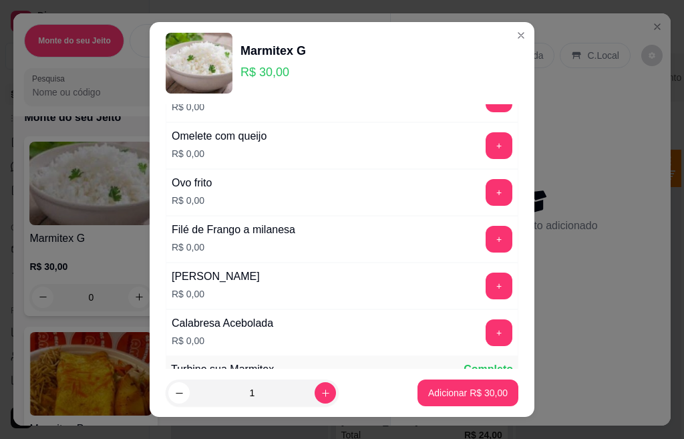
scroll to position [975, 0]
